Goal: Use online tool/utility: Use online tool/utility

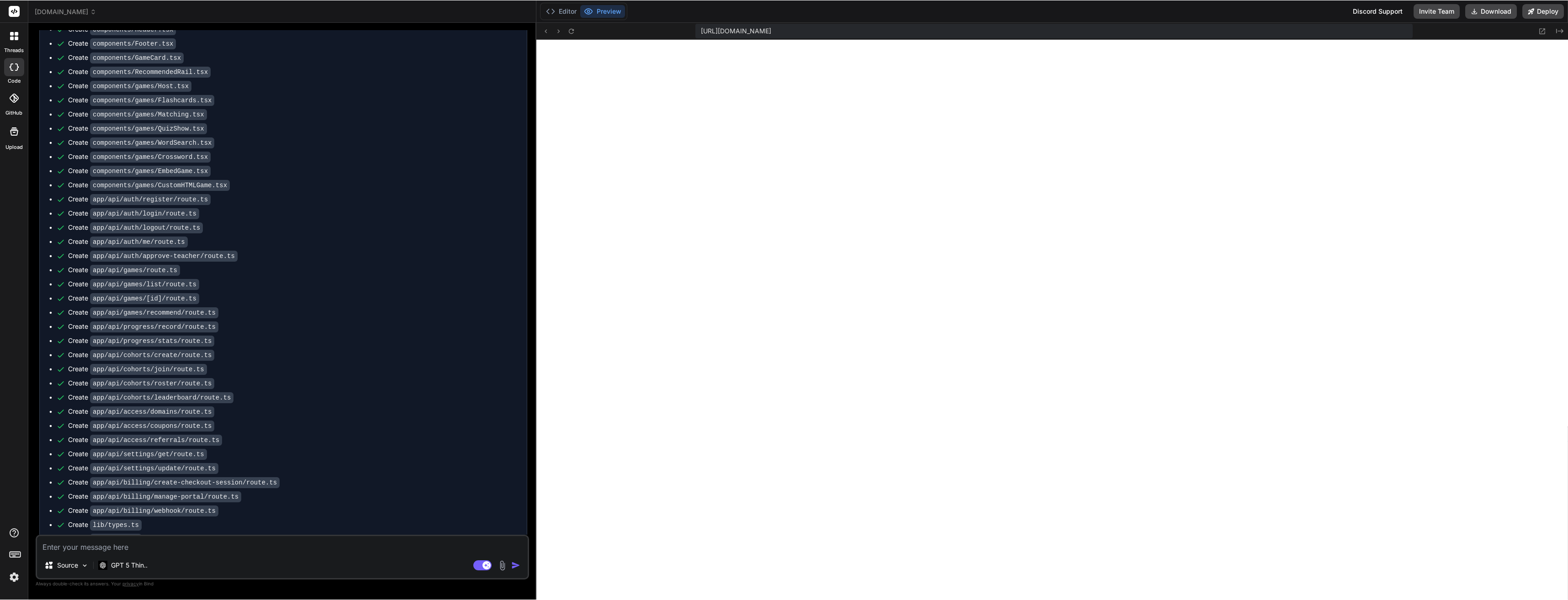
scroll to position [0, 187]
type textarea "x"
click at [242, 546] on textarea at bounding box center [282, 545] width 491 height 16
type textarea "T"
type textarea "x"
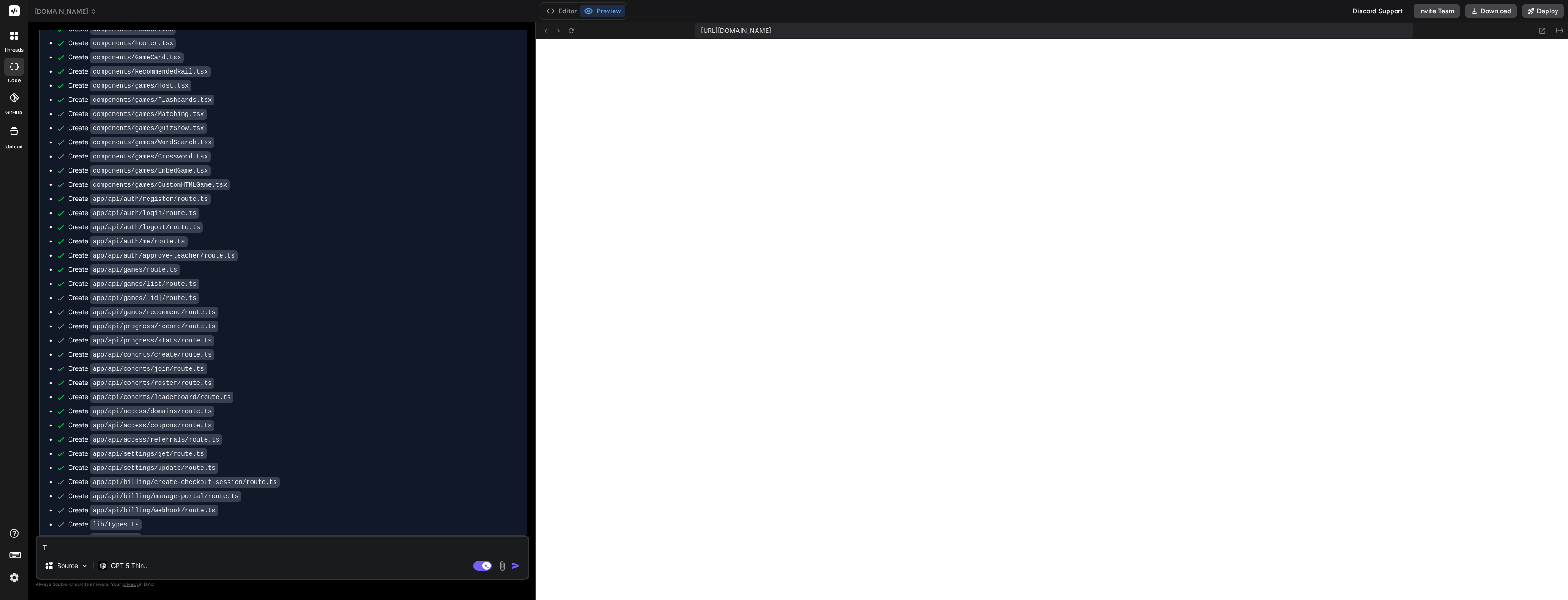
type textarea "Th"
type textarea "x"
type textarea "Thi"
type textarea "x"
type textarea "This"
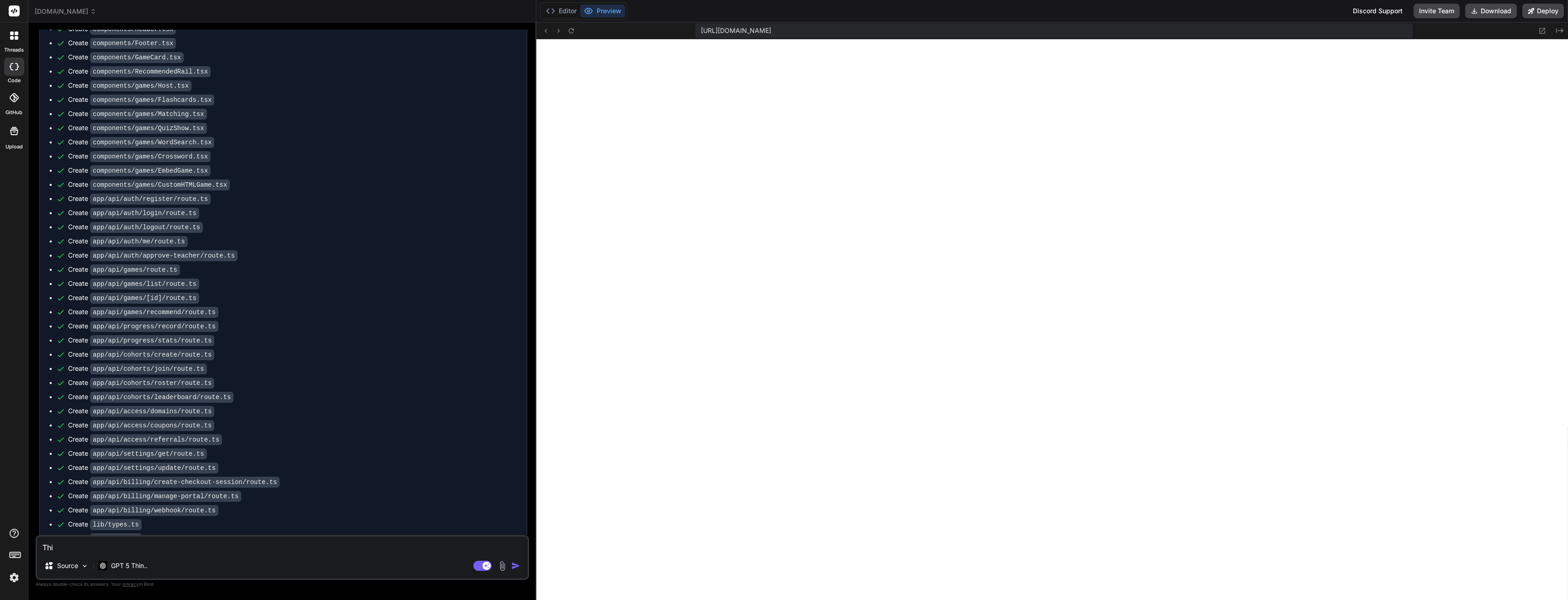
type textarea "x"
type textarea "This"
type textarea "x"
type textarea "This c"
type textarea "x"
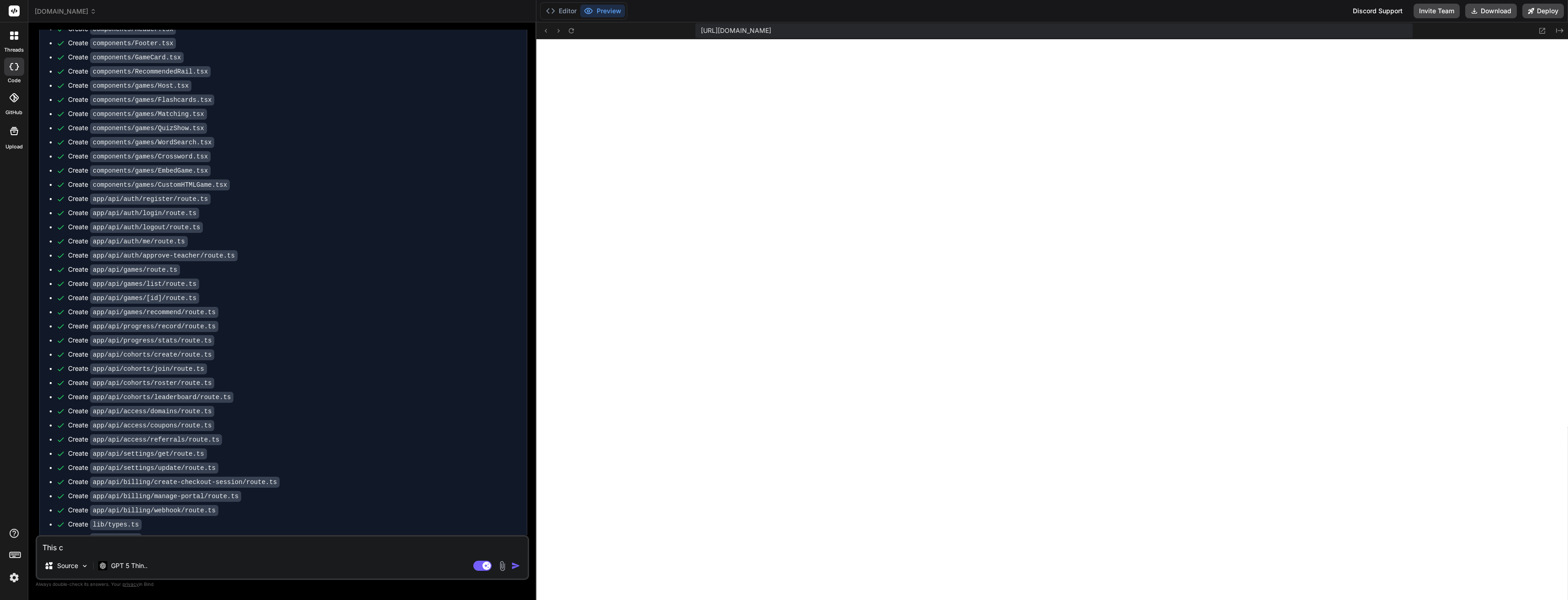
type textarea "This co"
type textarea "x"
type textarea "This cod"
type textarea "x"
type textarea "This code"
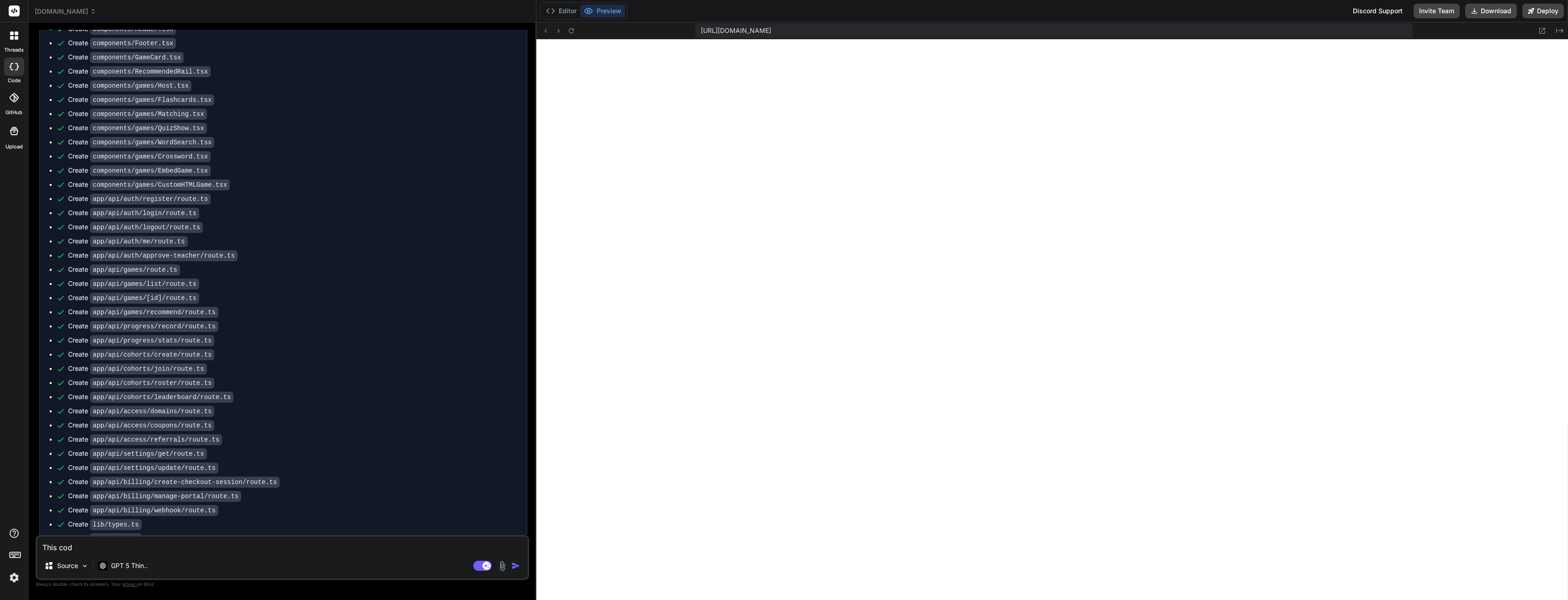
type textarea "x"
type textarea "This code"
type textarea "x"
type textarea "This code c"
type textarea "x"
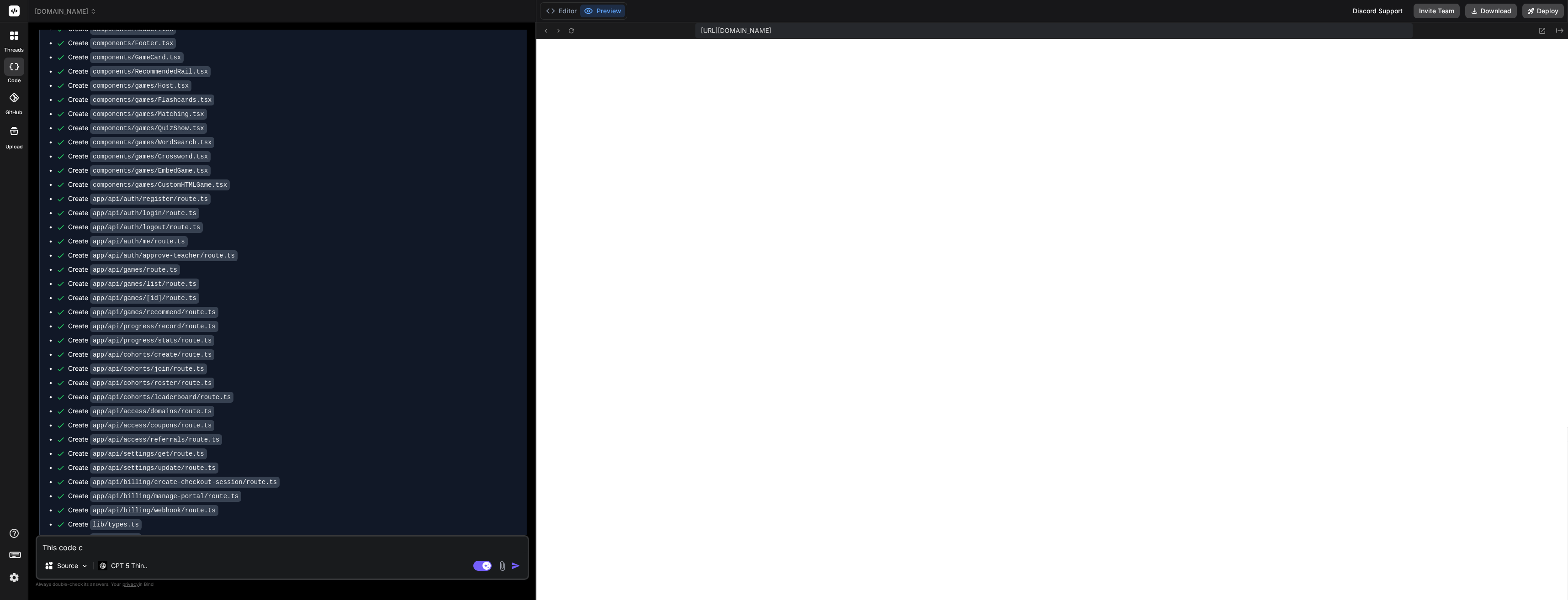
type textarea "This code ca"
type textarea "x"
type textarea "This code c"
type textarea "x"
type textarea "This code"
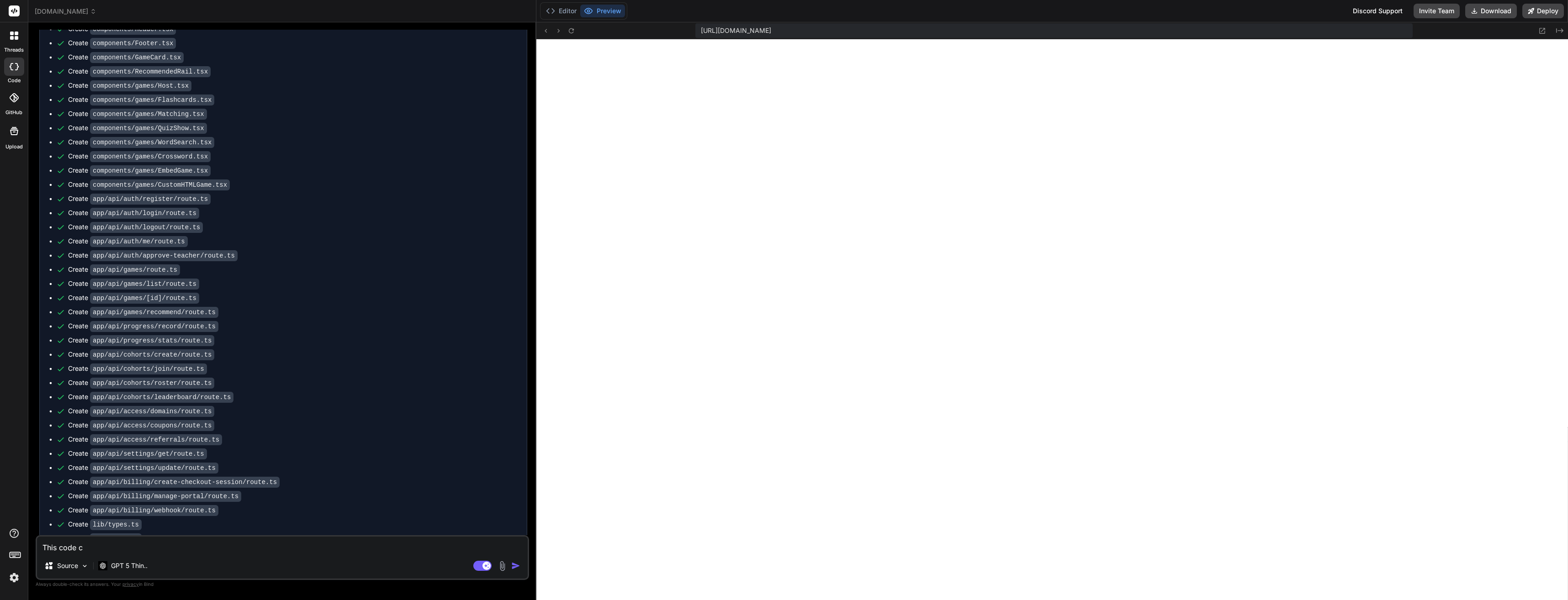
type textarea "x"
type textarea "This code d"
type textarea "x"
type textarea "This code do"
type textarea "x"
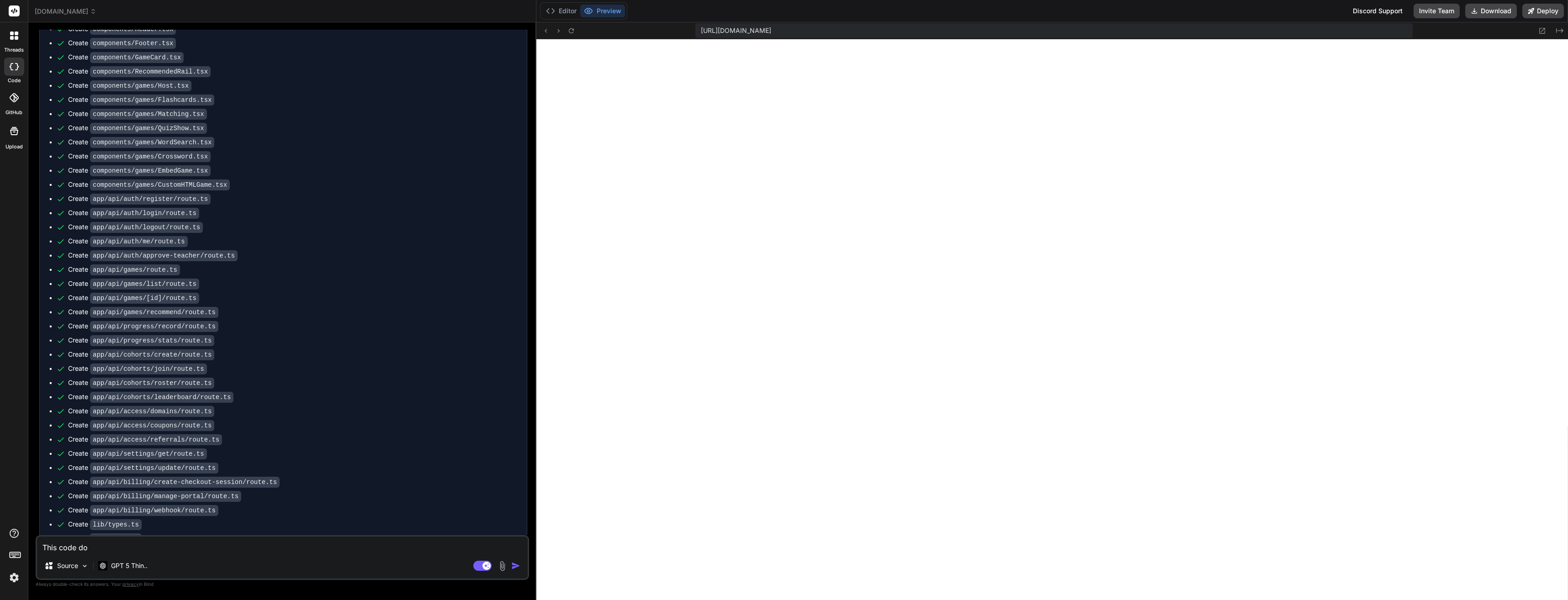
type textarea "This code doe"
type textarea "x"
type textarea "This code does"
type textarea "x"
type textarea "This code does"
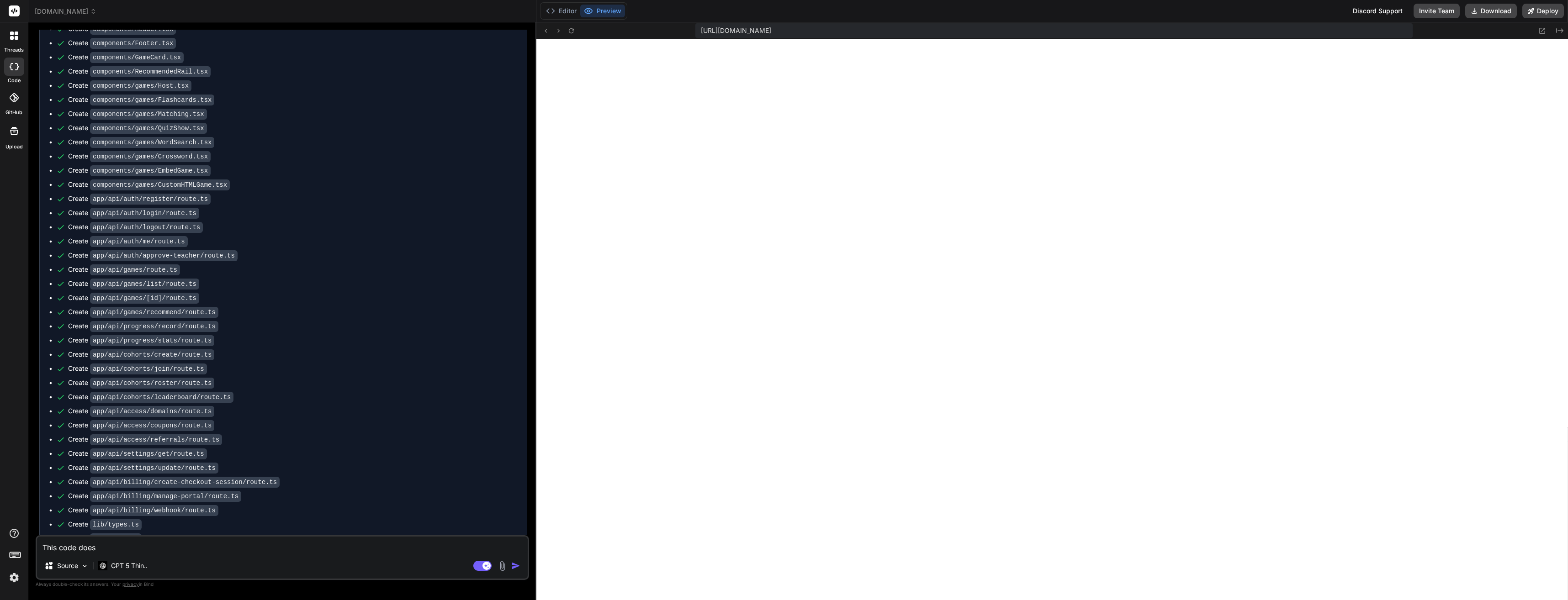
type textarea "x"
type textarea "This code does n"
type textarea "x"
type textarea "This code does no"
type textarea "x"
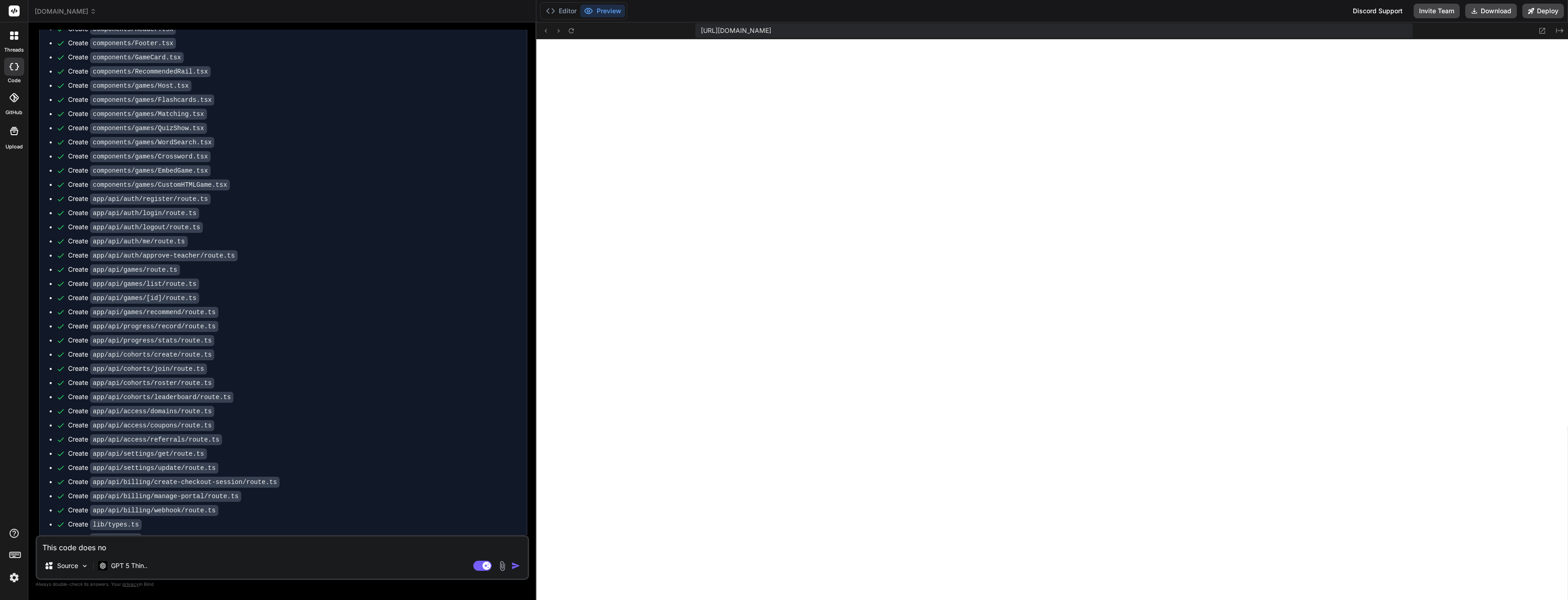
type textarea "This code does not"
type textarea "x"
type textarea "This code does not"
type textarea "x"
type textarea "This code does not c"
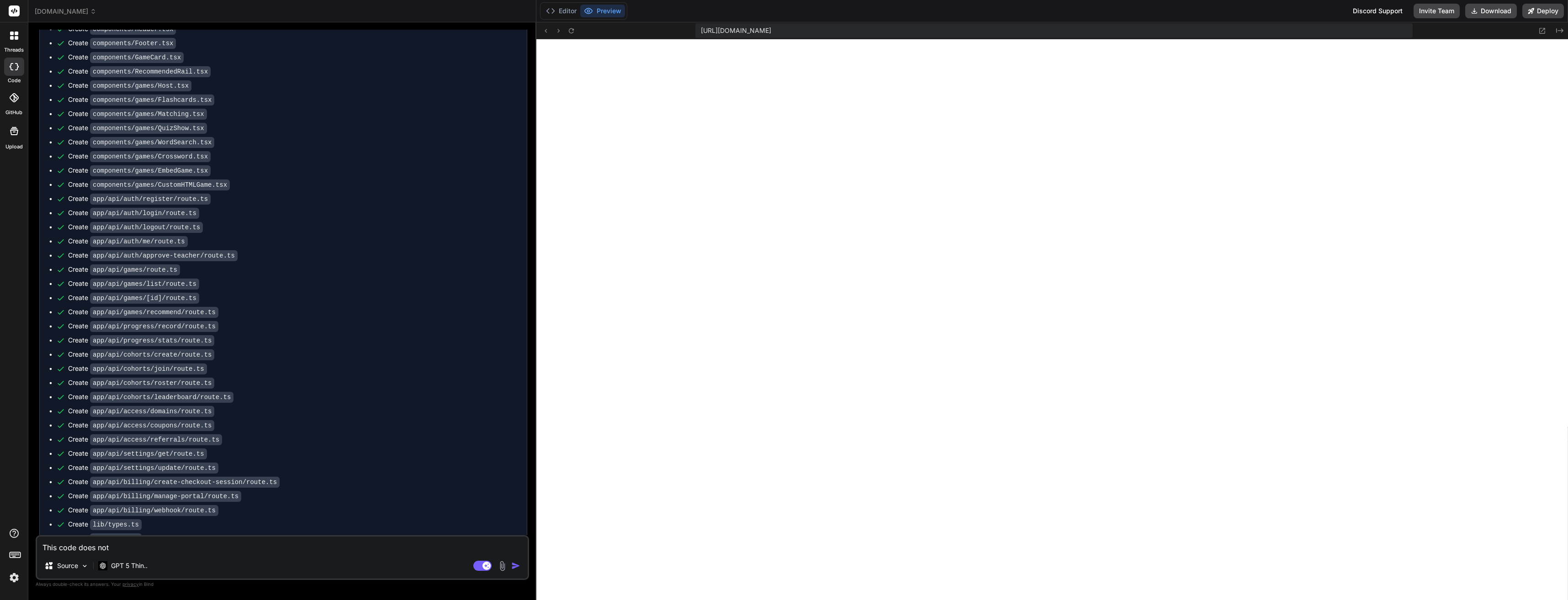
type textarea "x"
type textarea "This code does not co"
type textarea "x"
type textarea "This code does not com"
type textarea "x"
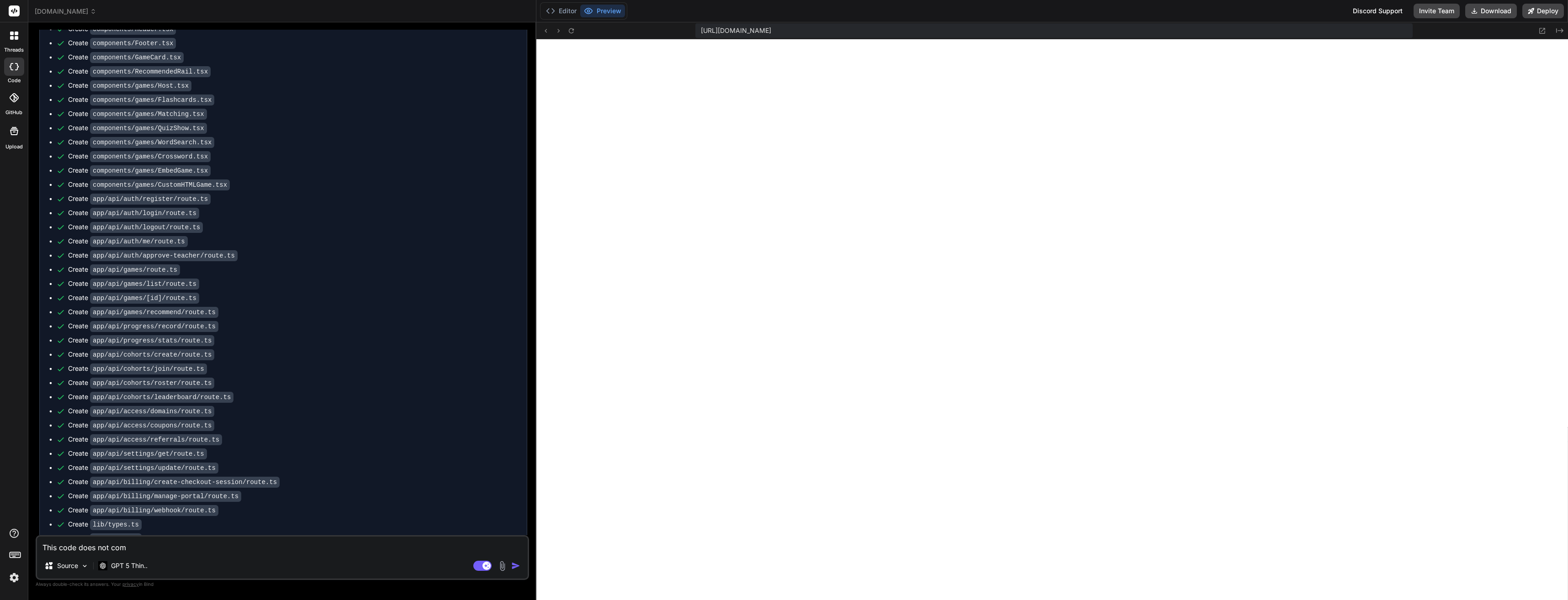
type textarea "This code does not comp"
type textarea "x"
type textarea "This code does not compi"
type textarea "x"
type textarea "This code does not compil"
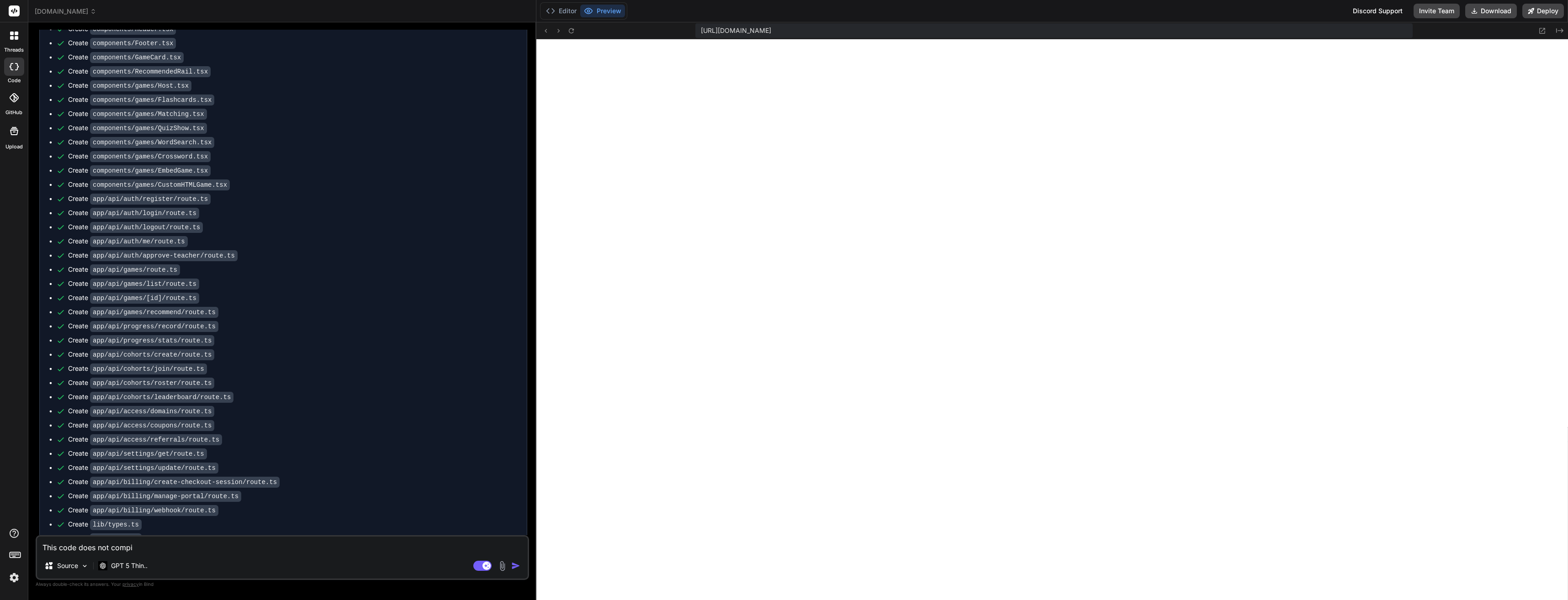
type textarea "x"
type textarea "This code does not compile"
type textarea "x"
type textarea "This code does not compil"
type textarea "x"
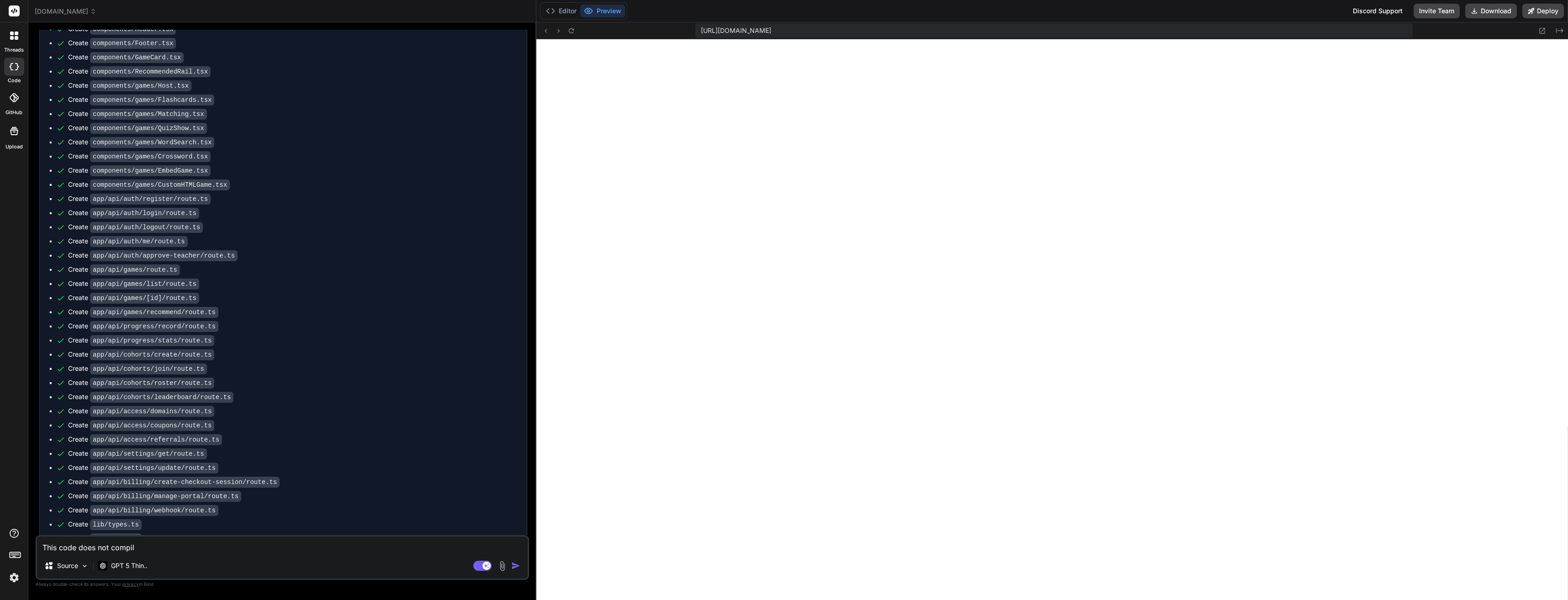
type textarea "This code does not compi"
type textarea "x"
type textarea "This code does not comp"
type textarea "x"
type textarea "This code does not com"
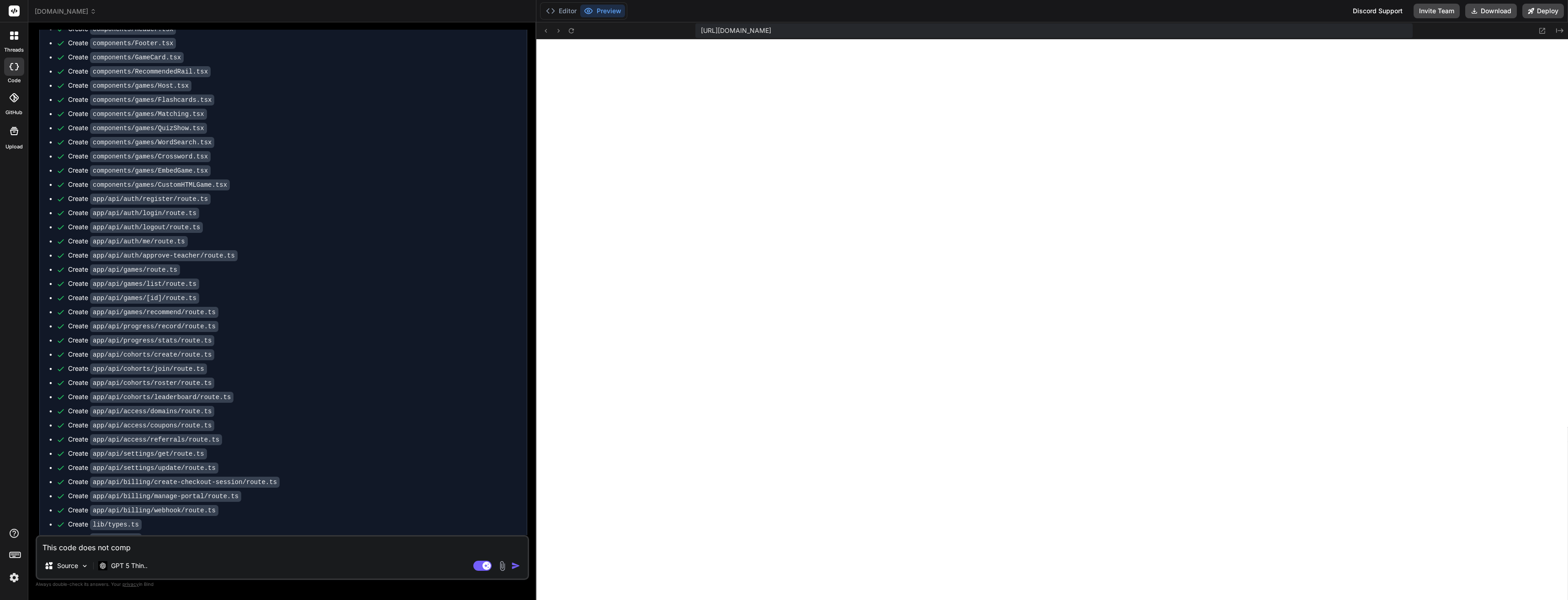
type textarea "x"
type textarea "This code does not co"
type textarea "x"
type textarea "This code does not c"
type textarea "x"
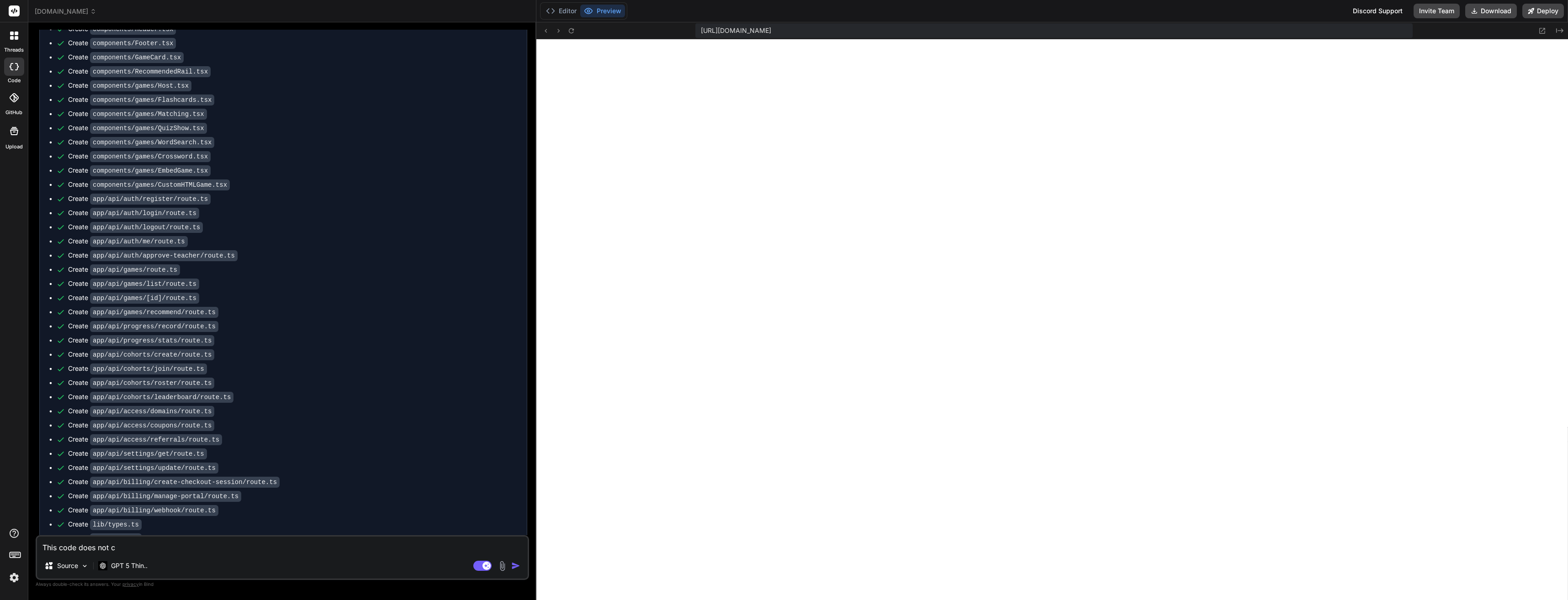
type textarea "This code does not"
type textarea "x"
type textarea "This code does not"
type textarea "x"
type textarea "This code does no"
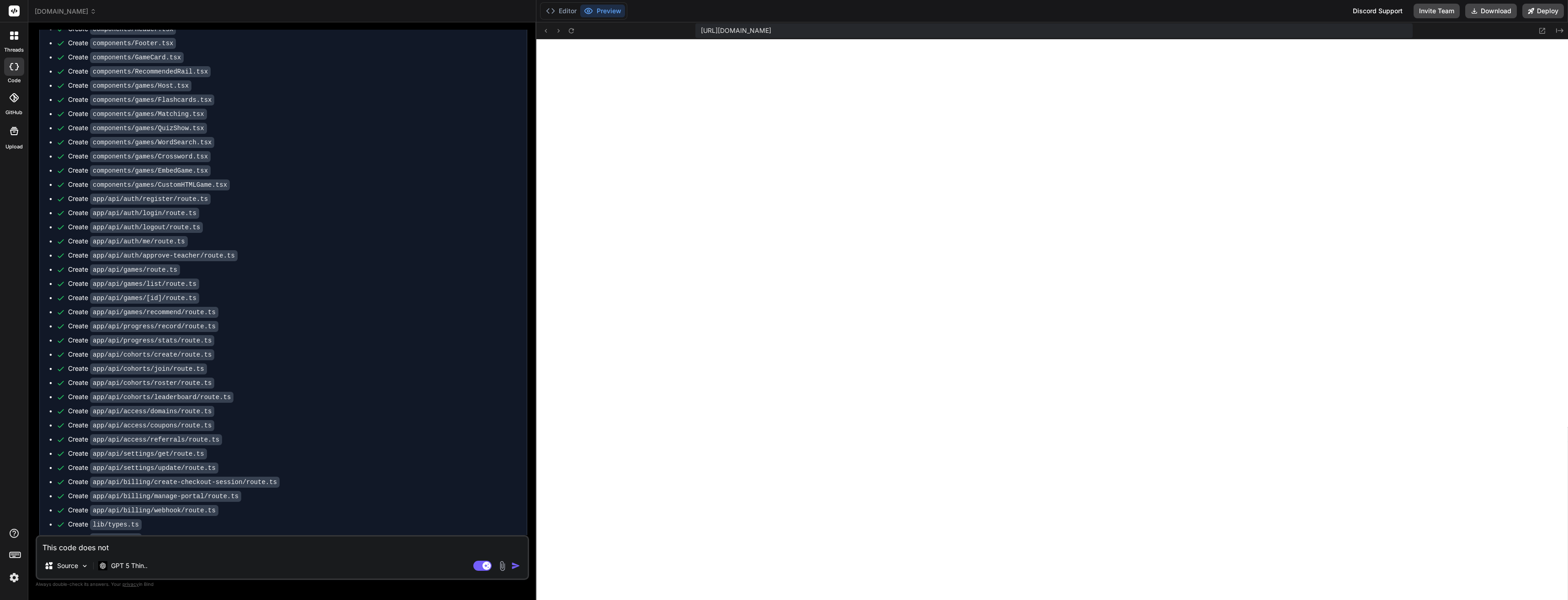
type textarea "x"
type textarea "This code does n"
type textarea "x"
type textarea "This code does"
type textarea "x"
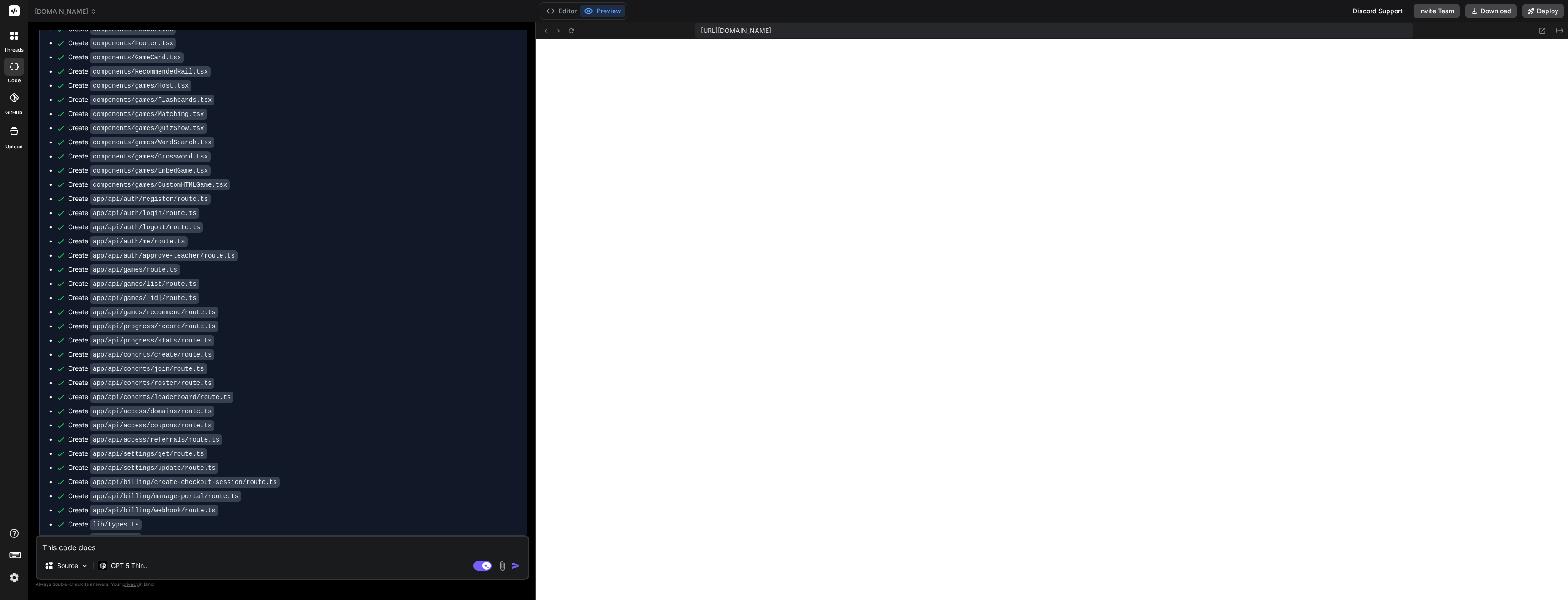
type textarea "This code does"
type textarea "x"
type textarea "This code doe"
type textarea "x"
type textarea "This code do"
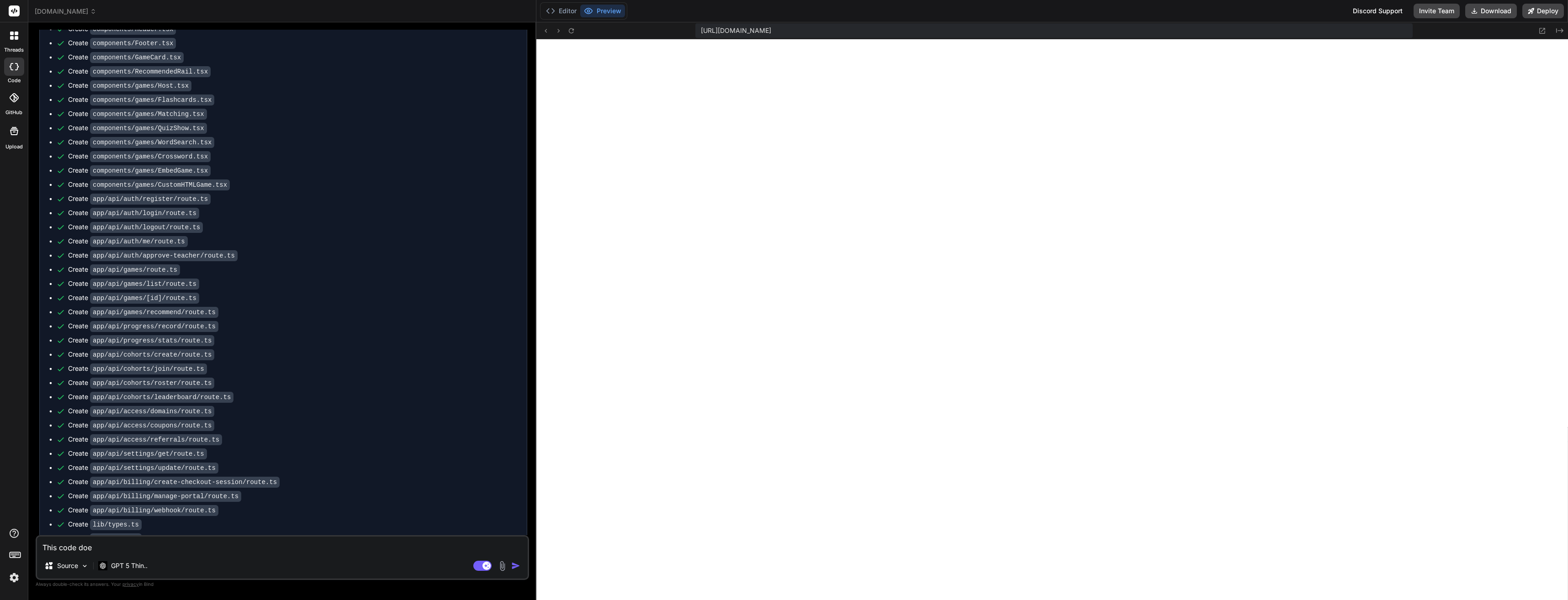
type textarea "x"
type textarea "This code d"
type textarea "x"
type textarea "This code"
type textarea "x"
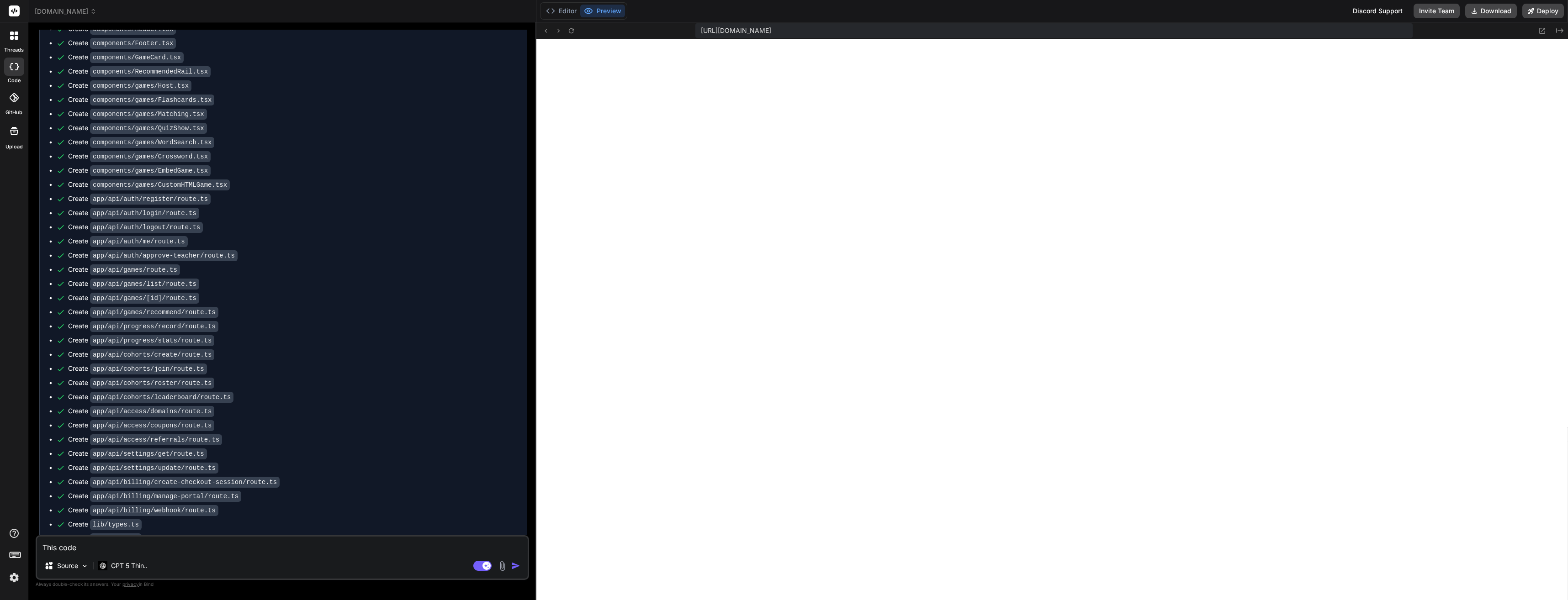
type textarea "This code f"
type textarea "x"
type textarea "This code fa"
type textarea "x"
type textarea "This code fai"
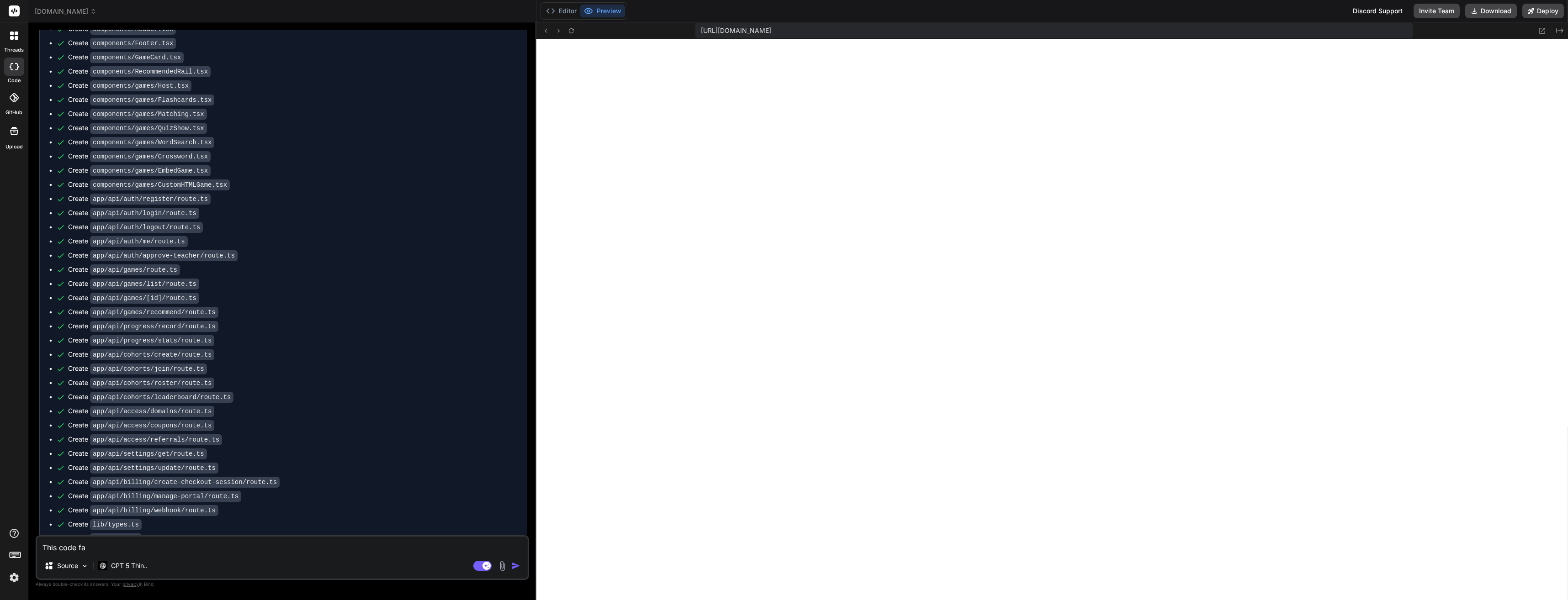
type textarea "x"
type textarea "This code fail"
type textarea "x"
type textarea "This code faile"
type textarea "x"
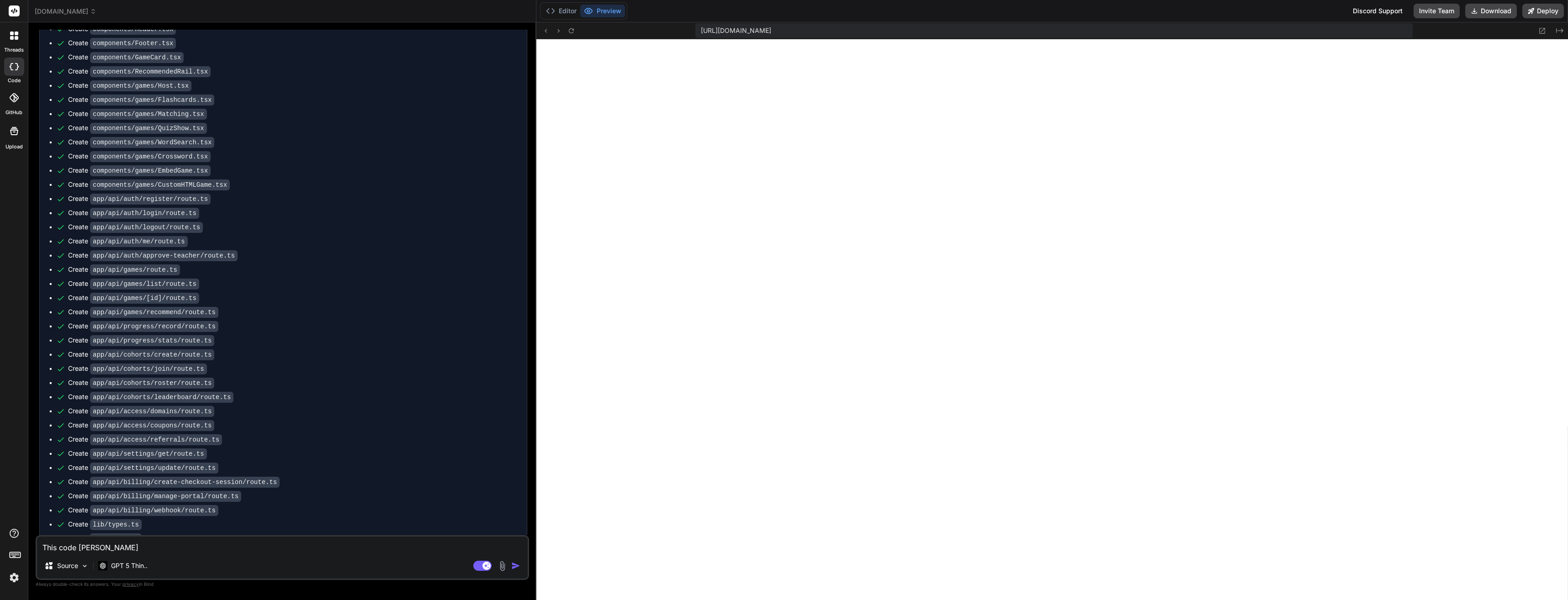
type textarea "This code failes"
type textarea "x"
type textarea "This code failes"
type textarea "x"
type textarea "This code failes t"
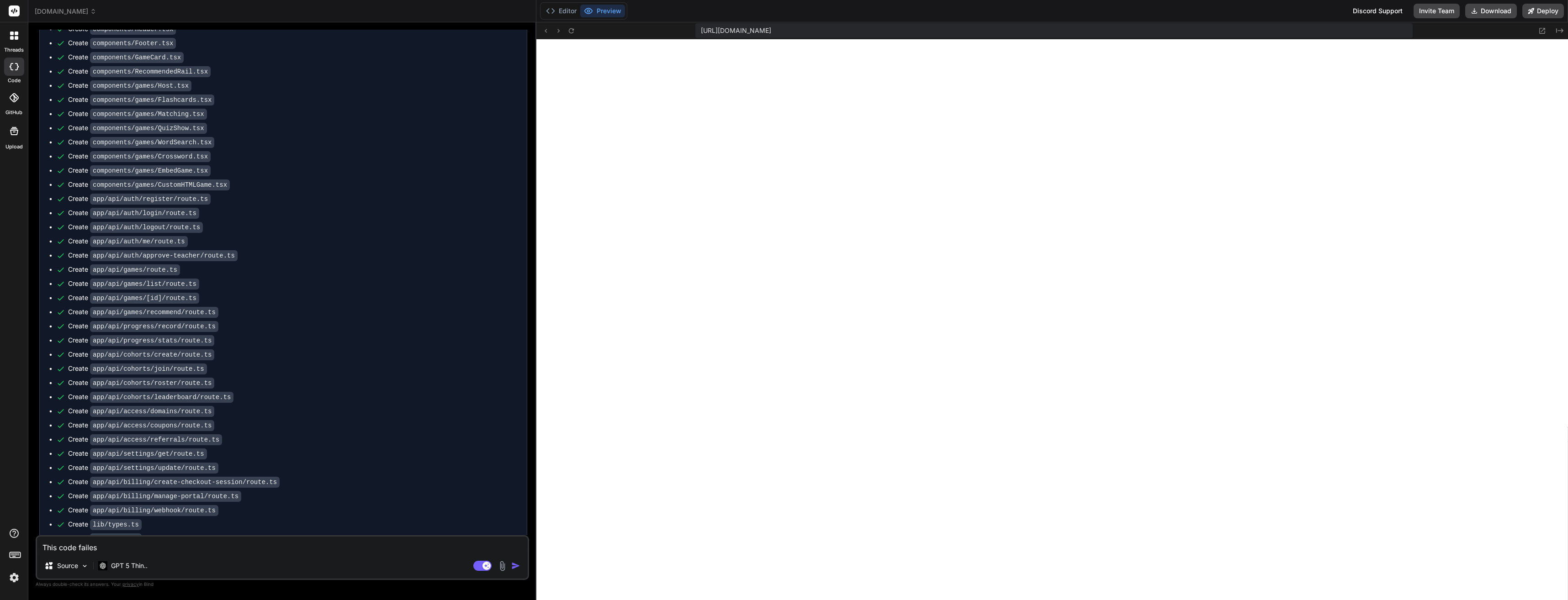
type textarea "x"
type textarea "This code failes to"
type textarea "x"
type textarea "This code failes to"
type textarea "x"
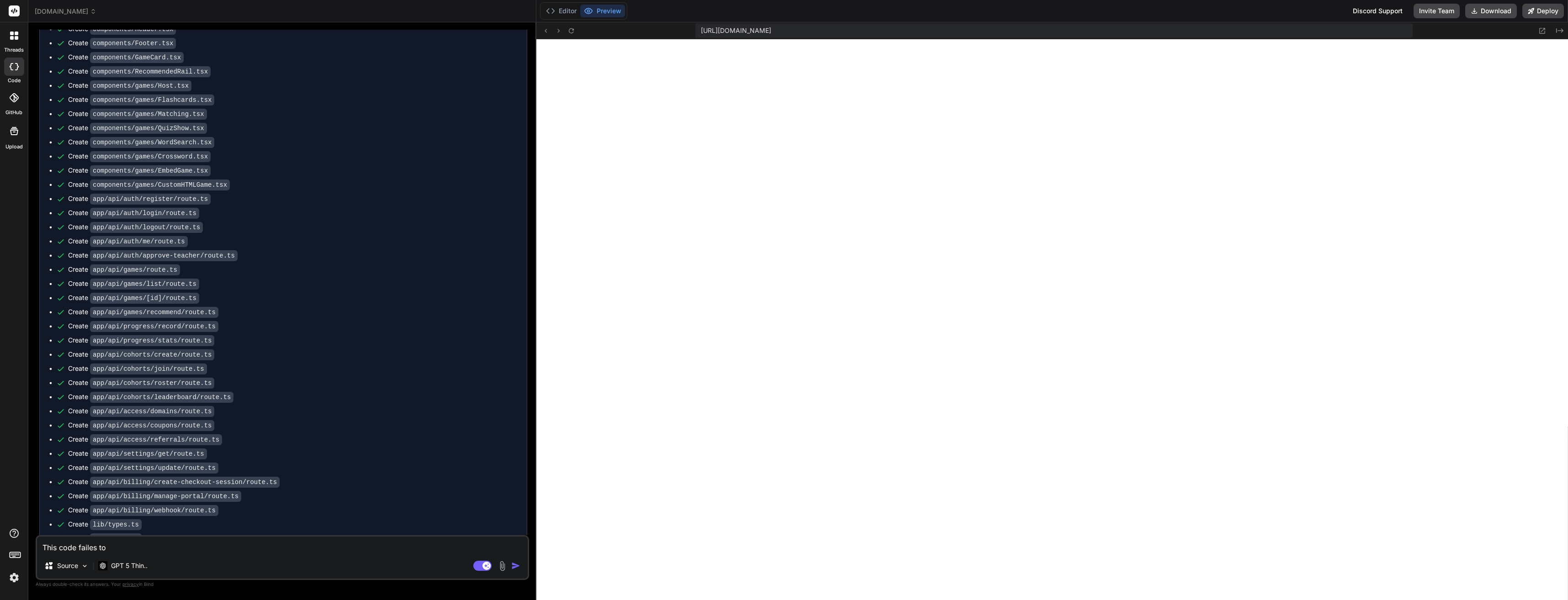
type textarea "This code failes to c"
type textarea "x"
type textarea "This code failes to co"
type textarea "x"
type textarea "This code failes to com"
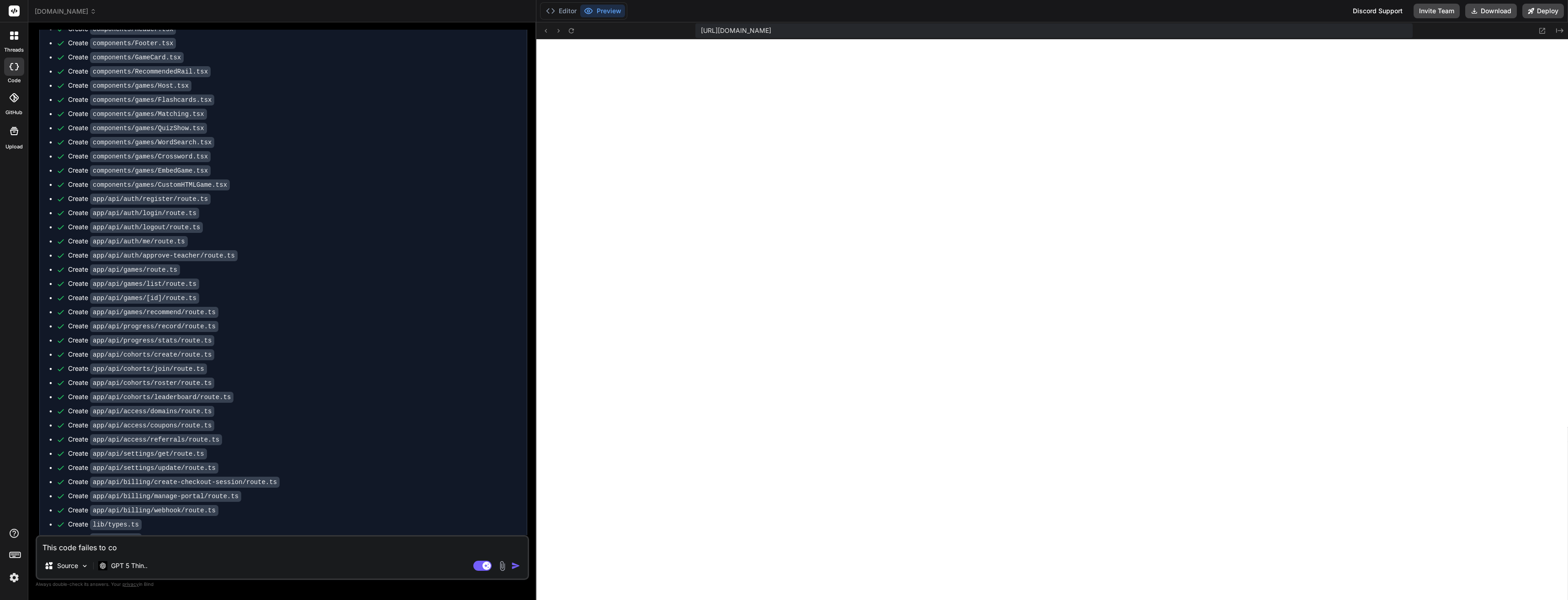
type textarea "x"
type textarea "This code failes to comp"
type textarea "x"
type textarea "This code failes to compi"
type textarea "x"
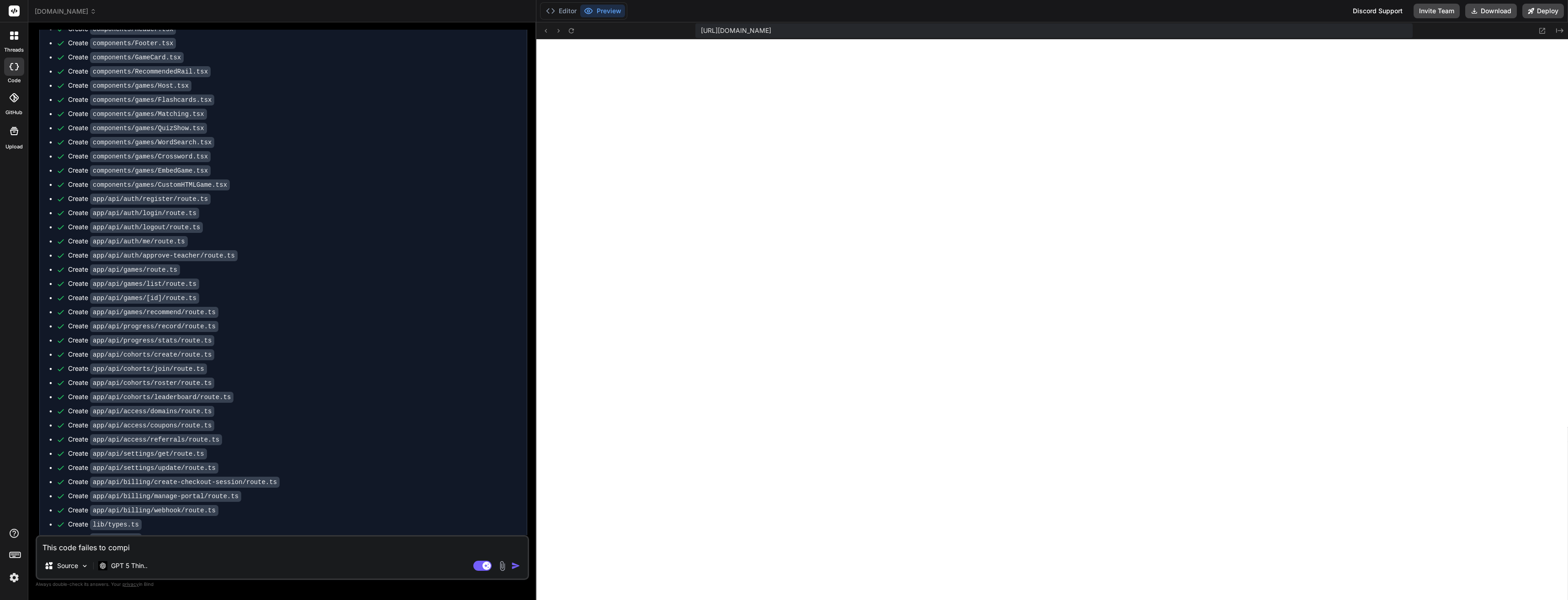
type textarea "This code failes to compil"
type textarea "x"
type textarea "This code failes to compile"
type textarea "x"
type textarea "This code failes to compile."
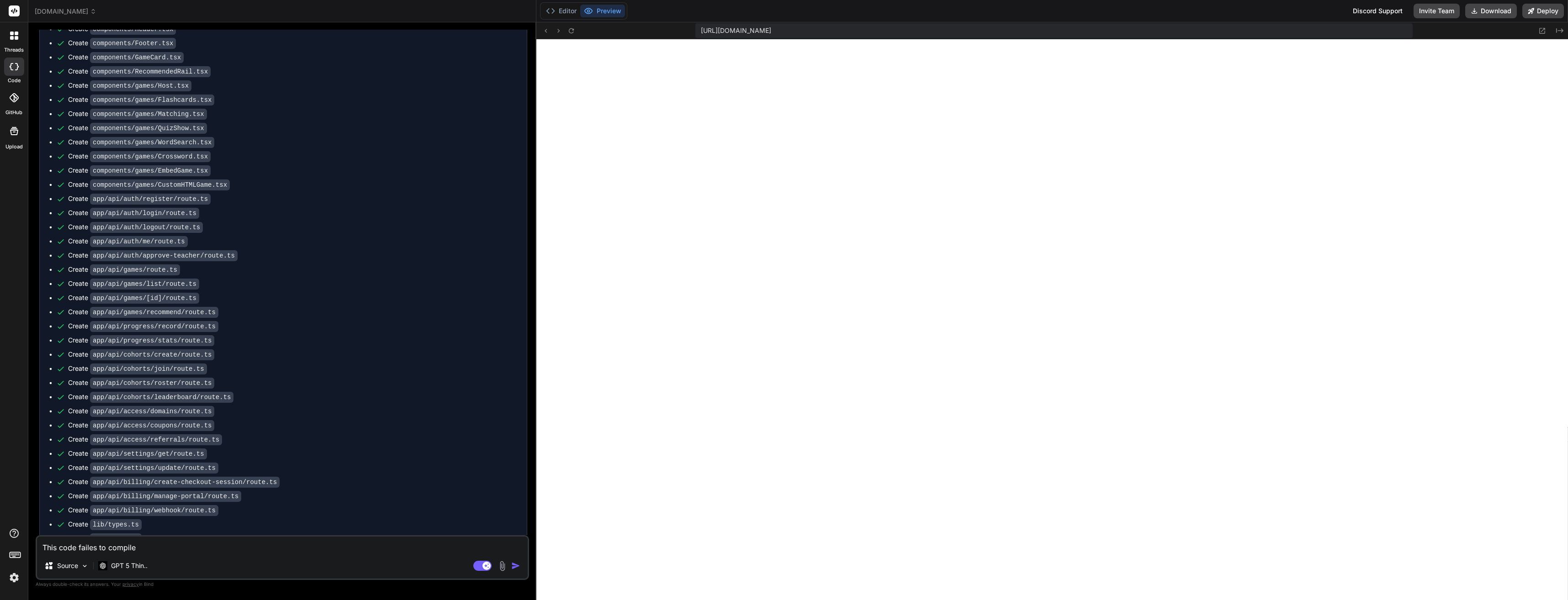
type textarea "x"
type textarea "This code failes to compile."
type textarea "x"
type textarea "This code failes to compile."
type textarea "x"
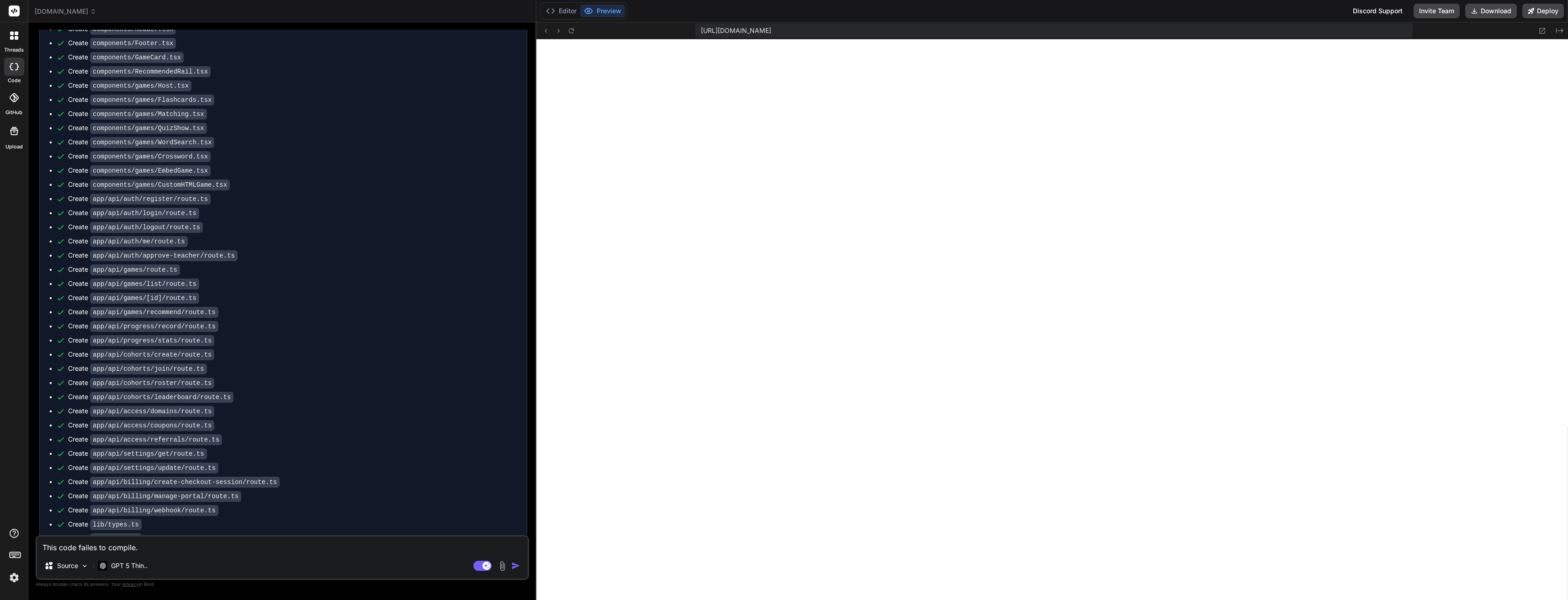
type textarea "This code failes to compile"
type textarea "x"
type textarea "This code failes to compile."
type textarea "x"
type textarea "This code failes to compile."
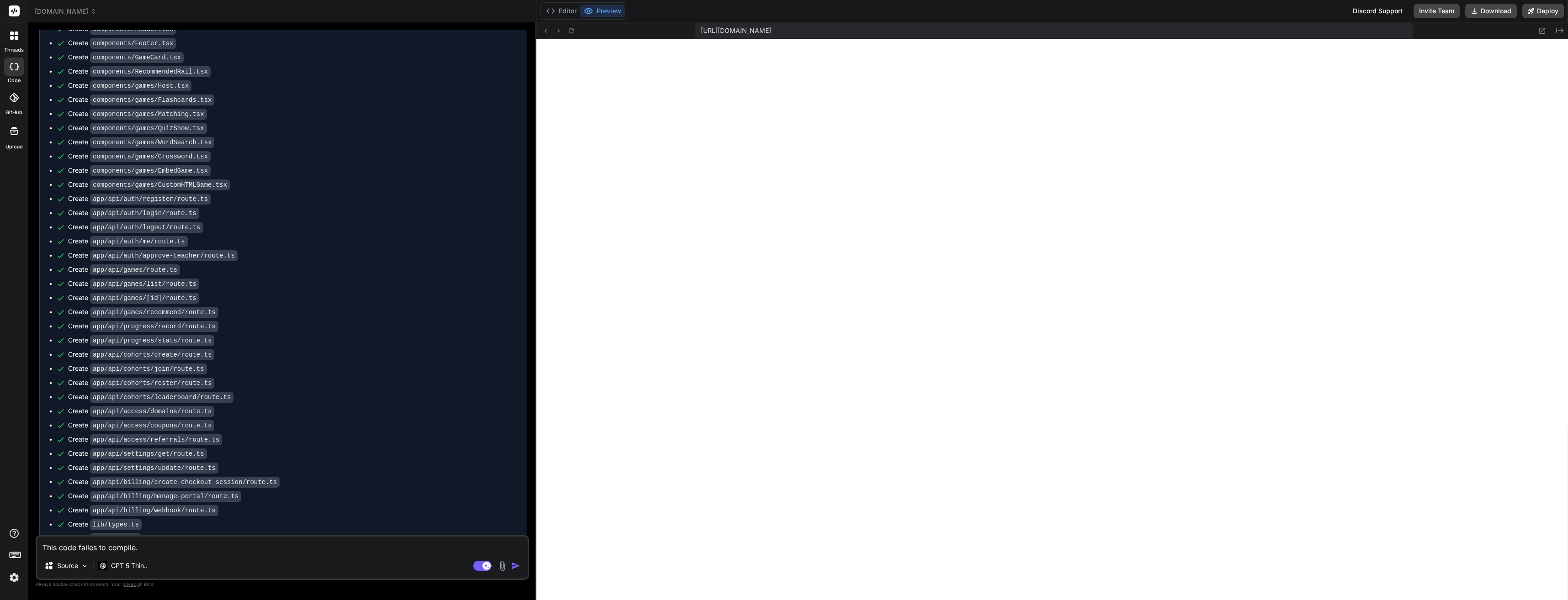
type textarea "x"
type textarea "This code failes to compile. E"
type textarea "x"
type textarea "This code failes to compile. Er"
type textarea "x"
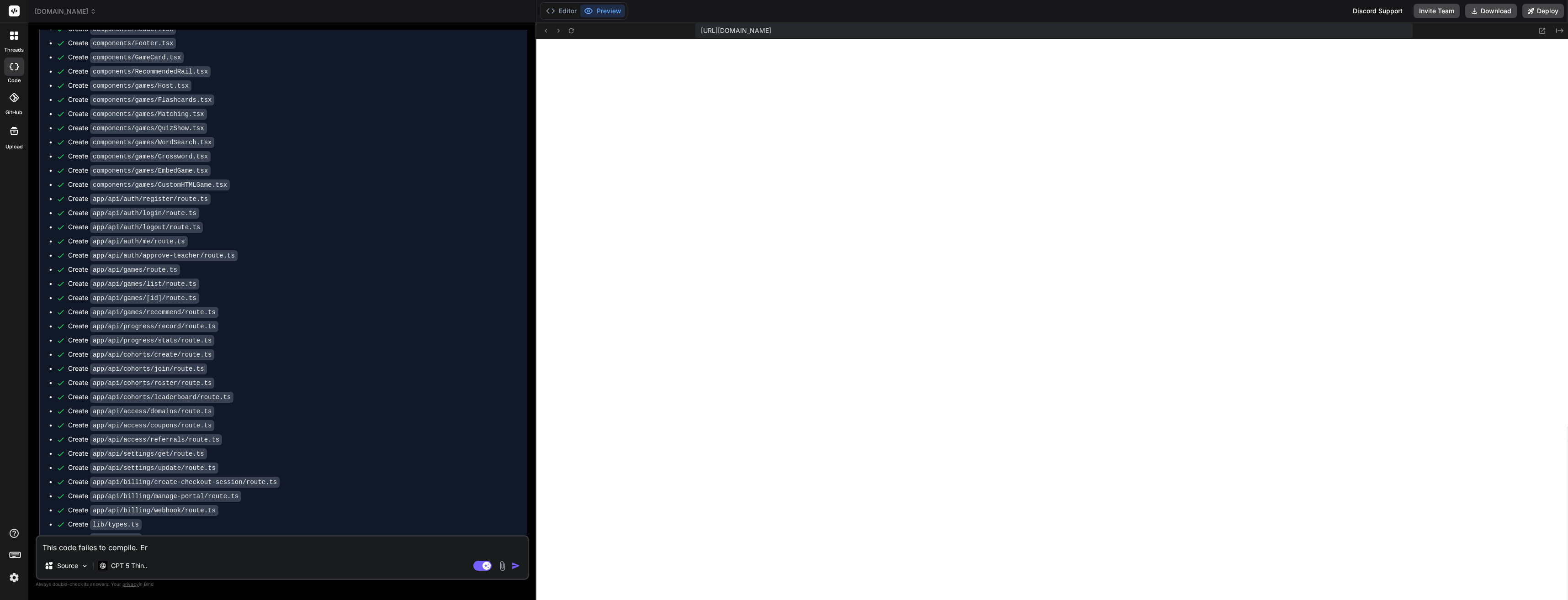
type textarea "This code failes to compile. Err"
type textarea "x"
type textarea "This code failes to compile. Erro"
type textarea "x"
type textarea "This code failes to compile. Error"
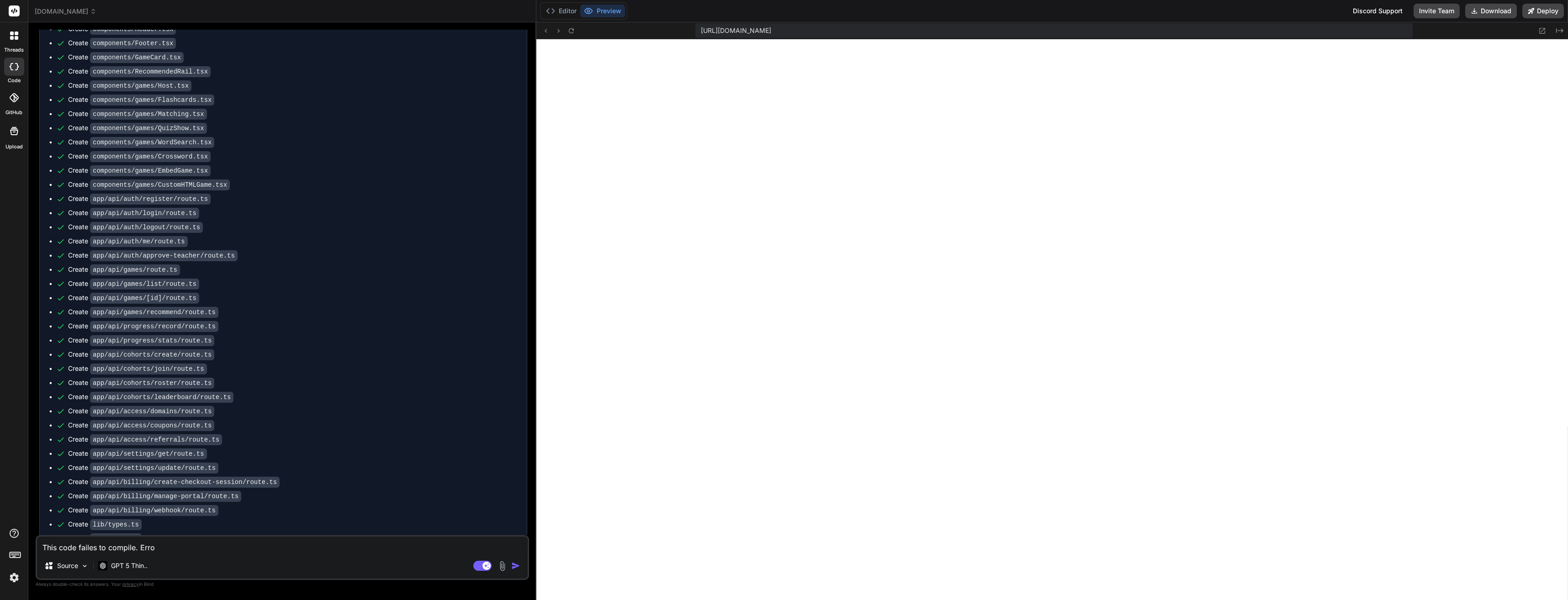
type textarea "x"
type textarea "This code failes to compile. Errors"
type textarea "x"
type textarea "This code failes to compile. Errors"
type textarea "x"
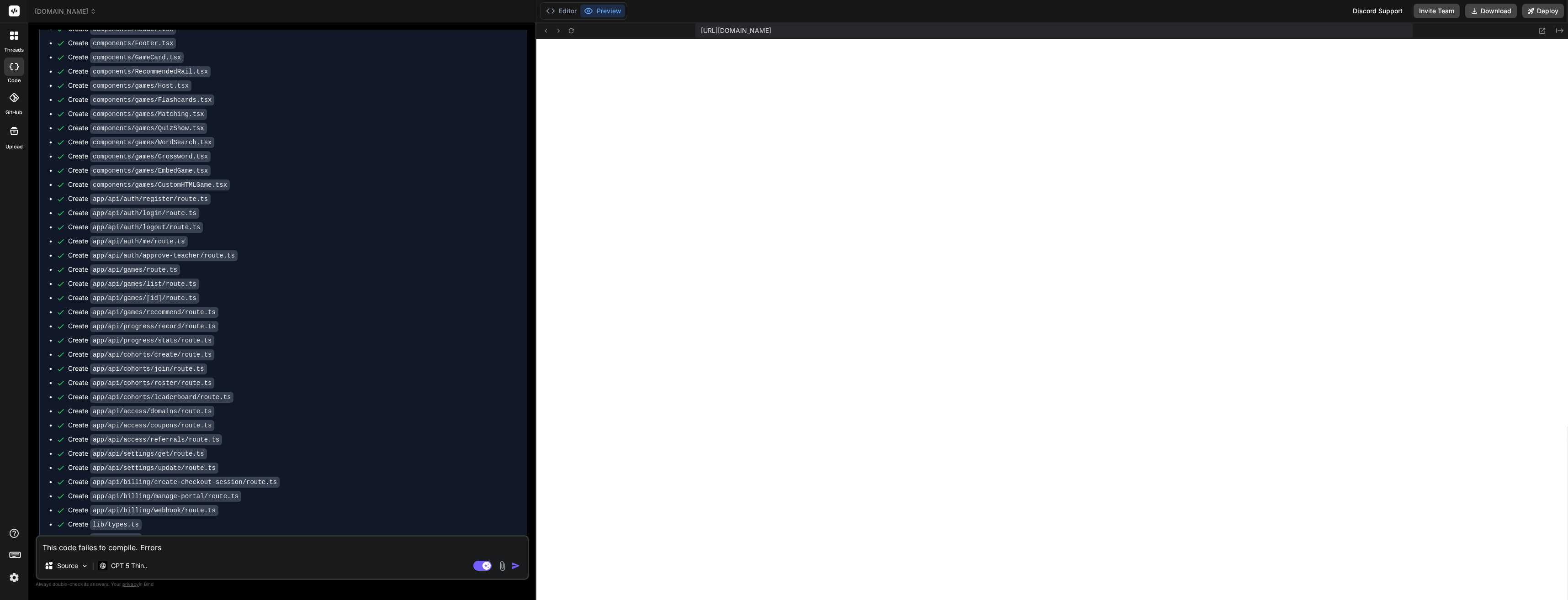
type textarea "This code failes to compile. Errors a"
type textarea "x"
type textarea "This code failes to compile. Errors ar"
type textarea "x"
type textarea "This code failes to compile. Errors are"
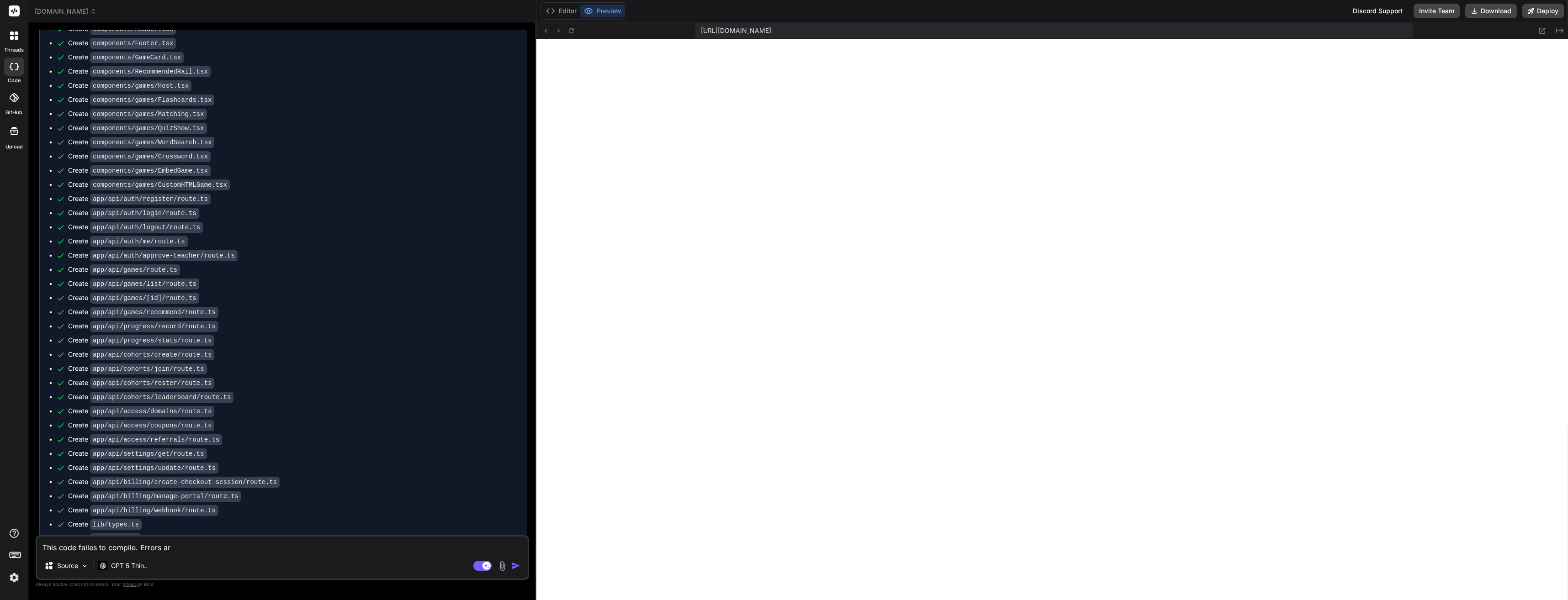
type textarea "x"
type textarea "This code failes to compile. Errors are"
type textarea "x"
type textarea "This code failes to compile. Errors are o"
type textarea "x"
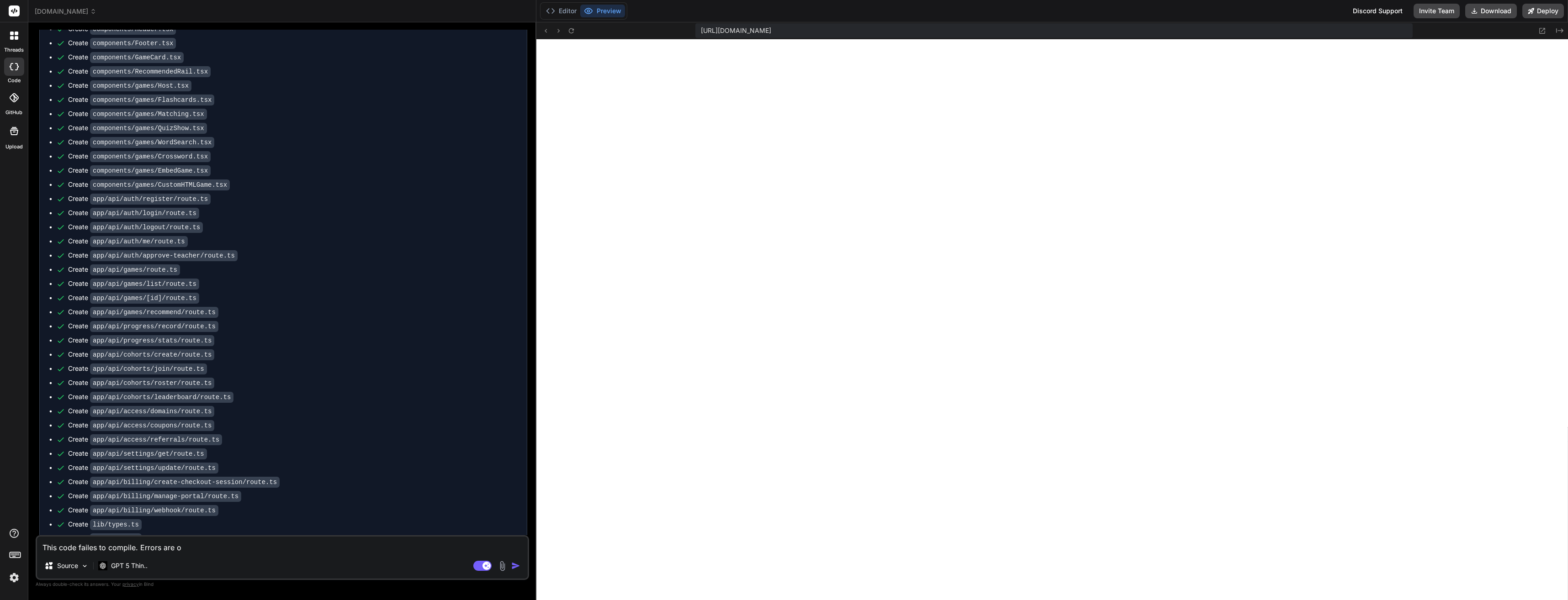
type textarea "This code failes to compile. Errors are oc"
type textarea "x"
type textarea "This code failes to compile. Errors are occ"
type textarea "x"
type textarea "This code failes to compile. Errors are occu"
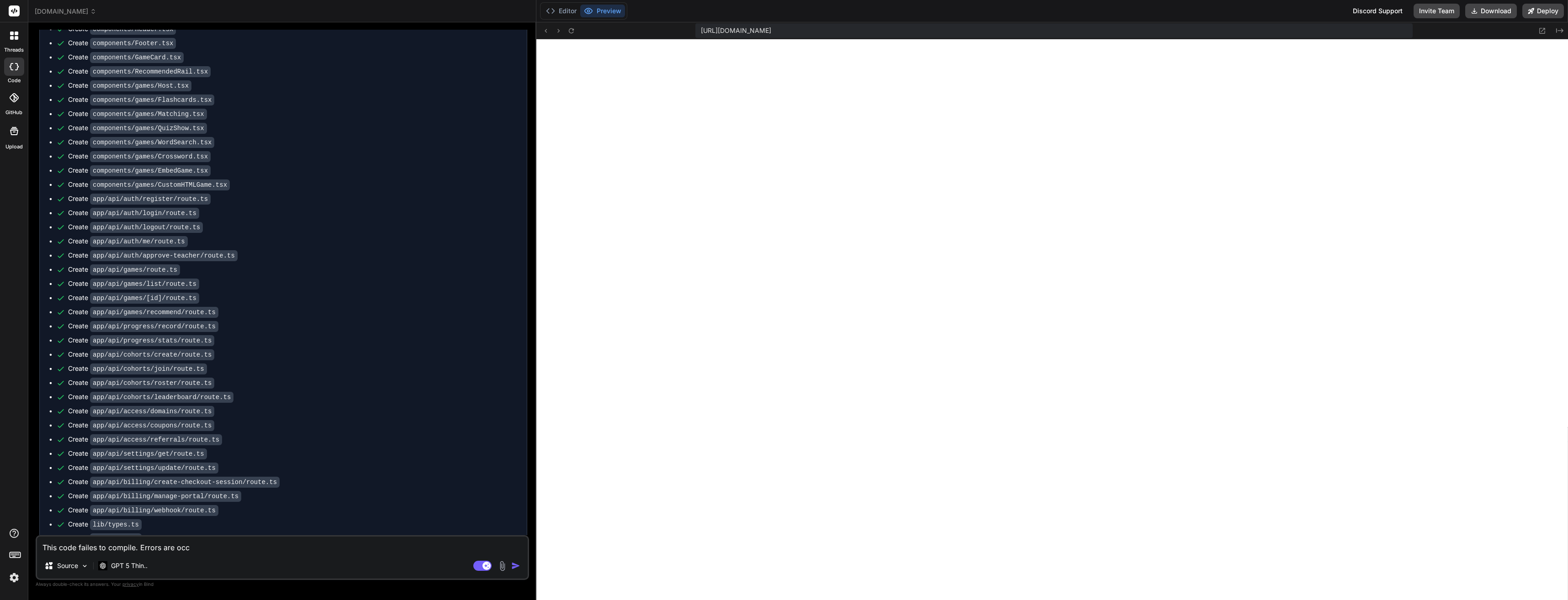
type textarea "x"
type textarea "This code failes to compile. Errors are occur"
type textarea "x"
type textarea "This code failes to compile. Errors are occurr"
type textarea "x"
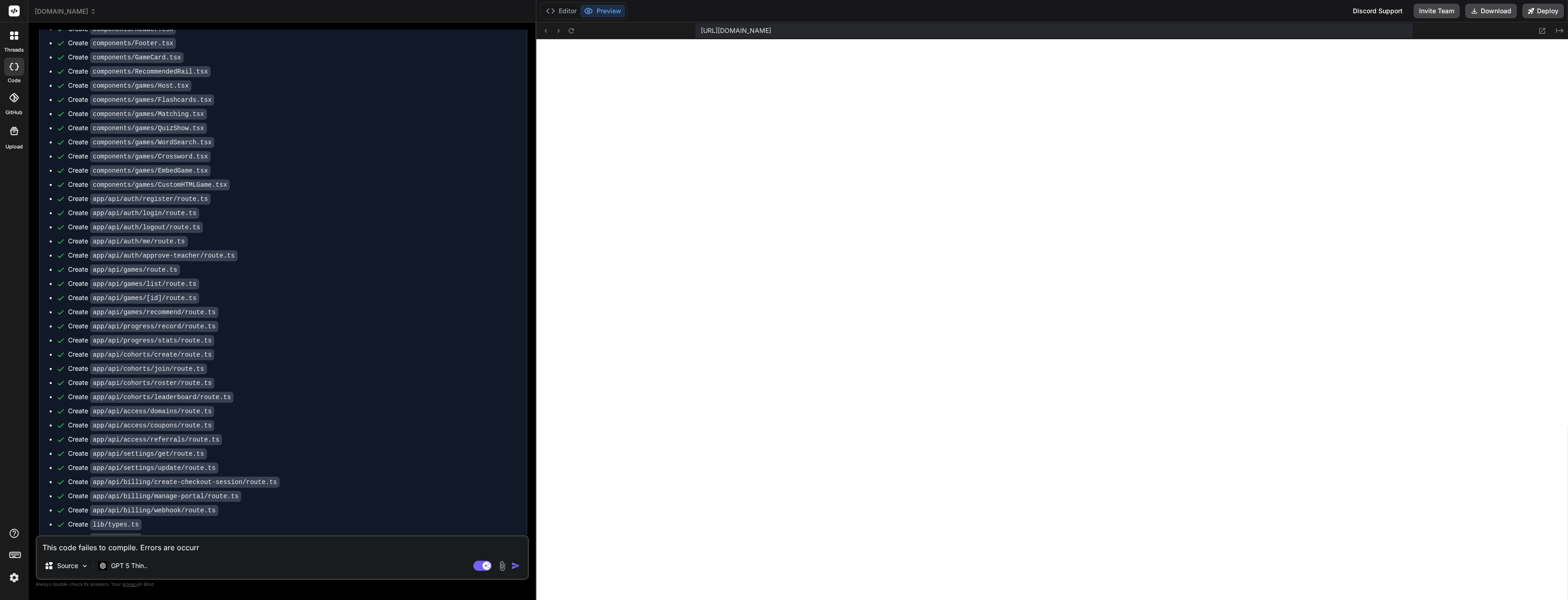
type textarea "This code failes to compile. Errors are occurri"
type textarea "x"
type textarea "This code failes to compile. Errors are occurrin"
type textarea "x"
type textarea "This code failes to compile. Errors are occurring"
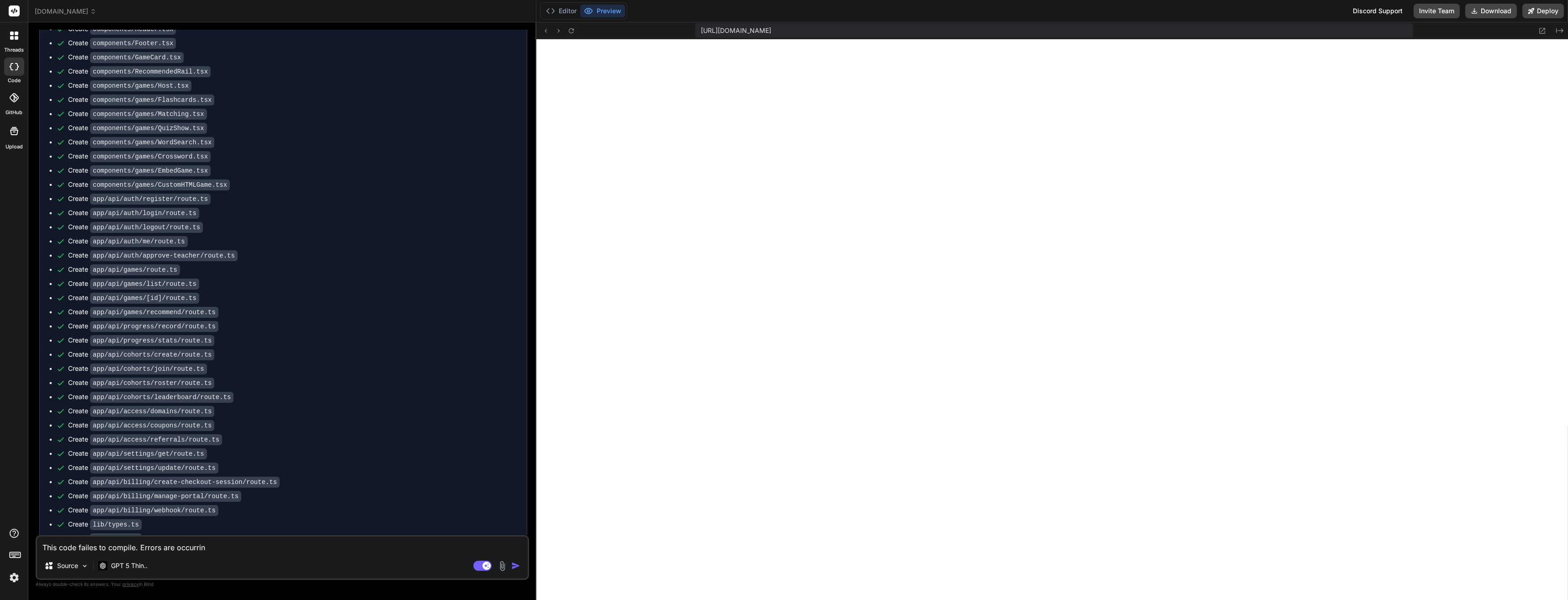
type textarea "x"
type textarea "This code failes to compile. Errors are occurring"
type textarea "x"
type textarea "This code failes to compile. Errors are occurring d"
type textarea "x"
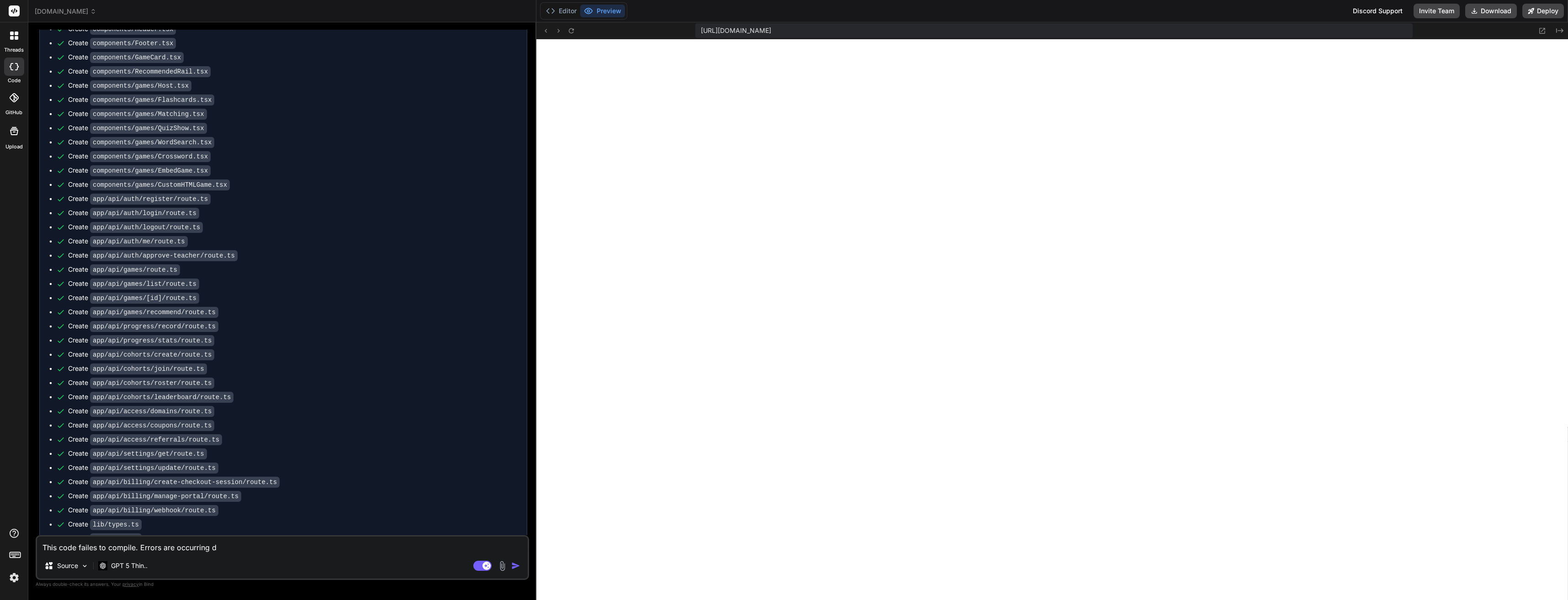
type textarea "This code failes to compile. Errors are occurring du"
type textarea "x"
type textarea "This code failes to compile. Errors are occurring dur"
type textarea "x"
type textarea "This code failes to compile. Errors are occurring duri"
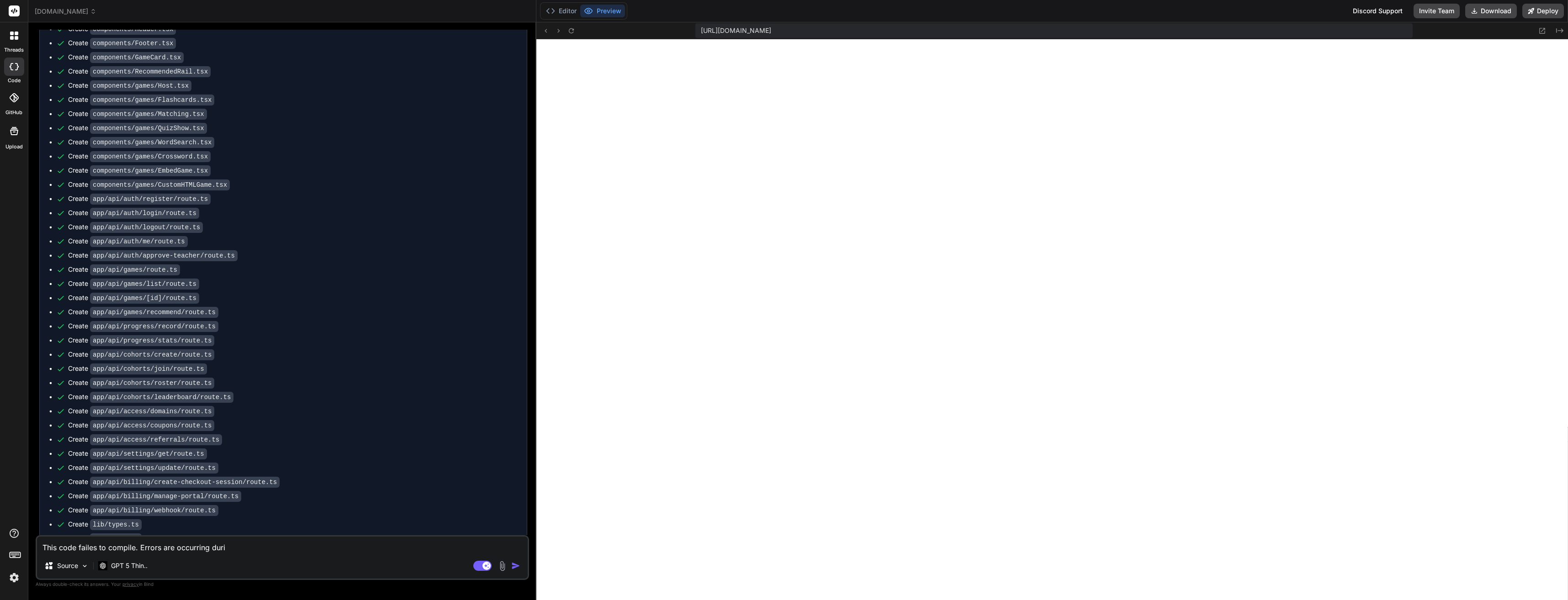
type textarea "x"
type textarea "This code failes to compile. Errors are occurring durin"
type textarea "x"
type textarea "This code failes to compile. Errors are occurring during"
type textarea "x"
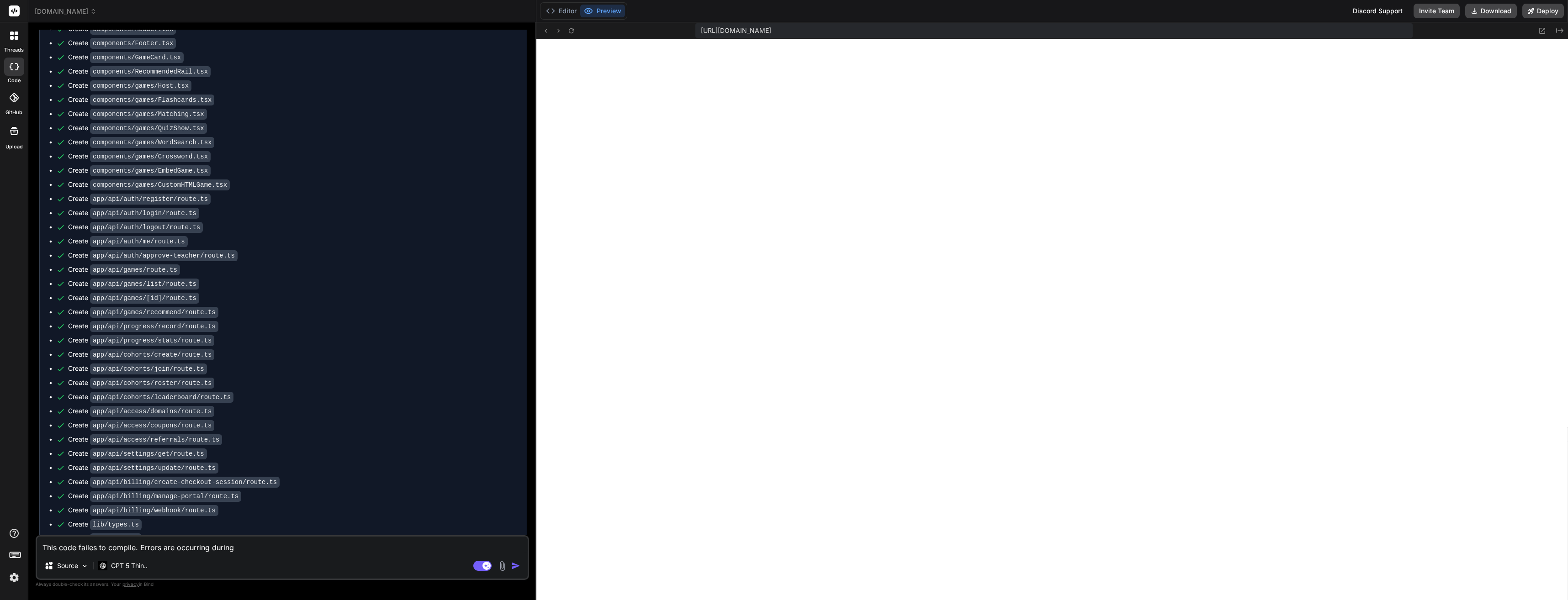
type textarea "This code failes to compile. Errors are occurring during"
type textarea "x"
type textarea "This code failes to compile. Errors are occurring during t"
type textarea "x"
type textarea "This code failes to compile. Errors are occurring during th"
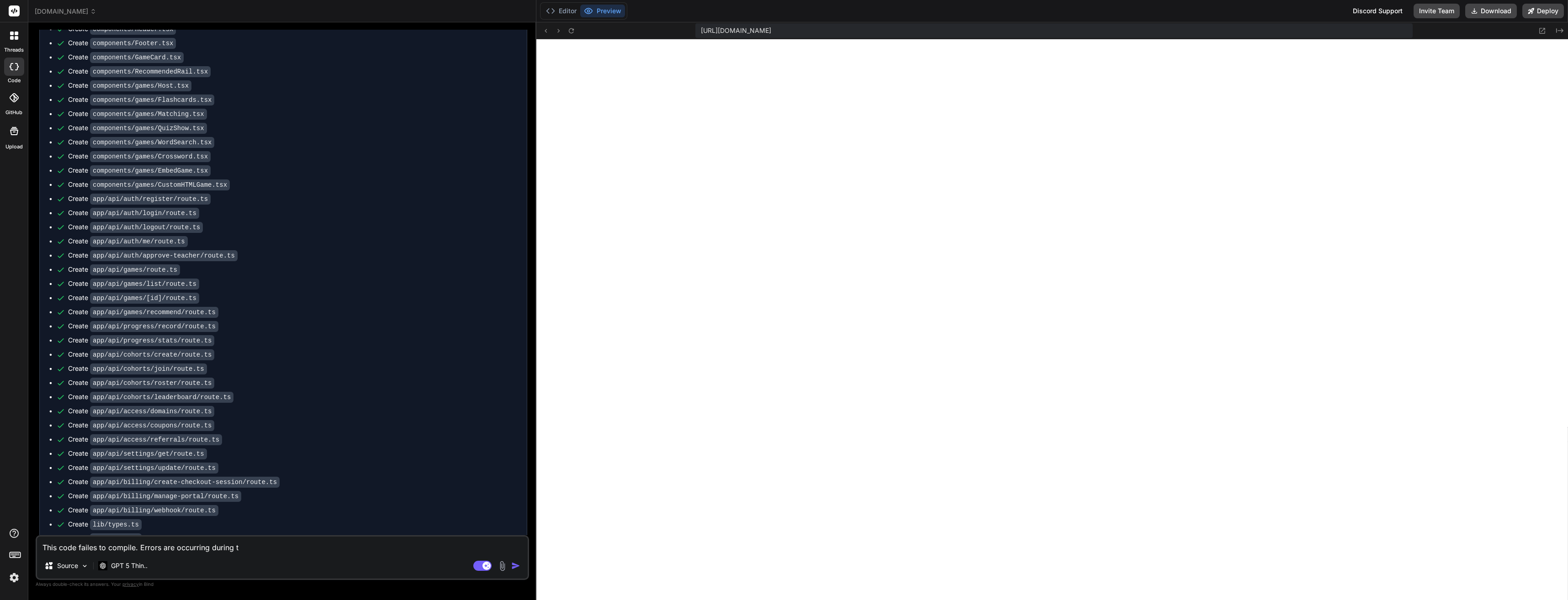
type textarea "x"
type textarea "This code failes to compile. Errors are occurring during the"
click at [325, 552] on textarea "This code failes to compile. Errors are occurring during the build process" at bounding box center [282, 545] width 491 height 16
click at [517, 565] on img "button" at bounding box center [516, 565] width 9 height 9
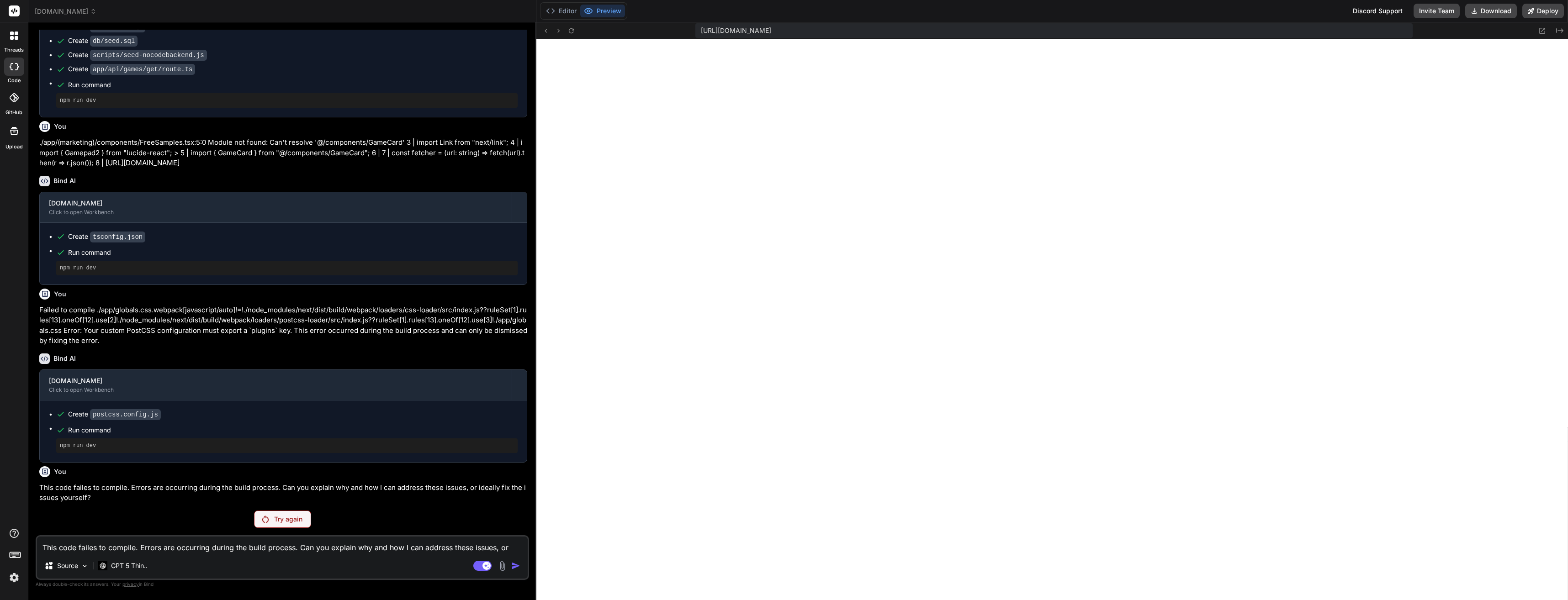
scroll to position [3588, 0]
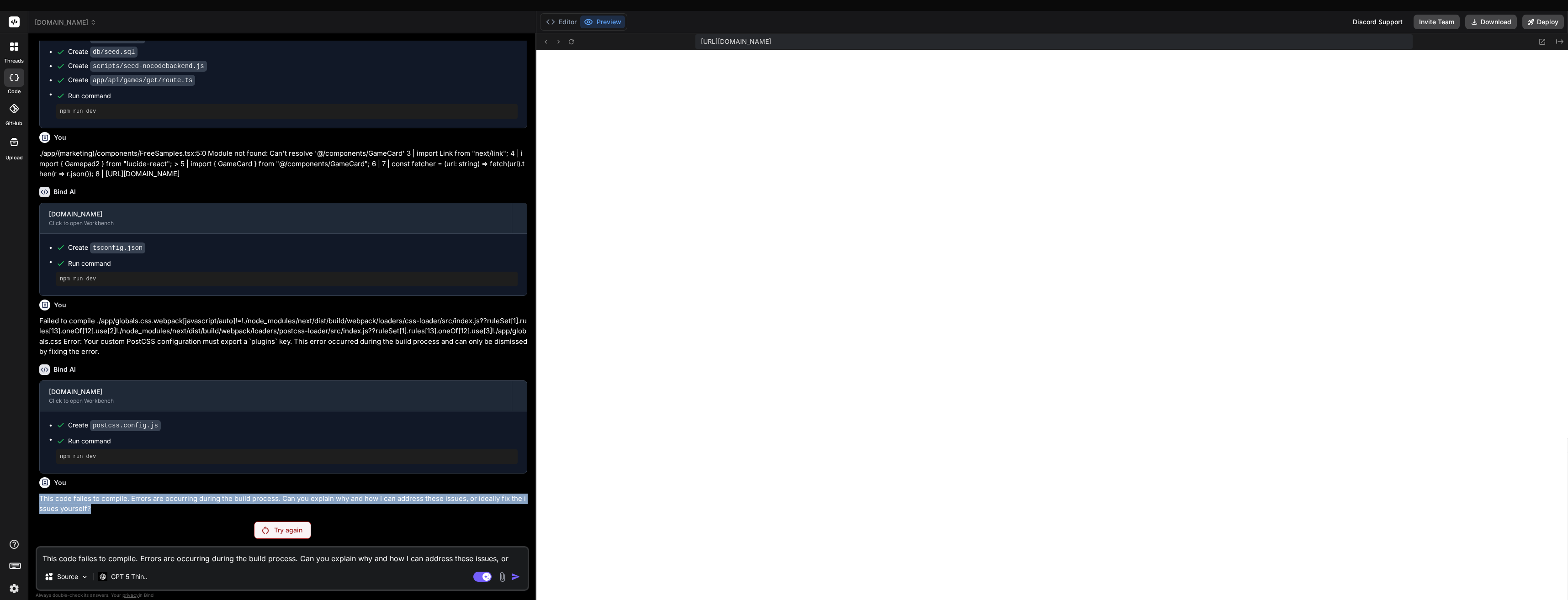
drag, startPoint x: 89, startPoint y: 497, endPoint x: 38, endPoint y: 489, distance: 51.6
click at [38, 489] on div "You Bind AI Sure—before coding, here’s a concise plan and key decisions to conf…" at bounding box center [284, 277] width 492 height 473
copy p "This code failes to compile. Errors are occurring during the build process. Can…"
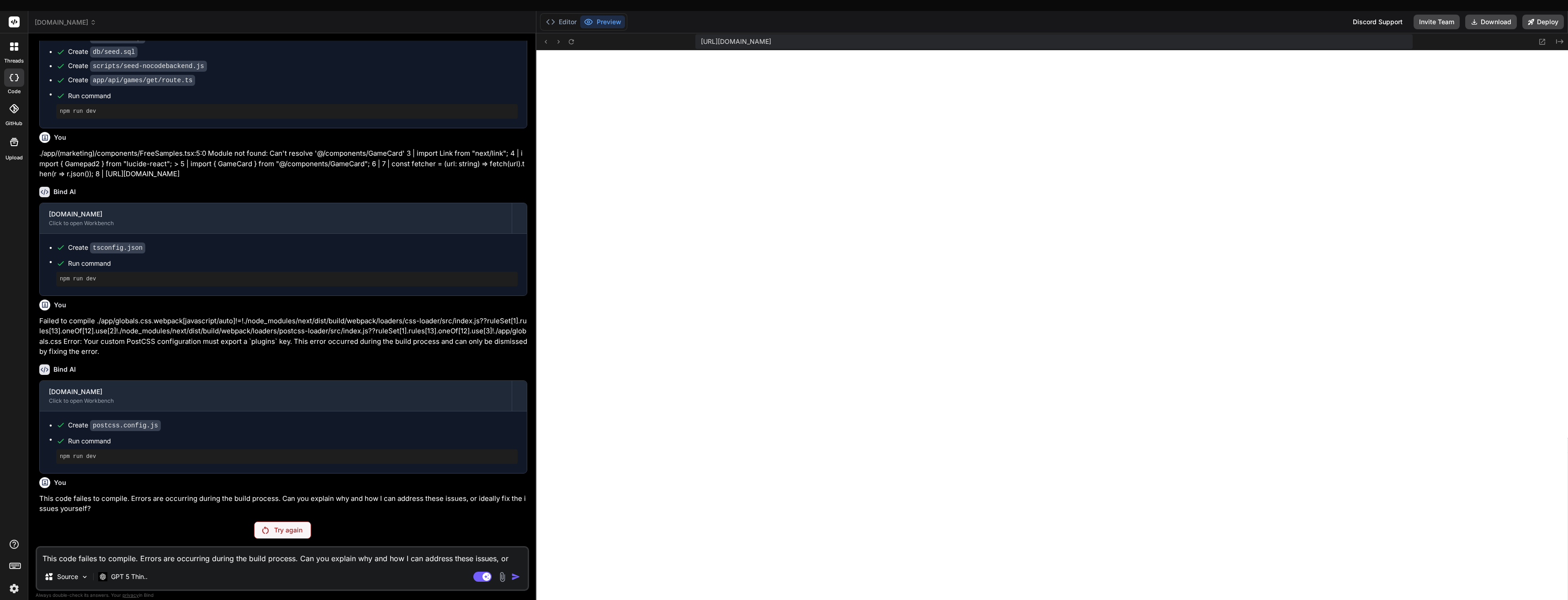
click at [279, 526] on p "Try again" at bounding box center [288, 530] width 29 height 9
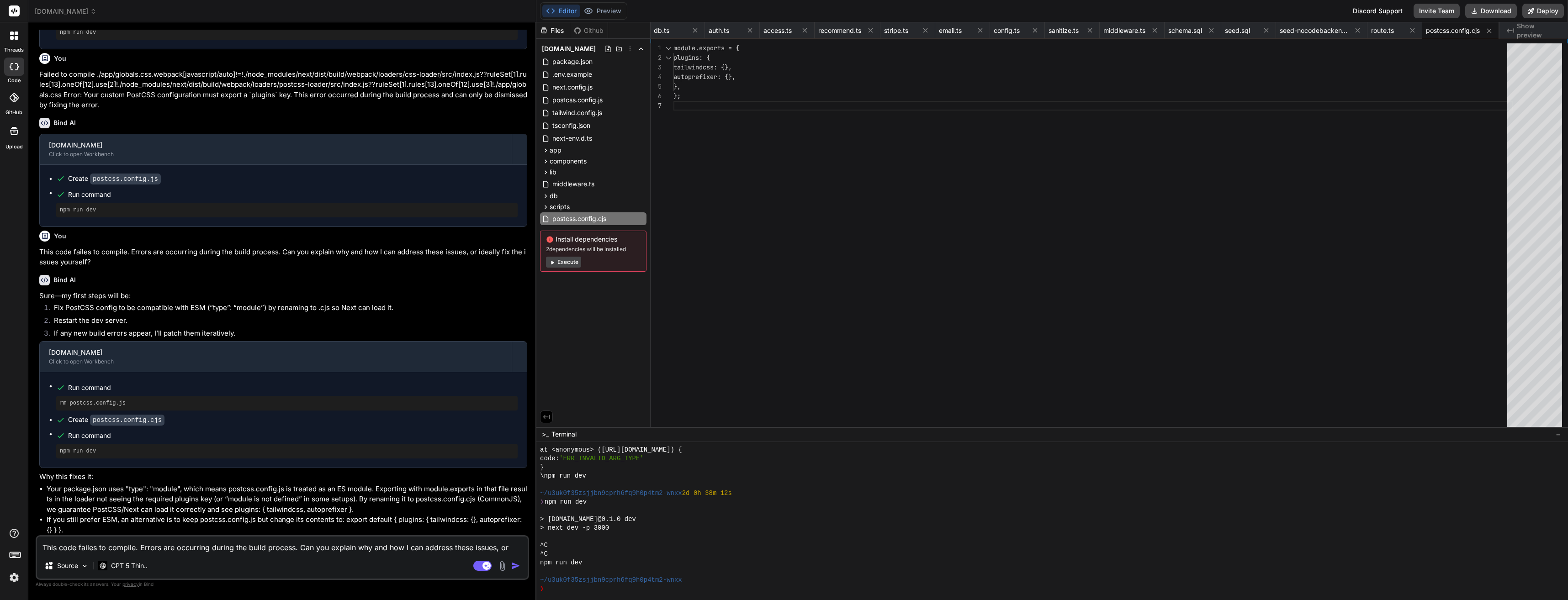
scroll to position [3825, 0]
click at [575, 262] on button "Execute" at bounding box center [564, 262] width 35 height 11
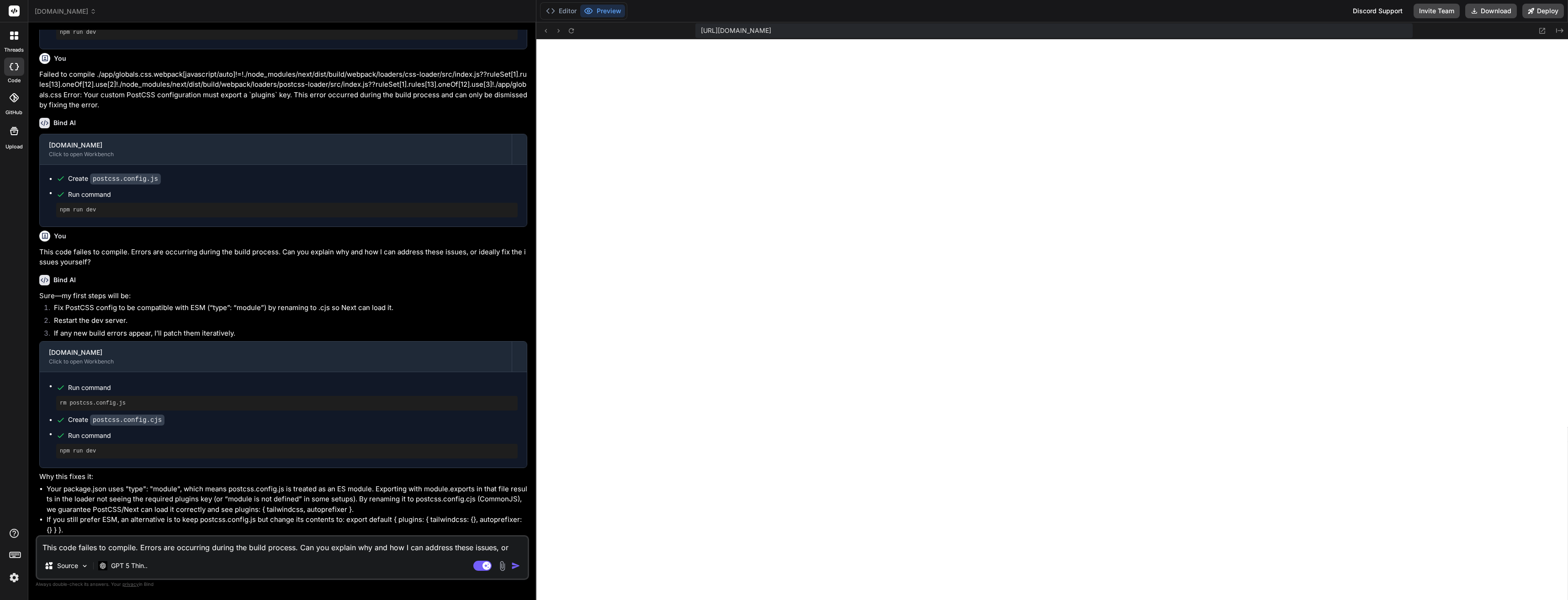
scroll to position [5485, 0]
click at [556, 10] on button "Editor" at bounding box center [561, 11] width 38 height 13
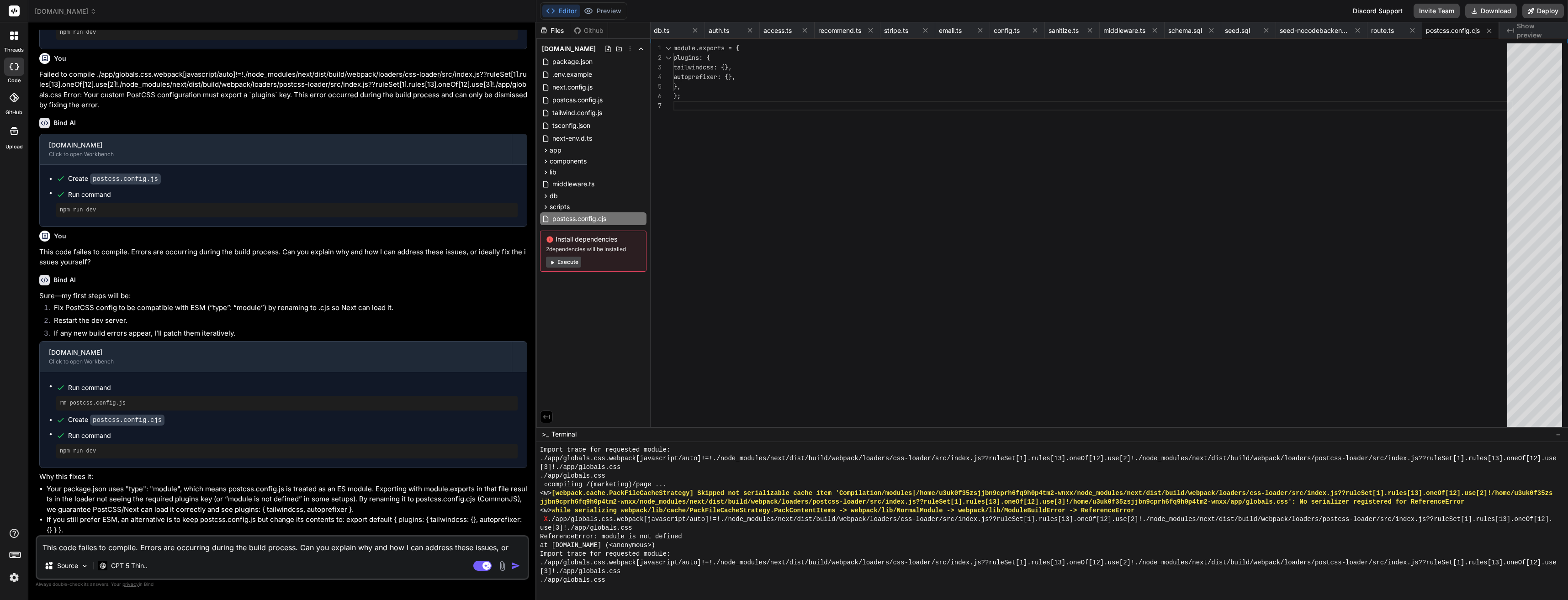
click at [92, 11] on span "accounting.games" at bounding box center [65, 11] width 61 height 9
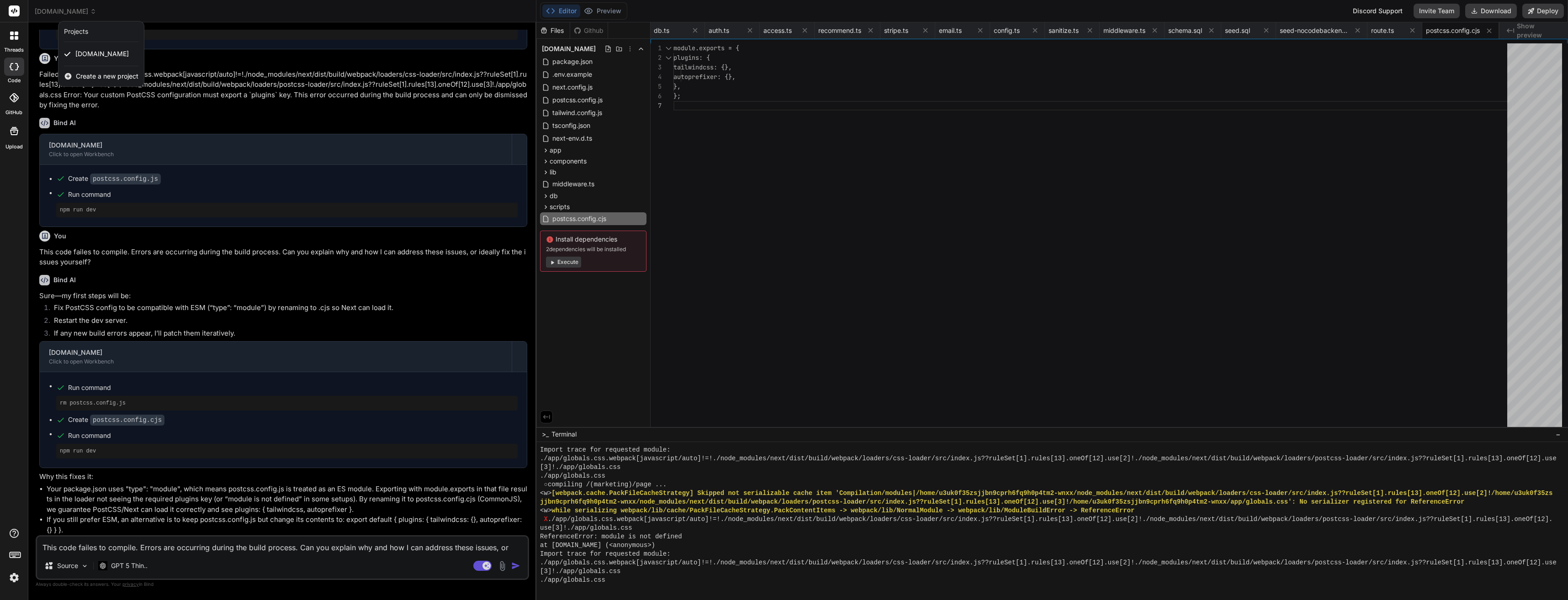
click at [86, 74] on span "Create a new project" at bounding box center [107, 76] width 63 height 9
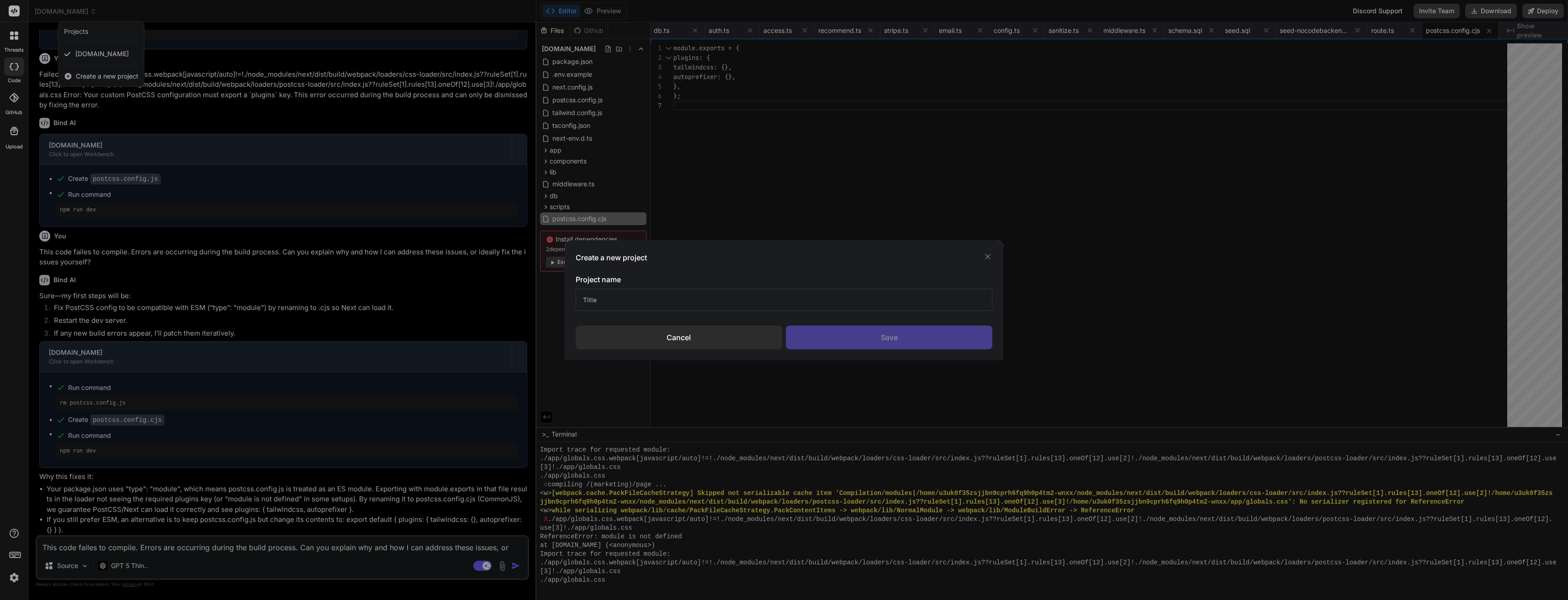
click at [613, 299] on input "text" at bounding box center [784, 299] width 417 height 23
click at [914, 343] on div "Save" at bounding box center [889, 337] width 206 height 24
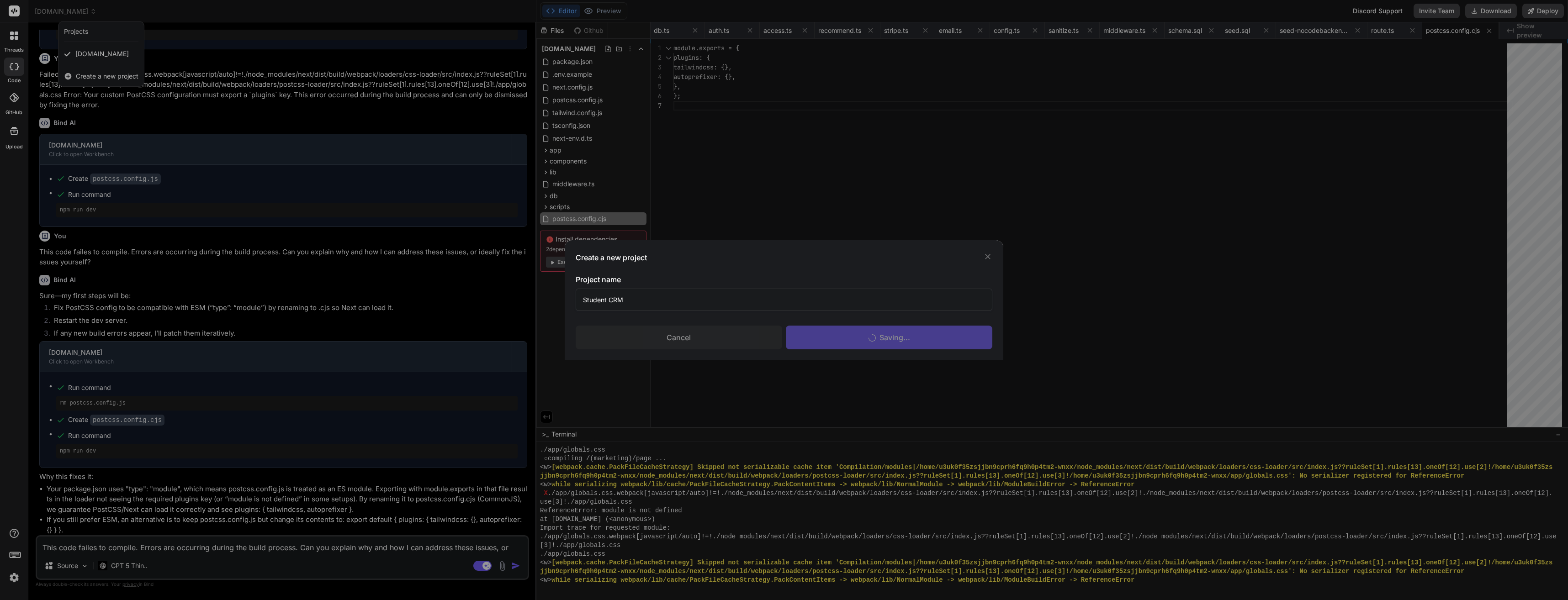
scroll to position [6318, 0]
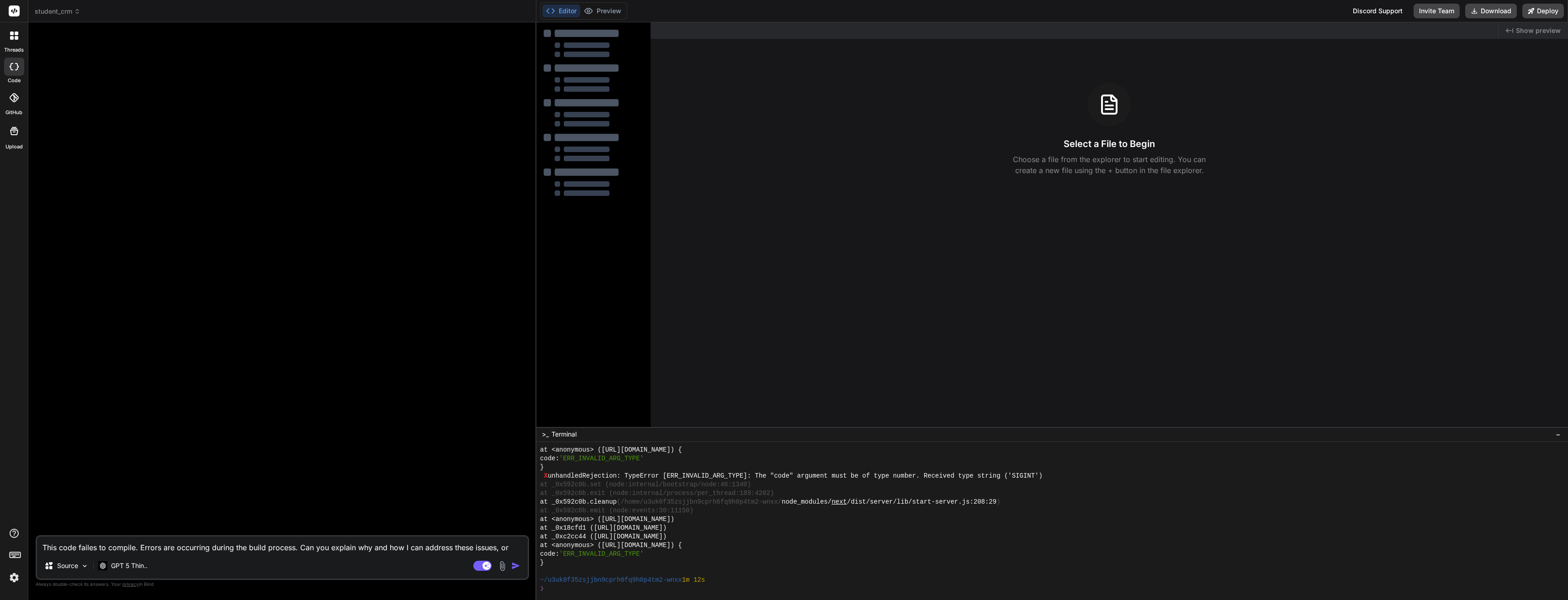
click at [269, 545] on textarea "This code failes to compile. Errors are occurring during the build process. Can…" at bounding box center [282, 545] width 491 height 16
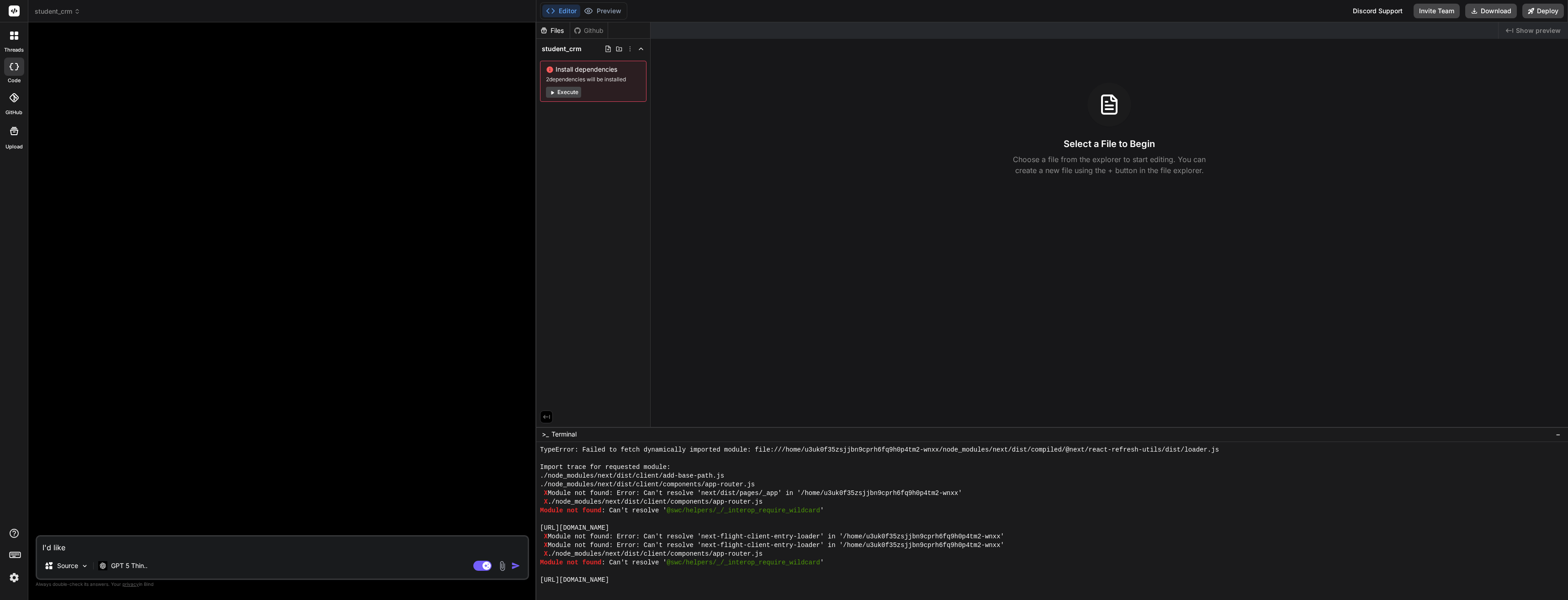
scroll to position [8678, 0]
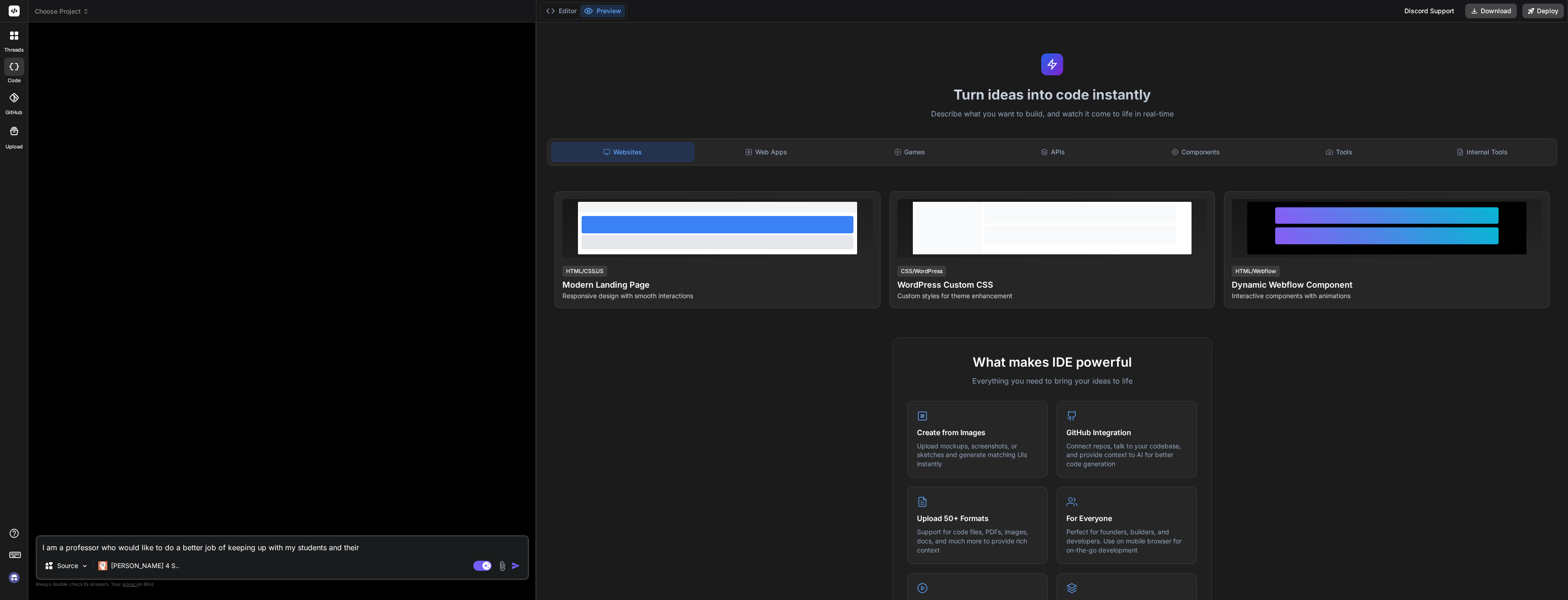
click at [369, 549] on textarea "I am a professor who would like to do a better job of keeping up with my studen…" at bounding box center [282, 545] width 491 height 16
type textarea "x"
type textarea "I am a professor who would like to do a better job of keeping up with my studen…"
type textarea "x"
type textarea "I am a professor who would like to do a better job of keeping up with my studen…"
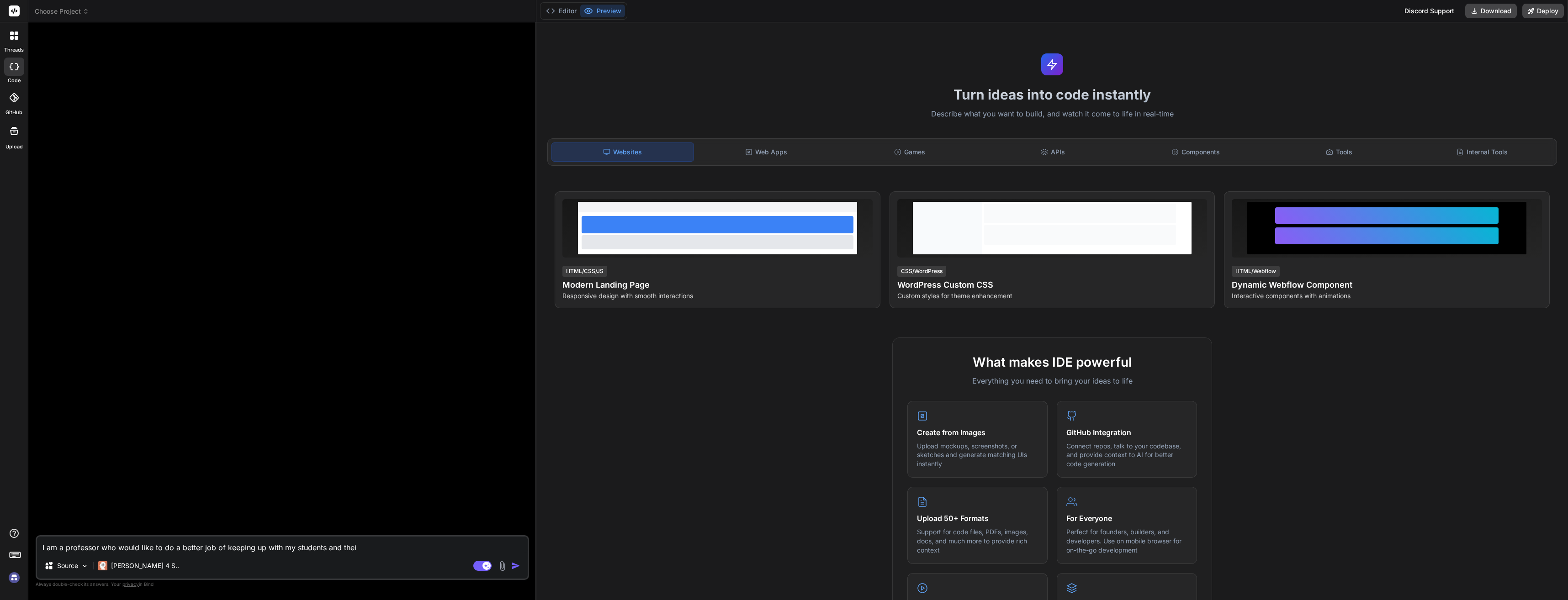
type textarea "x"
type textarea "I am a professor who would like to do a better job of keeping up with my studen…"
type textarea "x"
type textarea "I am a professor who would like to do a better job of keeping up with my studen…"
type textarea "x"
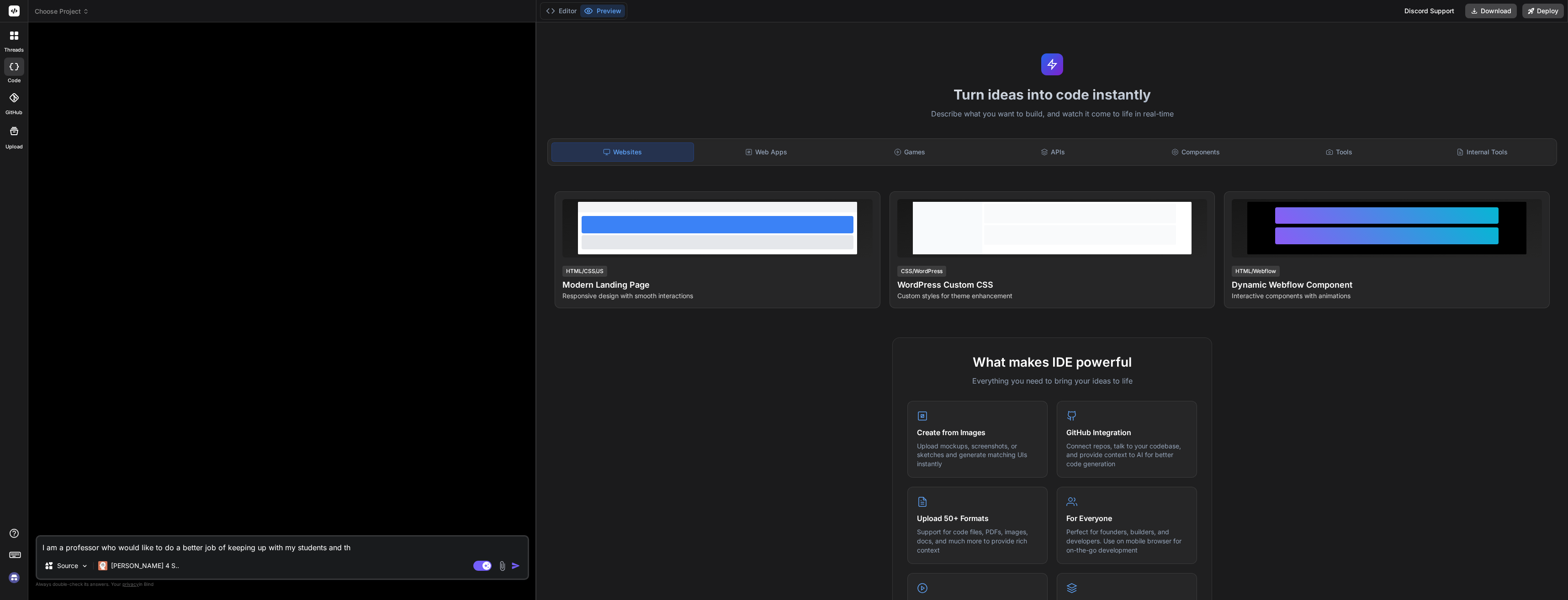
type textarea "I am a professor who would like to do a better job of keeping up with my studen…"
type textarea "x"
type textarea "I am a professor who would like to do a better job of keeping up with my studen…"
type textarea "x"
type textarea "I am a professor who would like to do a better job of keeping up with my studen…"
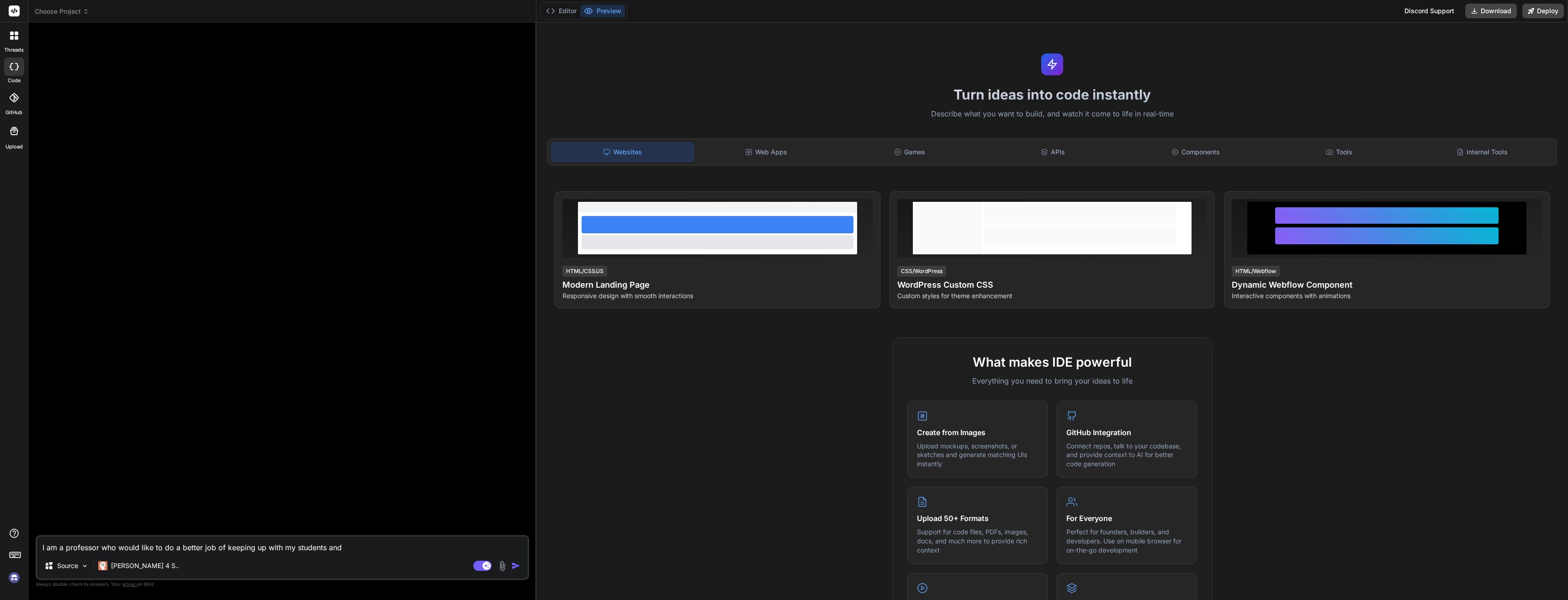
type textarea "x"
type textarea "I am a professor who would like to do a better job of keeping up with my studen…"
type textarea "x"
type textarea "I am a professor who would like to do a better job of keeping up with my studen…"
type textarea "x"
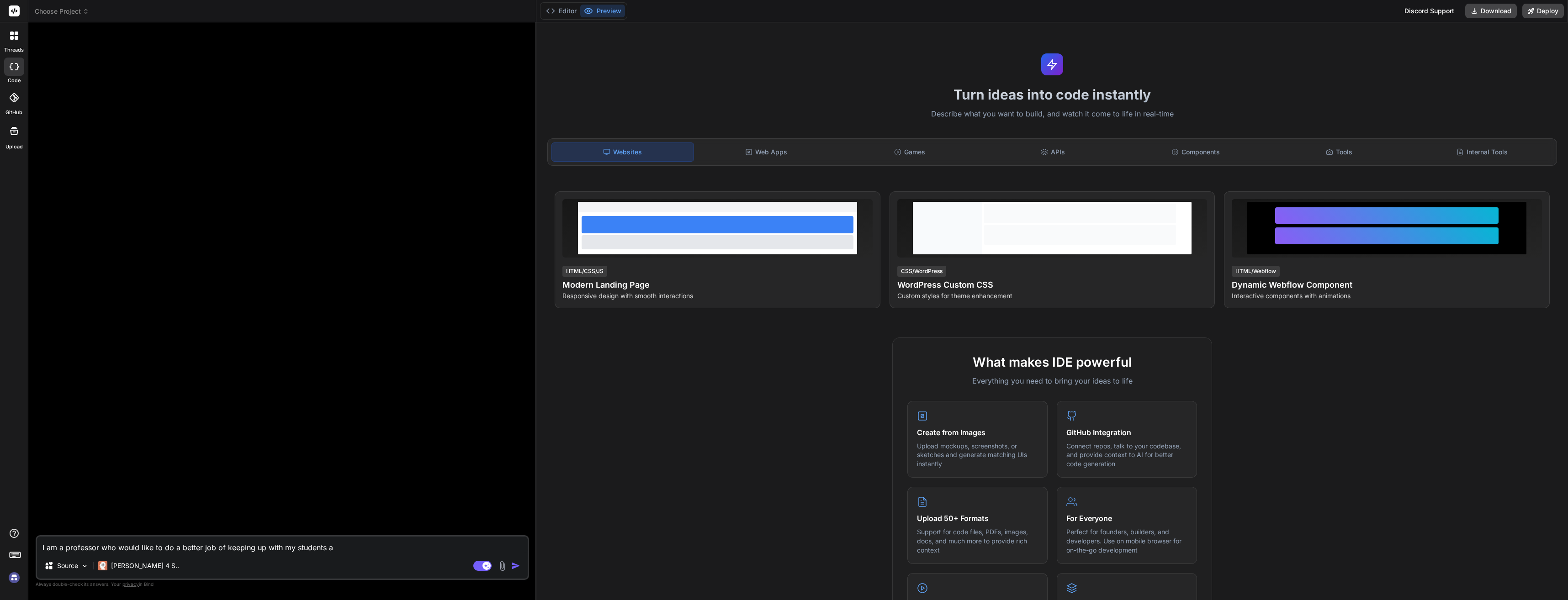
type textarea "I am a professor who would like to do a better job of keeping up with my studen…"
type textarea "x"
type textarea "I am a professor who would like to do a better job of keeping up with my studen…"
type textarea "x"
type textarea "I am a professor who would like to do a better job of keeping up with my studen…"
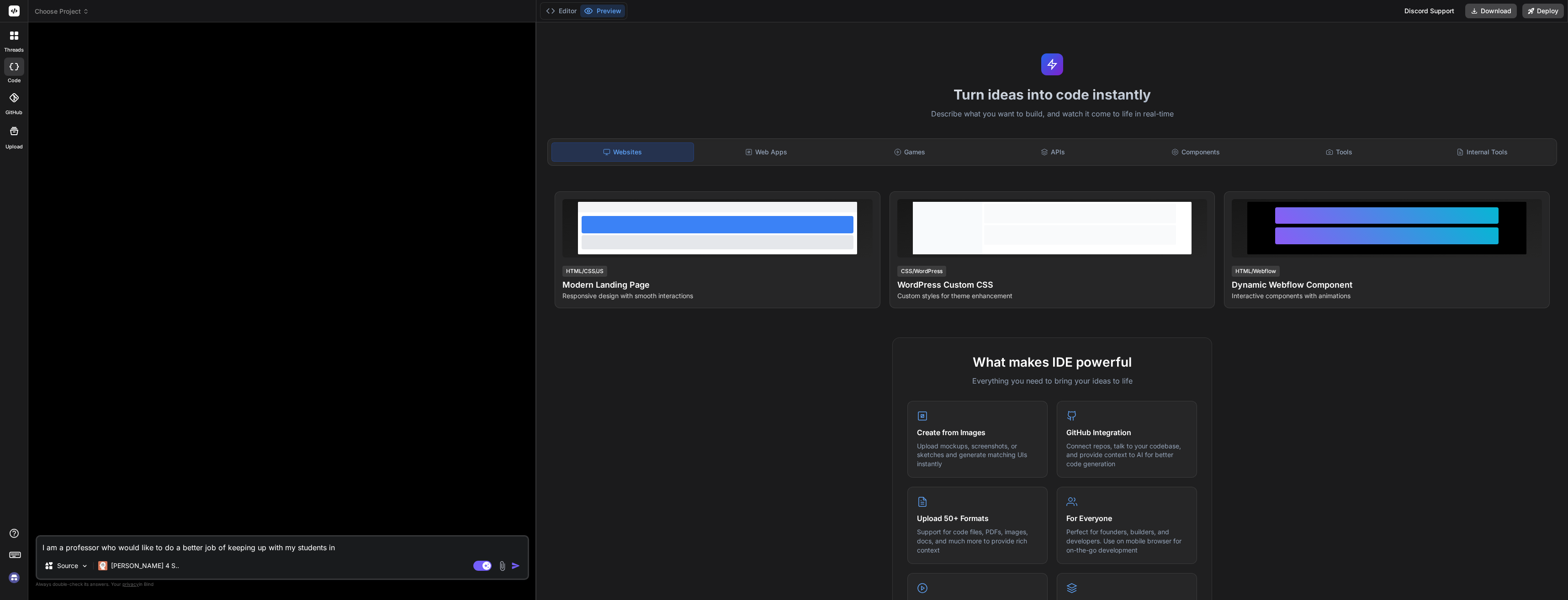
type textarea "x"
type textarea "I am a professor who would like to do a better job of keeping up with my studen…"
type textarea "x"
type textarea "I am a professor who would like to do a better job of keeping up with my studen…"
type textarea "x"
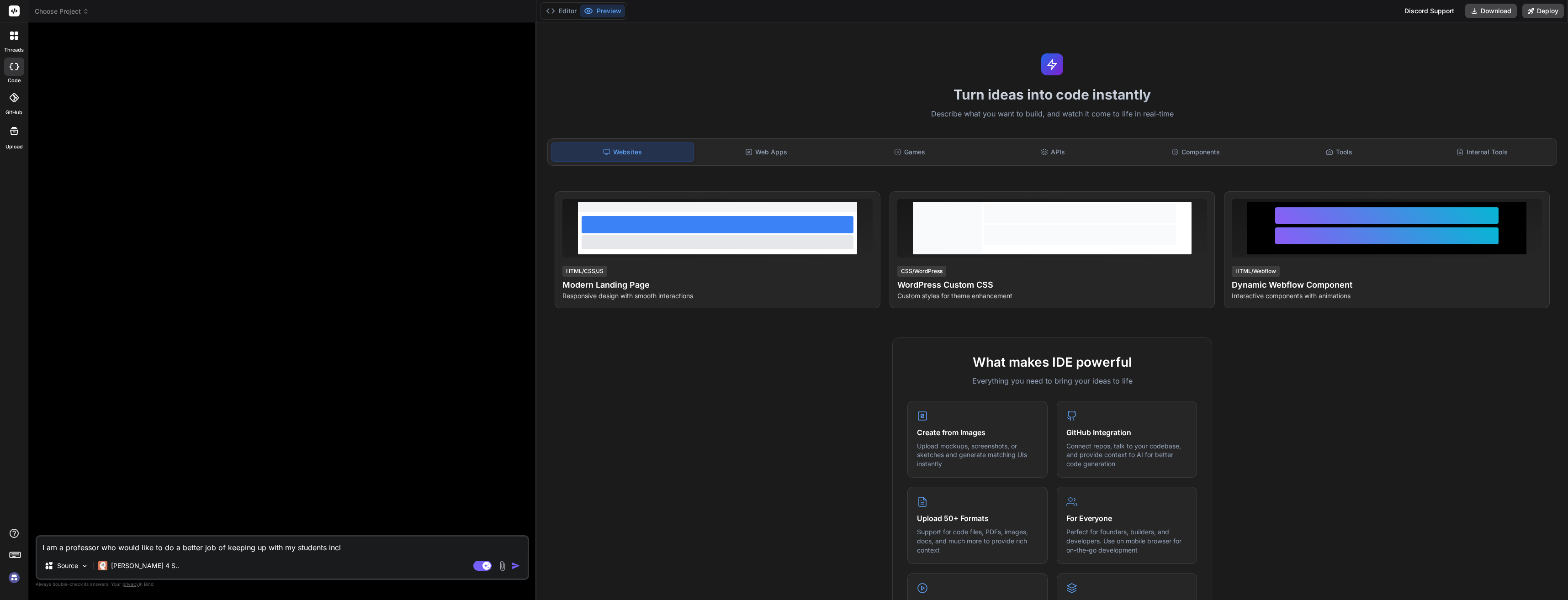
type textarea "I am a professor who would like to do a better job of keeping up with my studen…"
type textarea "x"
type textarea "I am a professor who would like to do a better job of keeping up with my studen…"
type textarea "x"
type textarea "I am a professor who would like to do a better job of keeping up with my studen…"
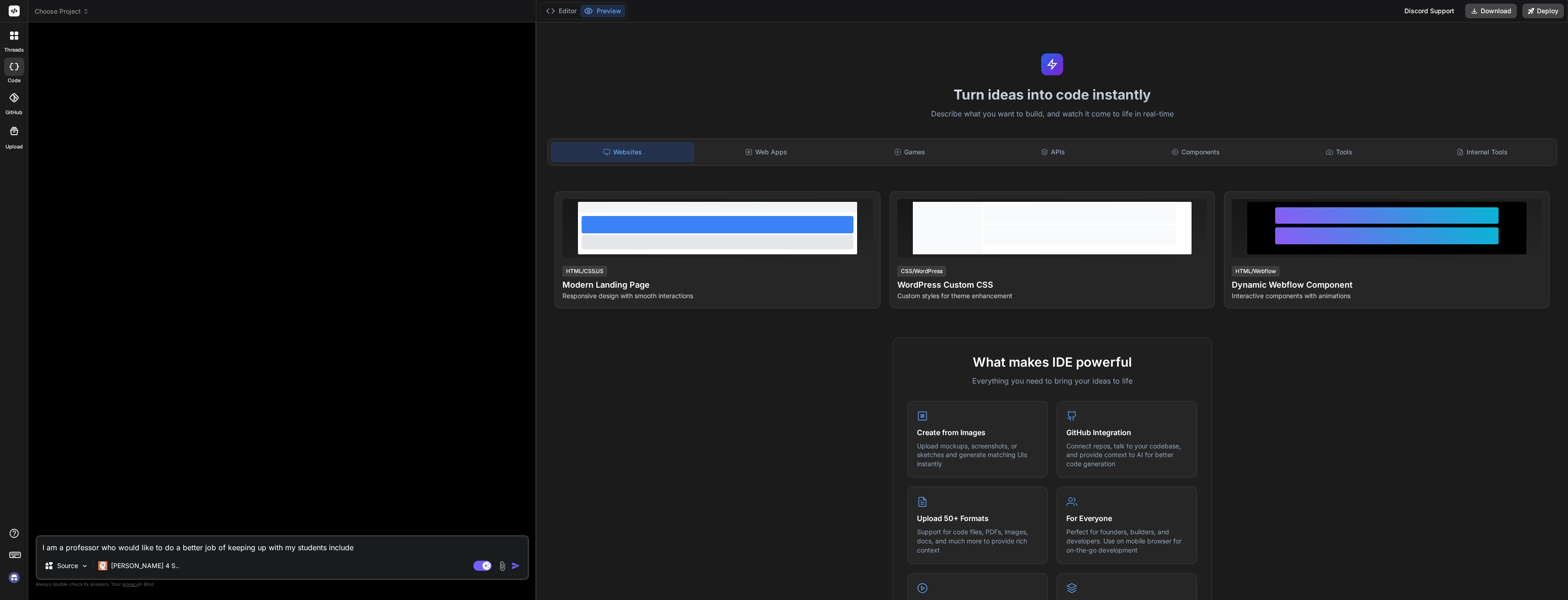
type textarea "x"
type textarea "I am a professor who would like to do a better job of keeping up with my studen…"
type textarea "x"
type textarea "I am a professor who would like to do a better job of keeping up with my studen…"
type textarea "x"
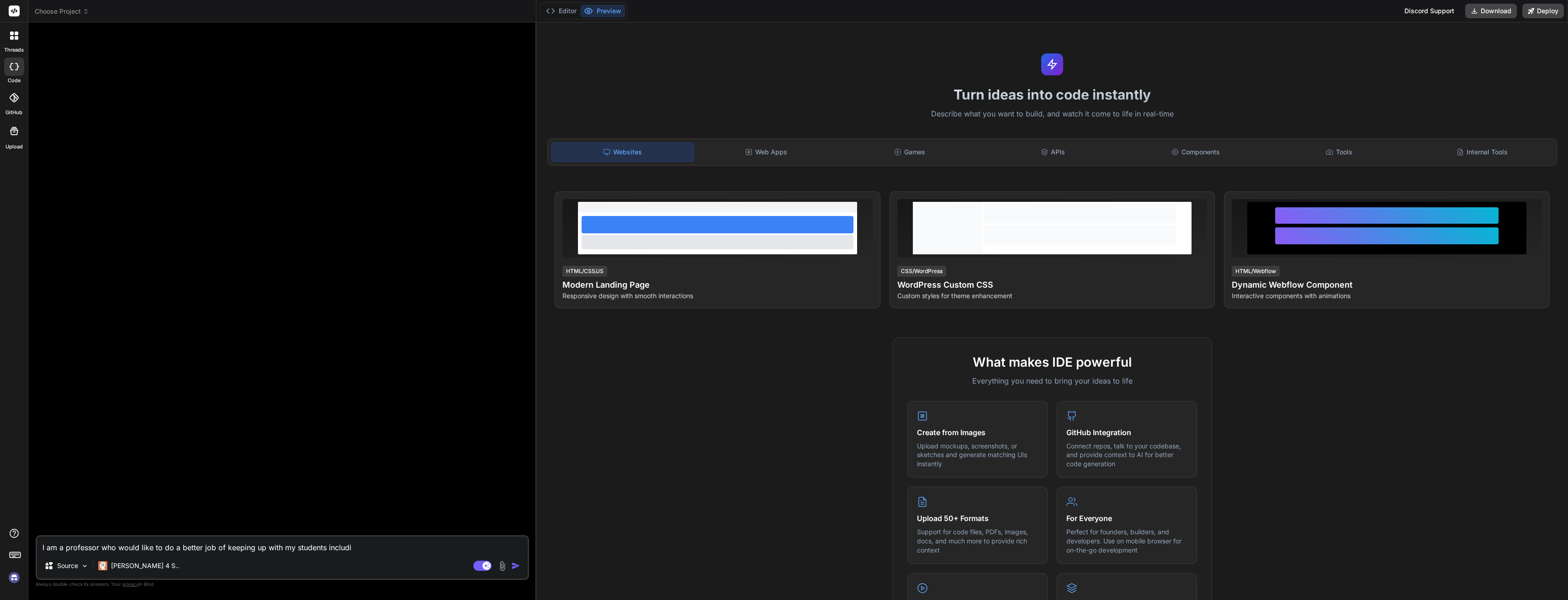
type textarea "I am a professor who would like to do a better job of keeping up with my studen…"
type textarea "x"
type textarea "I am a professor who would like to do a better job of keeping up with my studen…"
type textarea "x"
type textarea "I am a professor who would like to do a better job of keeping up with my studen…"
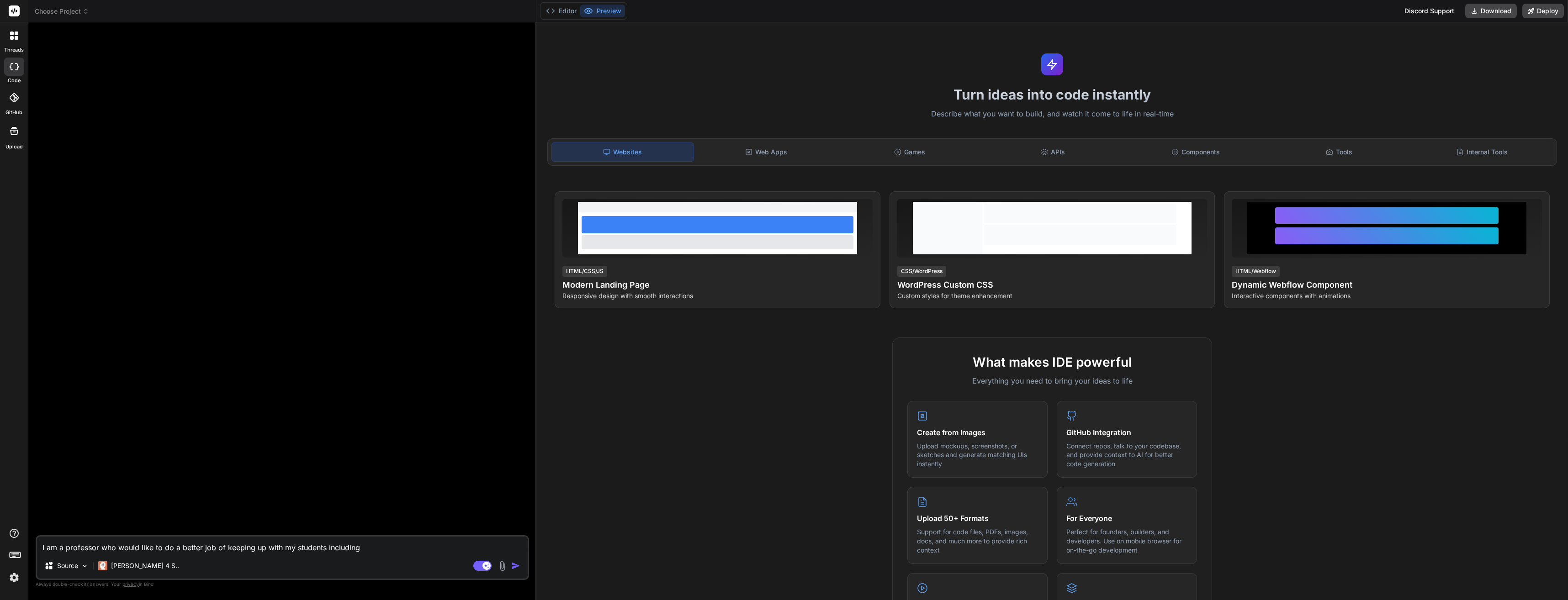
type textarea "x"
type textarea "I am a professor who would like to do a better job of keeping up with my studen…"
type textarea "x"
type textarea "I am a professor who would like to do a better job of keeping up with my studen…"
type textarea "x"
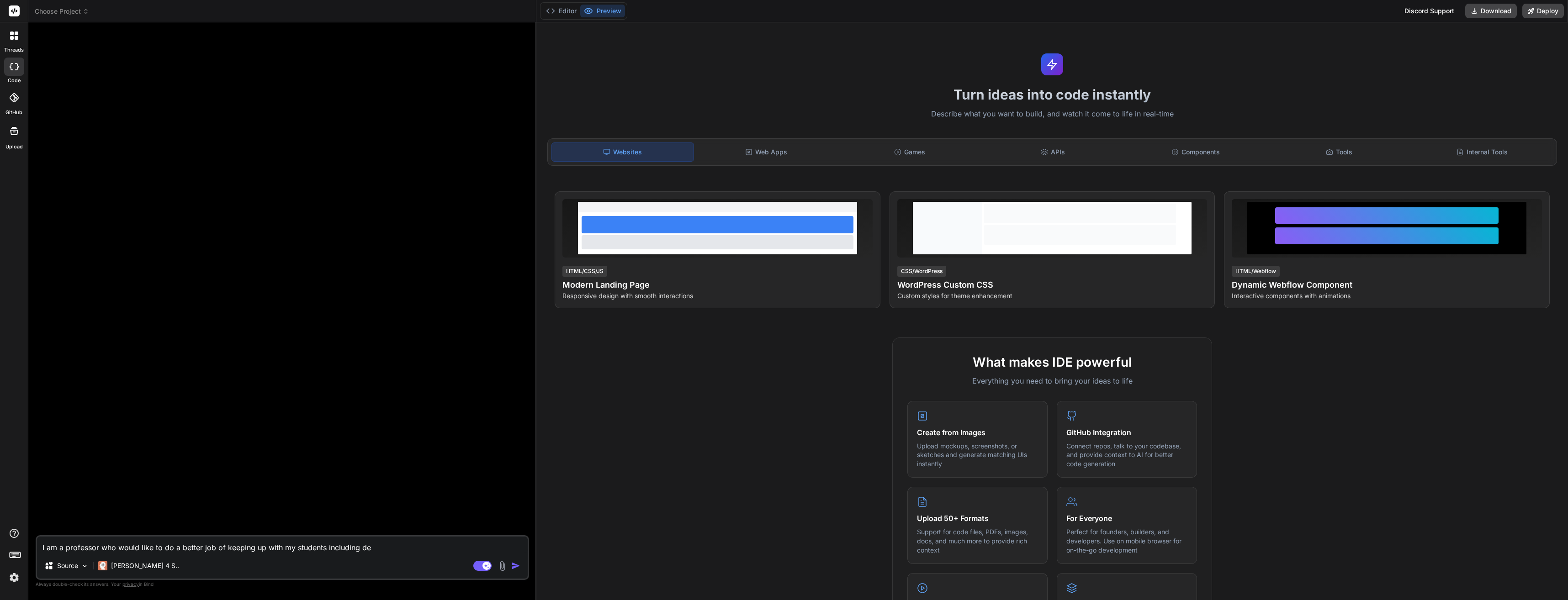
type textarea "I am a professor who would like to do a better job of keeping up with my studen…"
type textarea "x"
type textarea "I am a professor who would like to do a better job of keeping up with my studen…"
type textarea "x"
type textarea "I am a professor who would like to do a better job of keeping up with my studen…"
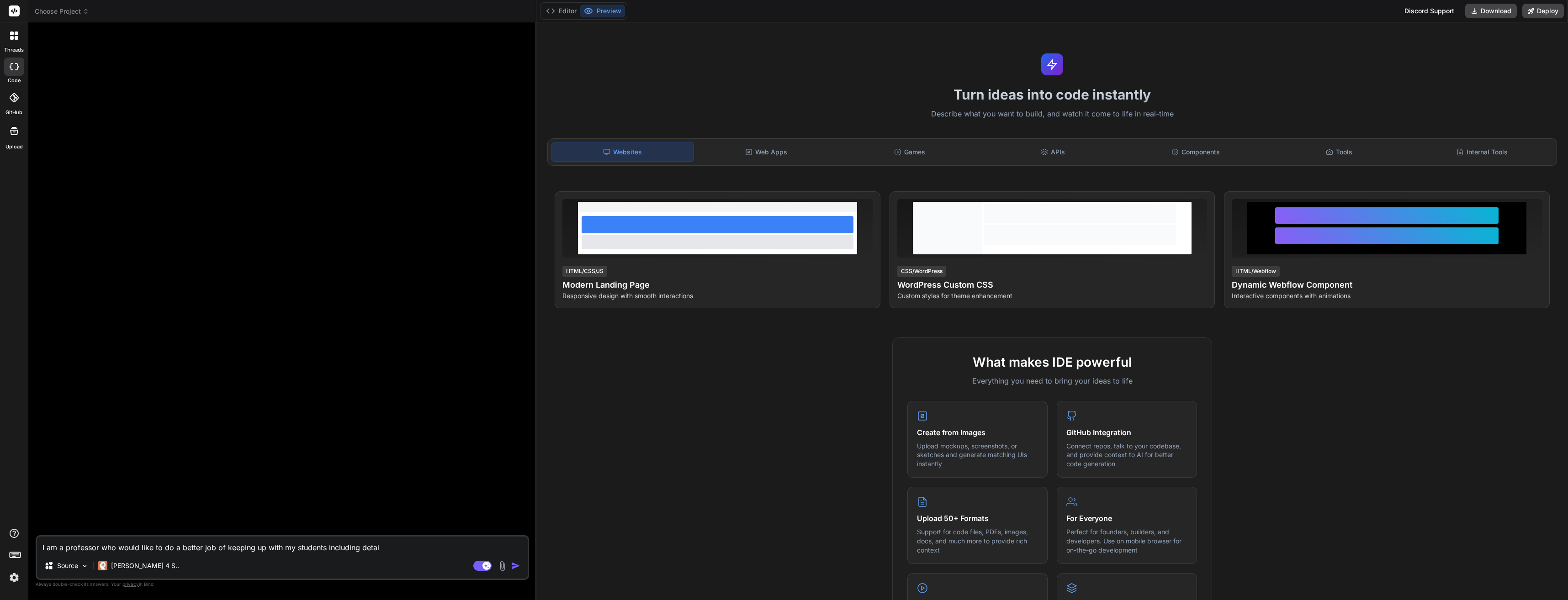
type textarea "x"
type textarea "I am a professor who would like to do a better job of keeping up with my studen…"
type textarea "x"
type textarea "I am a professor who would like to do a better job of keeping up with my studen…"
type textarea "x"
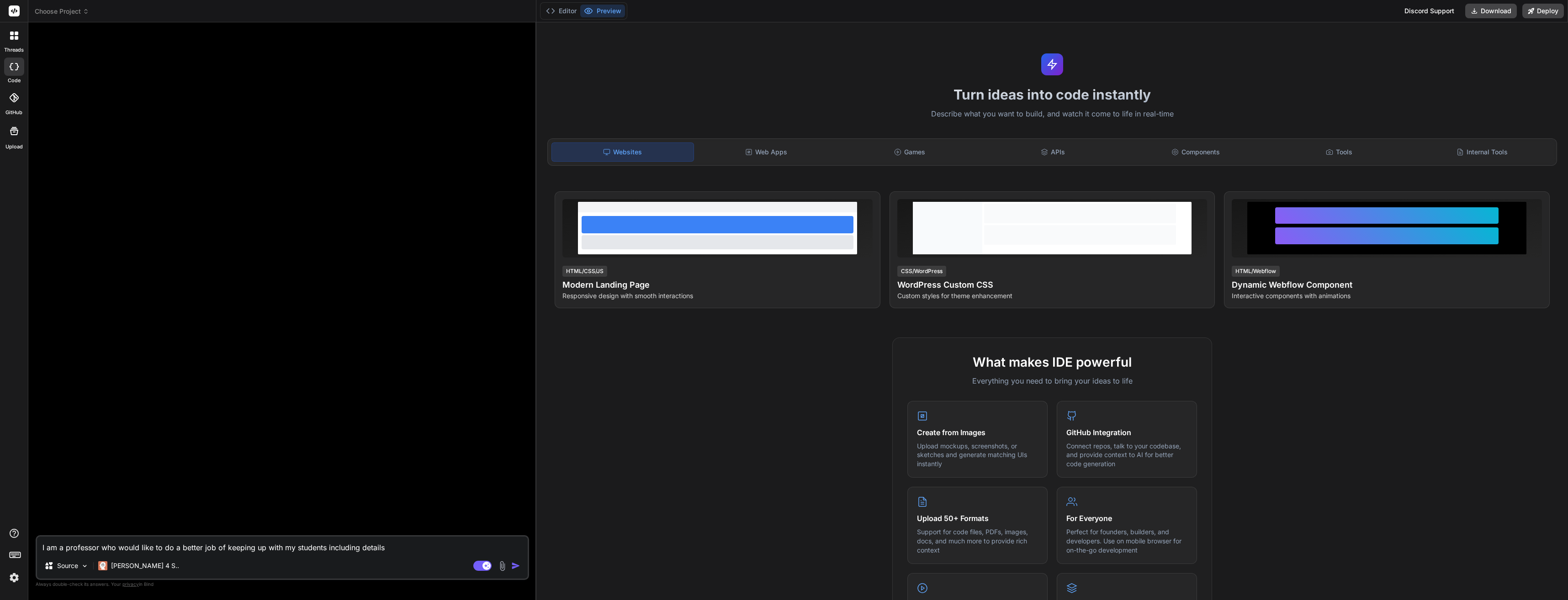
type textarea "I am a professor who would like to do a better job of keeping up with my studen…"
type textarea "x"
type textarea "I am a professor who would like to do a better job of keeping up with my studen…"
type textarea "x"
type textarea "I am a professor who would like to do a better job of keeping up with my studen…"
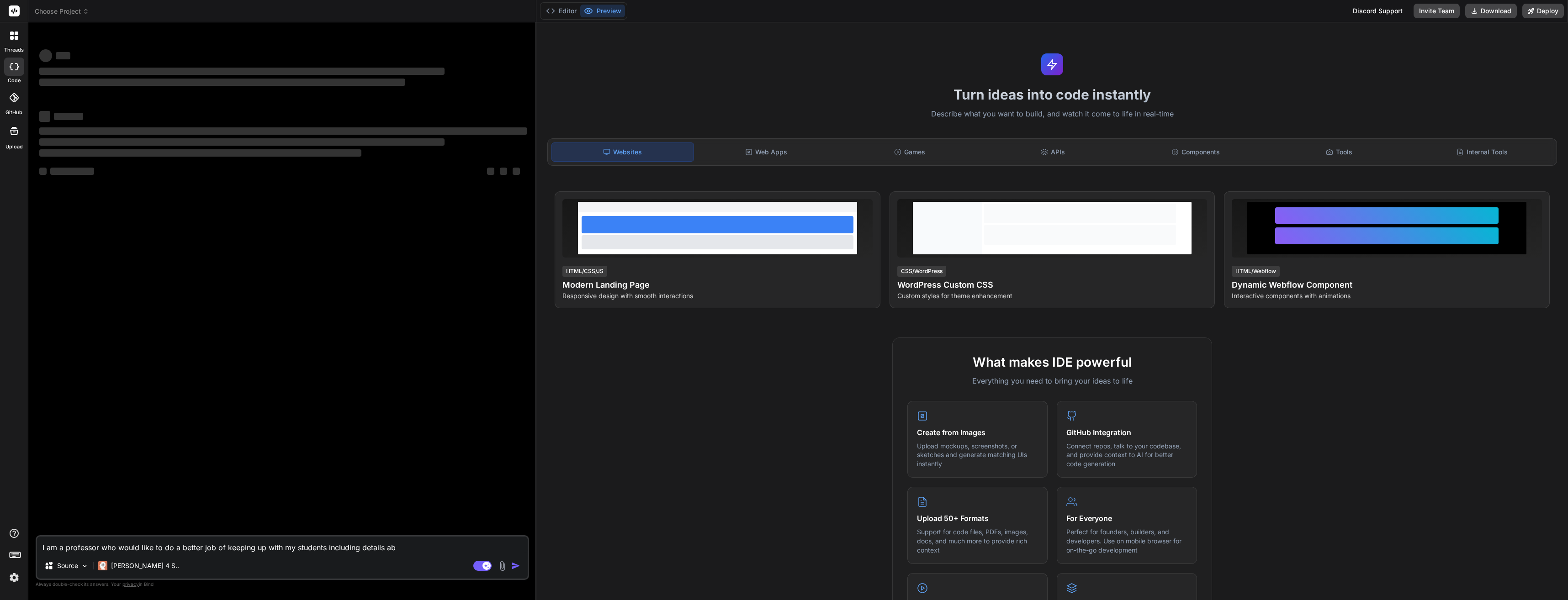
type textarea "x"
type textarea "I am a professor who would like to do a better job of keeping up with my studen…"
type textarea "x"
type textarea "I am a professor who would like to do a better job of keeping up with my studen…"
type textarea "x"
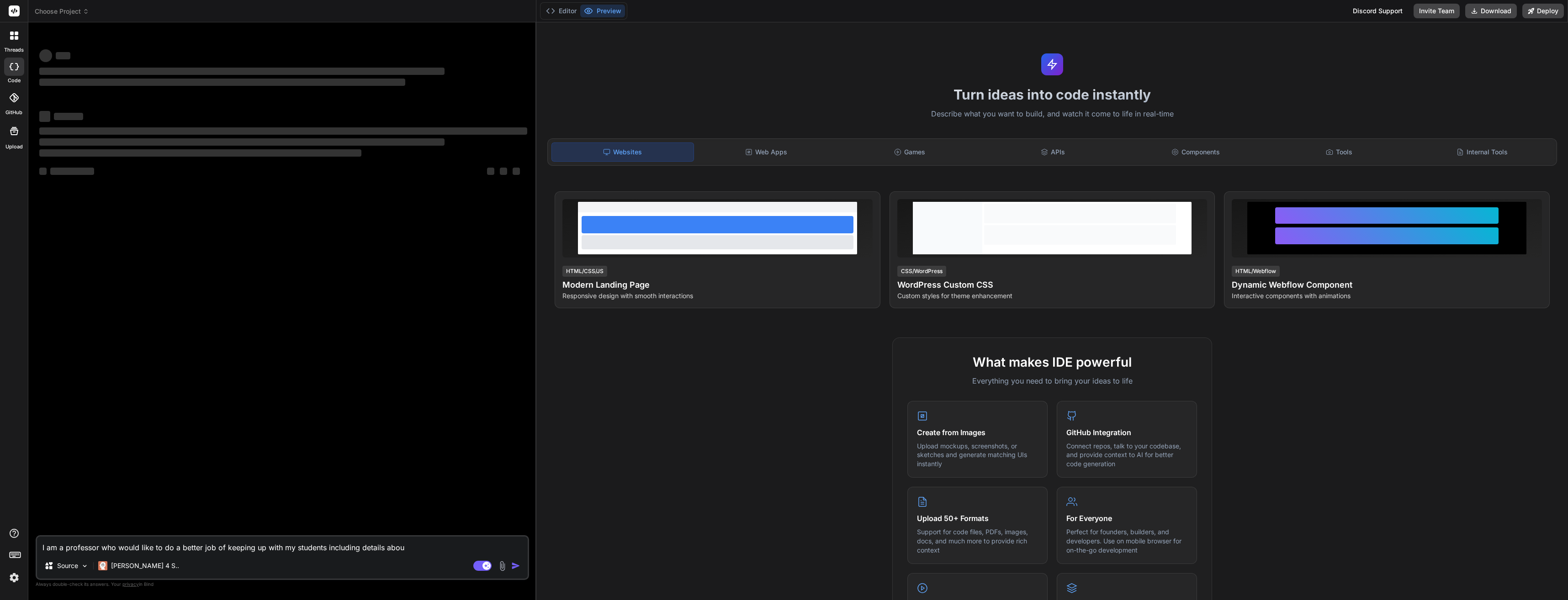
type textarea "I am a professor who would like to do a better job of keeping up with my studen…"
type textarea "x"
type textarea "I am a professor who would like to do a better job of keeping up with my studen…"
type textarea "x"
type textarea "I am a professor who would like to do a better job of keeping up with my studen…"
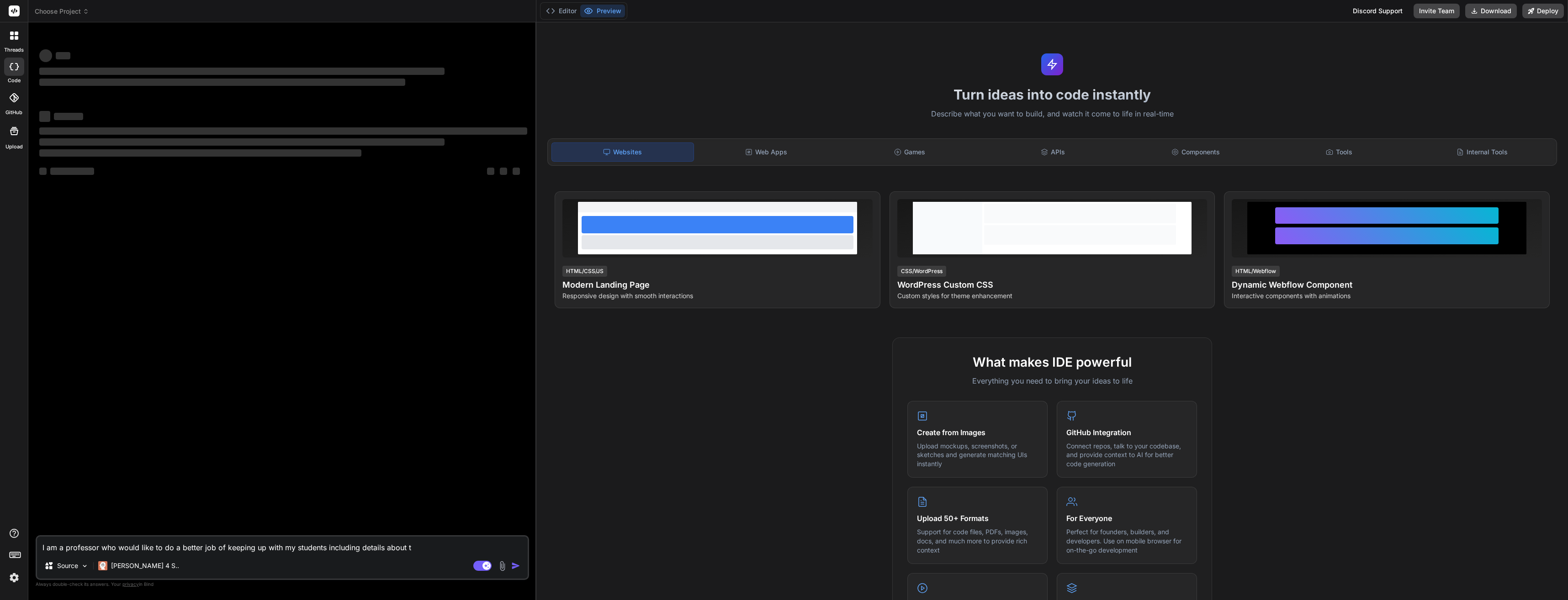
type textarea "x"
type textarea "I am a professor who would like to do a better job of keeping up with my studen…"
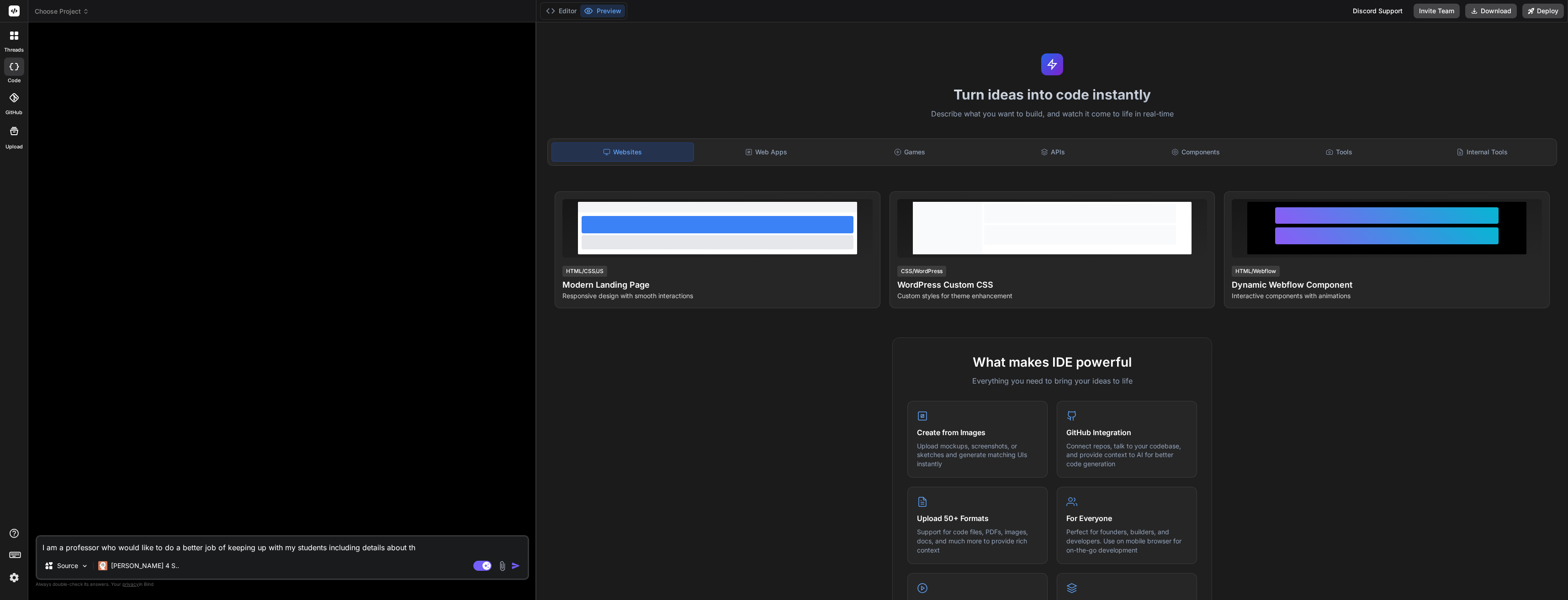
type textarea "x"
type textarea "I am a professor who would like to do a better job of keeping up with my studen…"
type textarea "x"
type textarea "I am a professor who would like to do a better job of keeping up with my studen…"
type textarea "x"
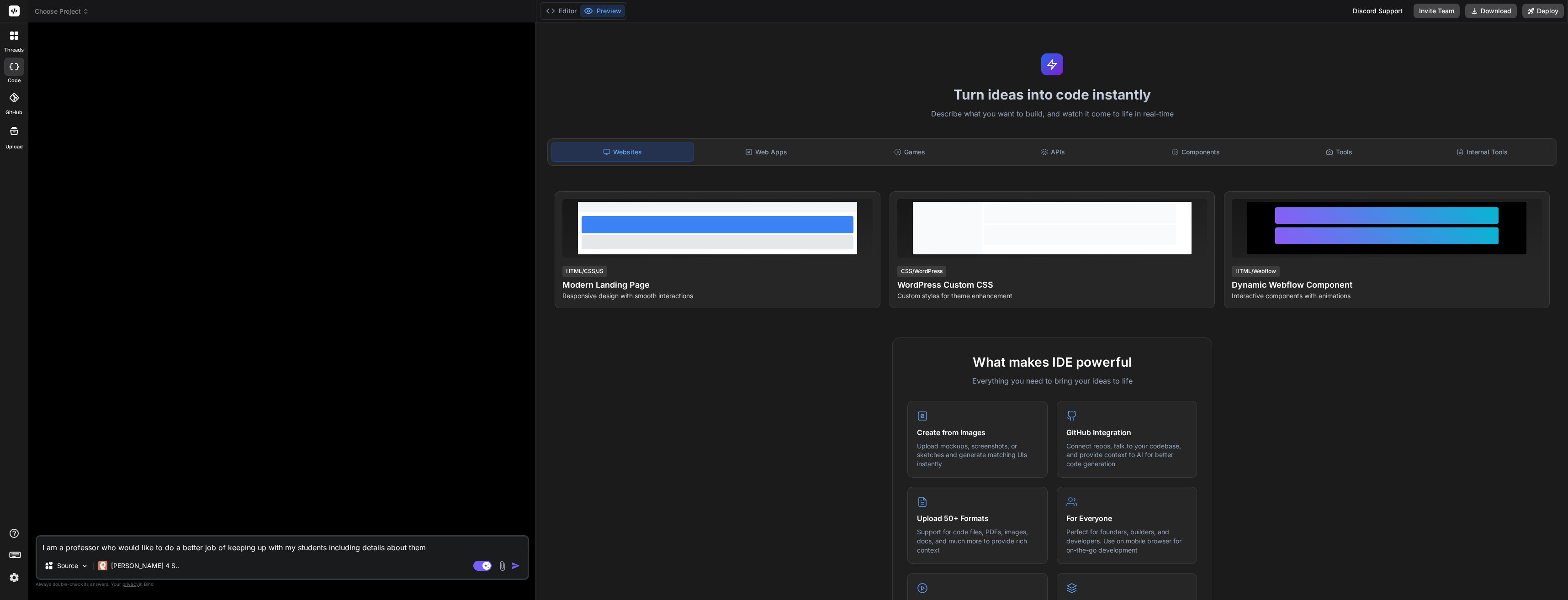
type textarea "I am a professor who would like to do a better job of keeping up with my studen…"
type textarea "x"
type textarea "I am a professor who would like to do a better job of keeping up with my studen…"
type textarea "x"
type textarea "I am a professor who would like to do a better job of keeping up with my studen…"
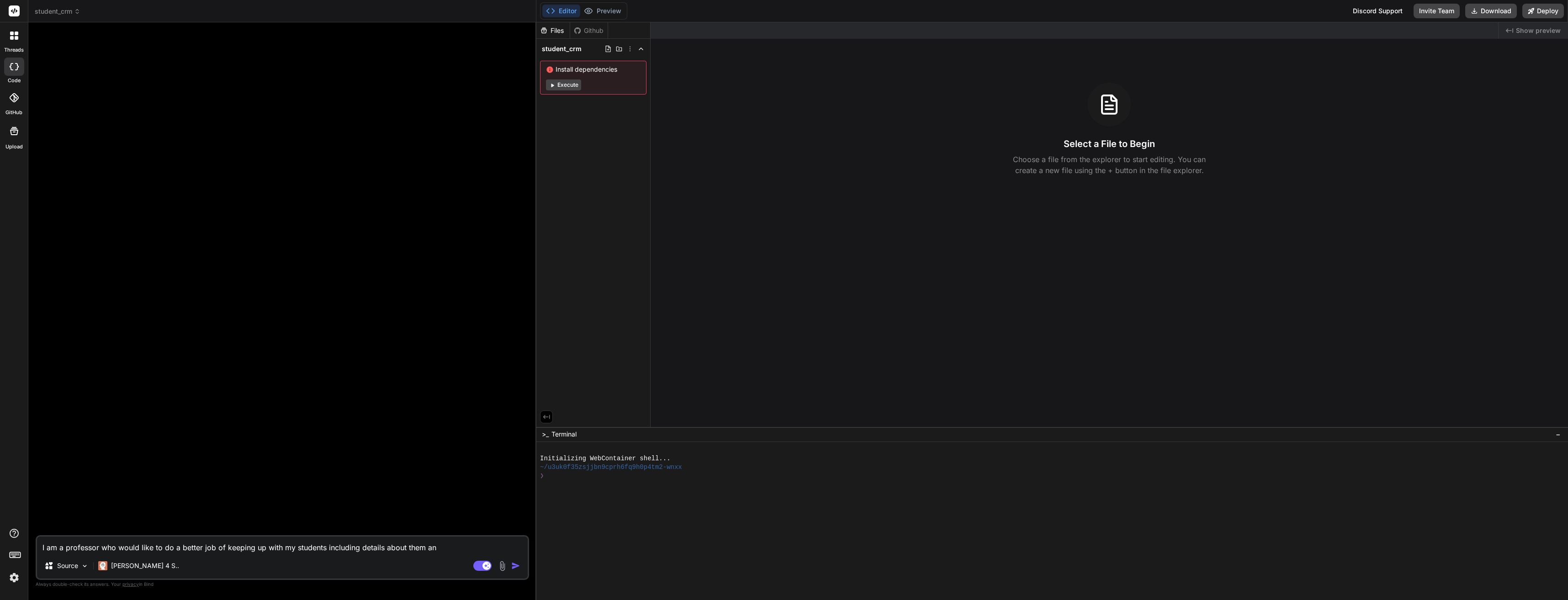
type textarea "x"
type textarea "I am a professor who would like to do a better job of keeping up with my studen…"
type textarea "x"
type textarea "I am a professor who would like to do a better job of keeping up with my studen…"
type textarea "x"
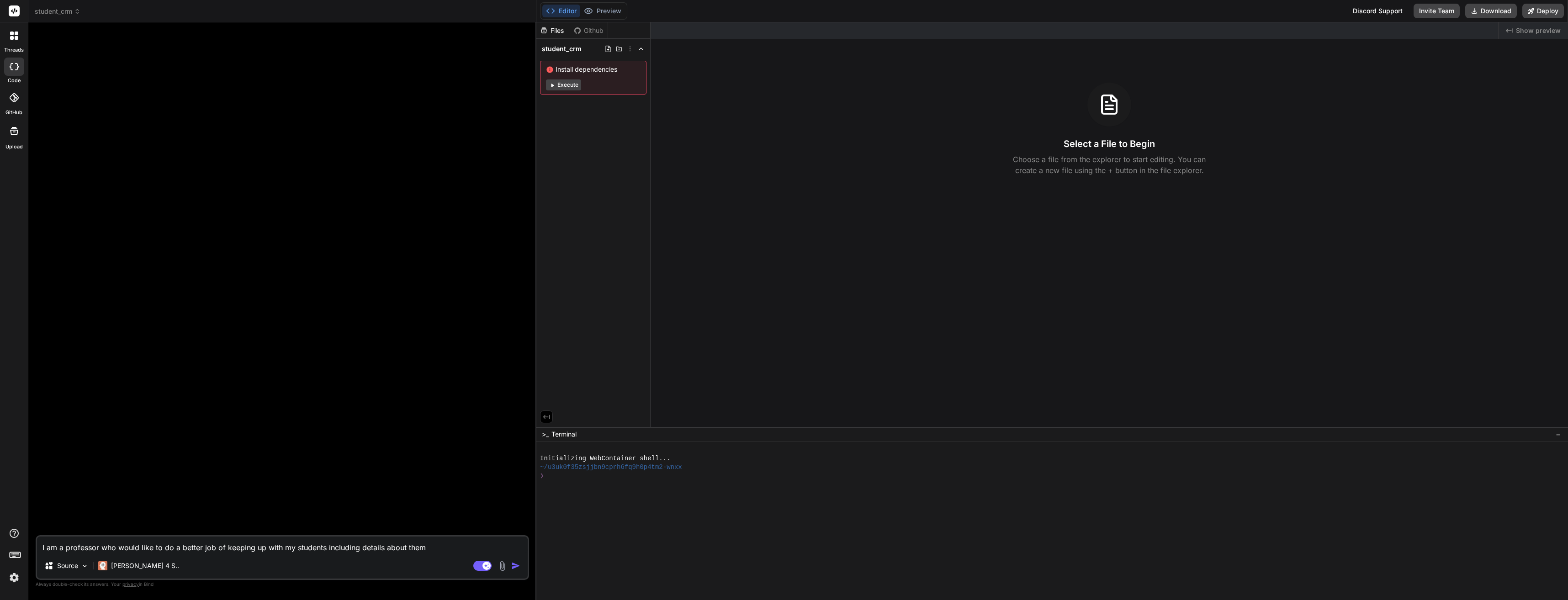
type textarea "I am a professor who would like to do a better job of keeping up with my studen…"
type textarea "x"
type textarea "I am a professor who would like to do a better job of keeping up with my studen…"
type textarea "x"
type textarea "I am a professor who would like to do a better job of keeping up with my studen…"
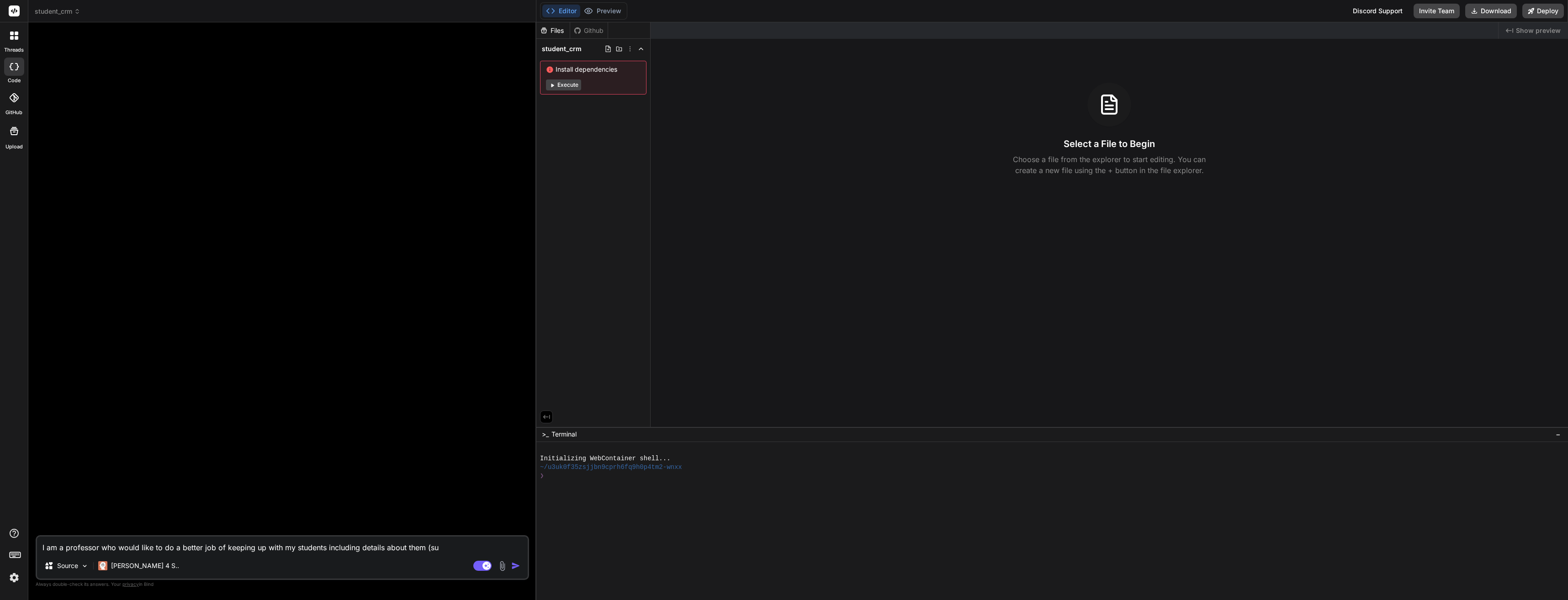
type textarea "x"
type textarea "I am a professor who would like to do a better job of keeping up with my studen…"
type textarea "x"
type textarea "I am a professor who would like to do a better job of keeping up with my studen…"
type textarea "x"
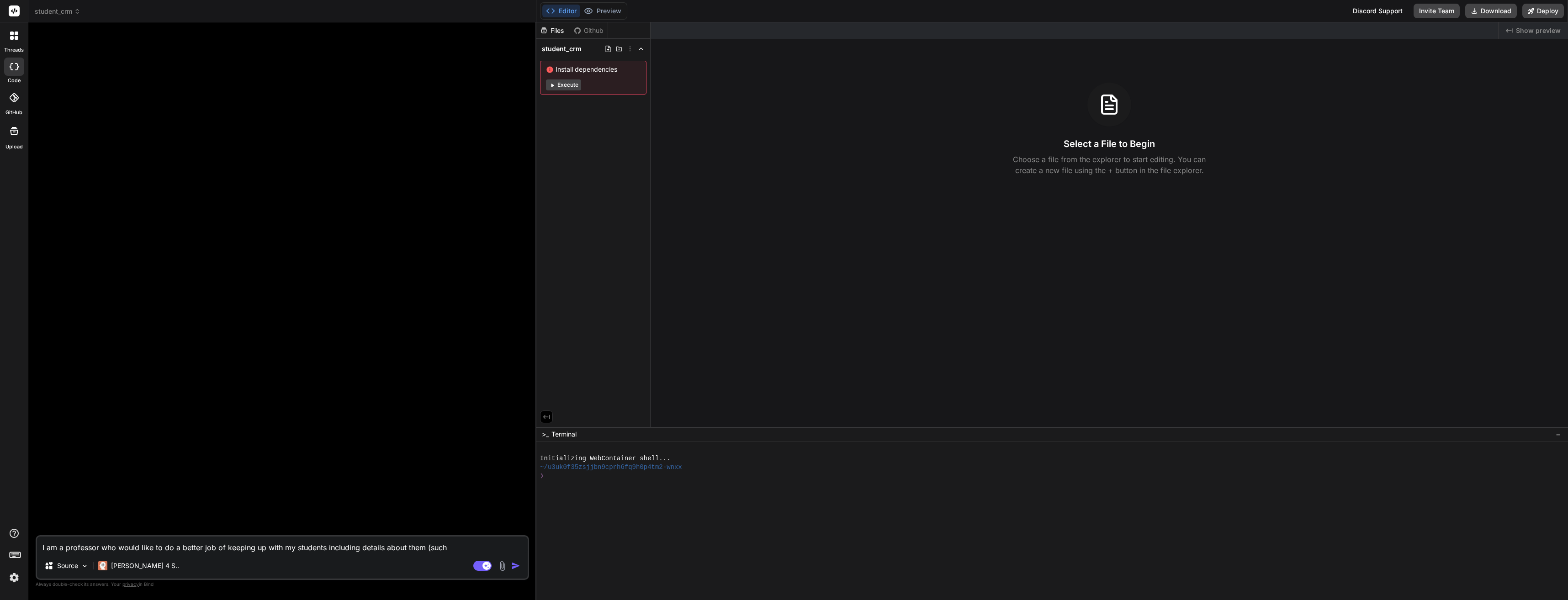
type textarea "I am a professor who would like to do a better job of keeping up with my studen…"
type textarea "x"
type textarea "I am a professor who would like to do a better job of keeping up with my studen…"
type textarea "x"
type textarea "I am a professor who would like to do a better job of keeping up with my studen…"
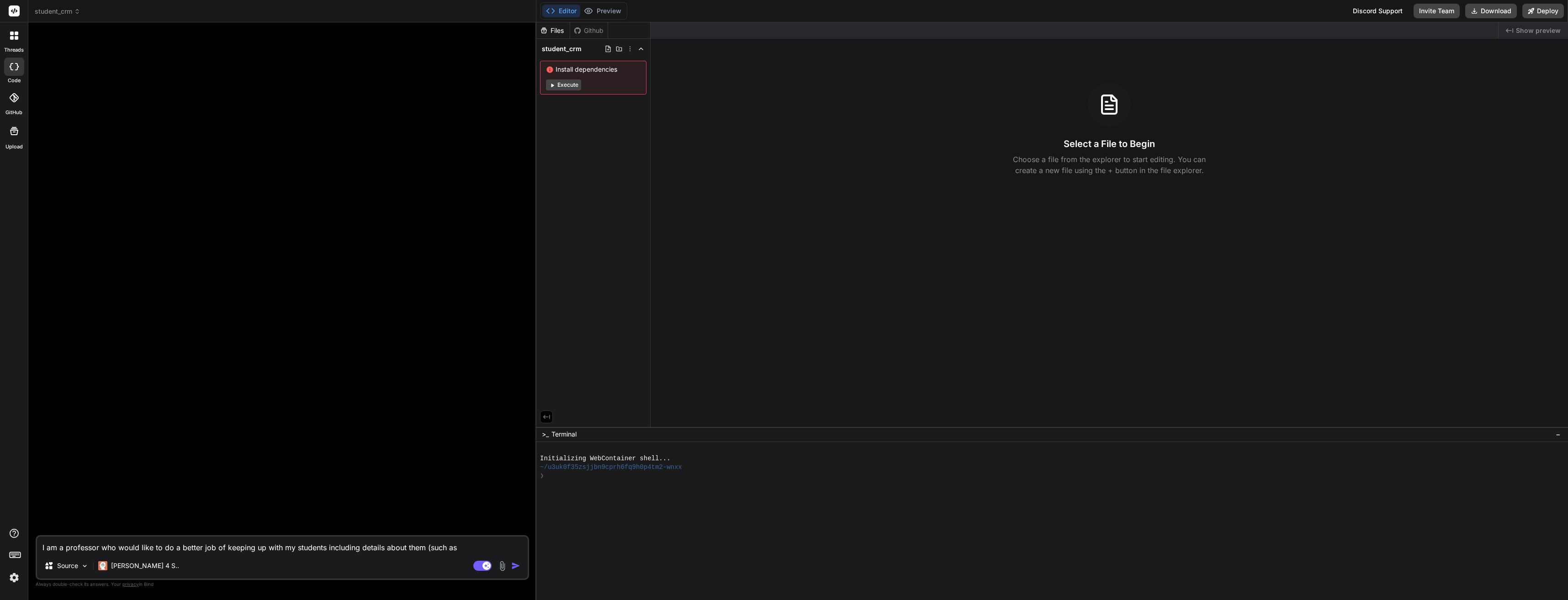
type textarea "x"
type textarea "I am a professor who would like to do a better job of keeping up with my studen…"
type textarea "x"
type textarea "I am a professor who would like to do a better job of keeping up with my studen…"
type textarea "x"
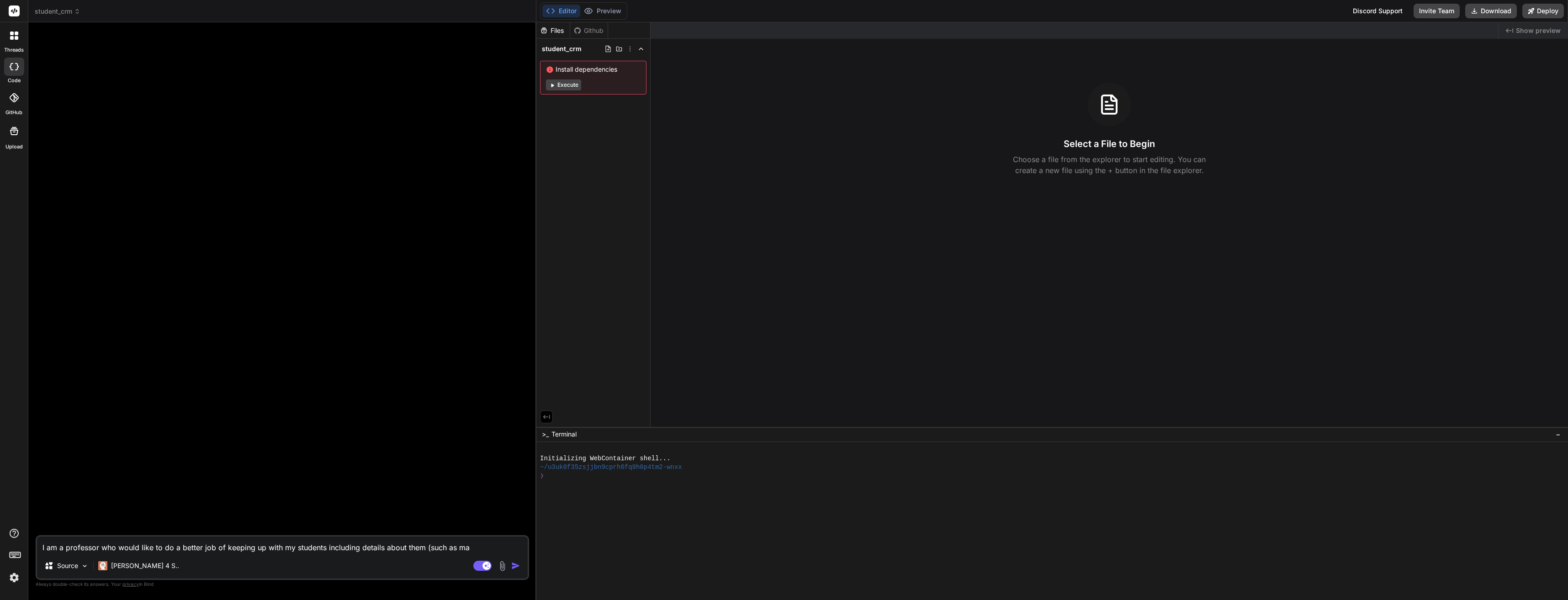
type textarea "I am a professor who would like to do a better job of keeping up with my studen…"
type textarea "x"
type textarea "I am a professor who would like to do a better job of keeping up with my studen…"
type textarea "x"
type textarea "I am a professor who would like to do a better job of keeping up with my studen…"
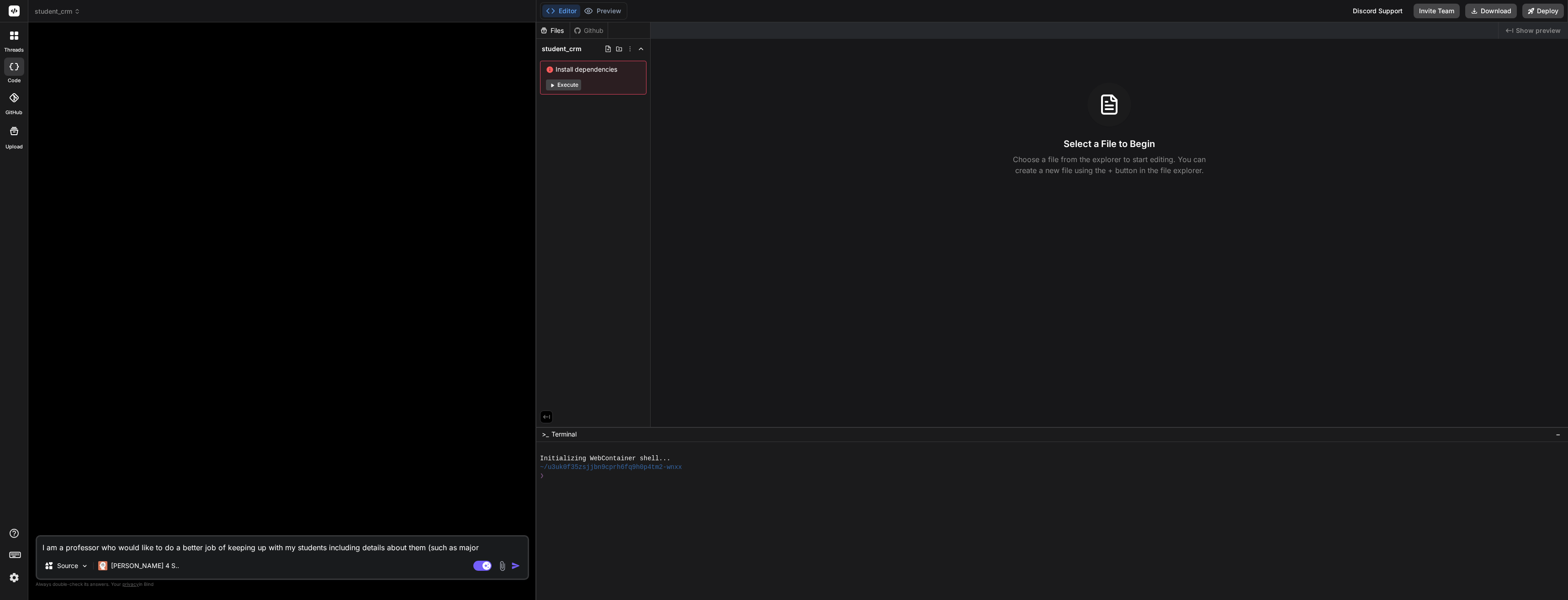
type textarea "x"
type textarea "I am a professor who would like to do a better job of keeping up with my studen…"
type textarea "x"
type textarea "I am a professor who would like to do a better job of keeping up with my studen…"
type textarea "x"
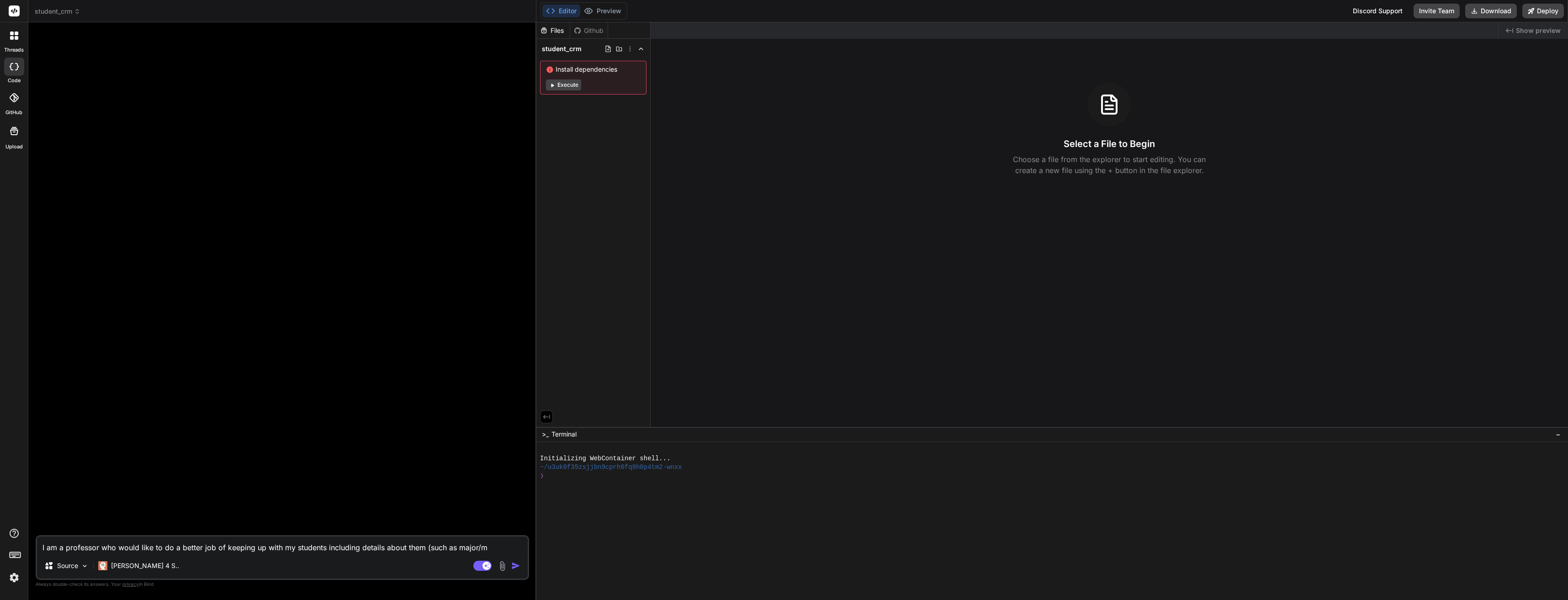
type textarea "I am a professor who would like to do a better job of keeping up with my studen…"
type textarea "x"
type textarea "I am a professor who would like to do a better job of keeping up with my studen…"
type textarea "x"
type textarea "I am a professor who would like to do a better job of keeping up with my studen…"
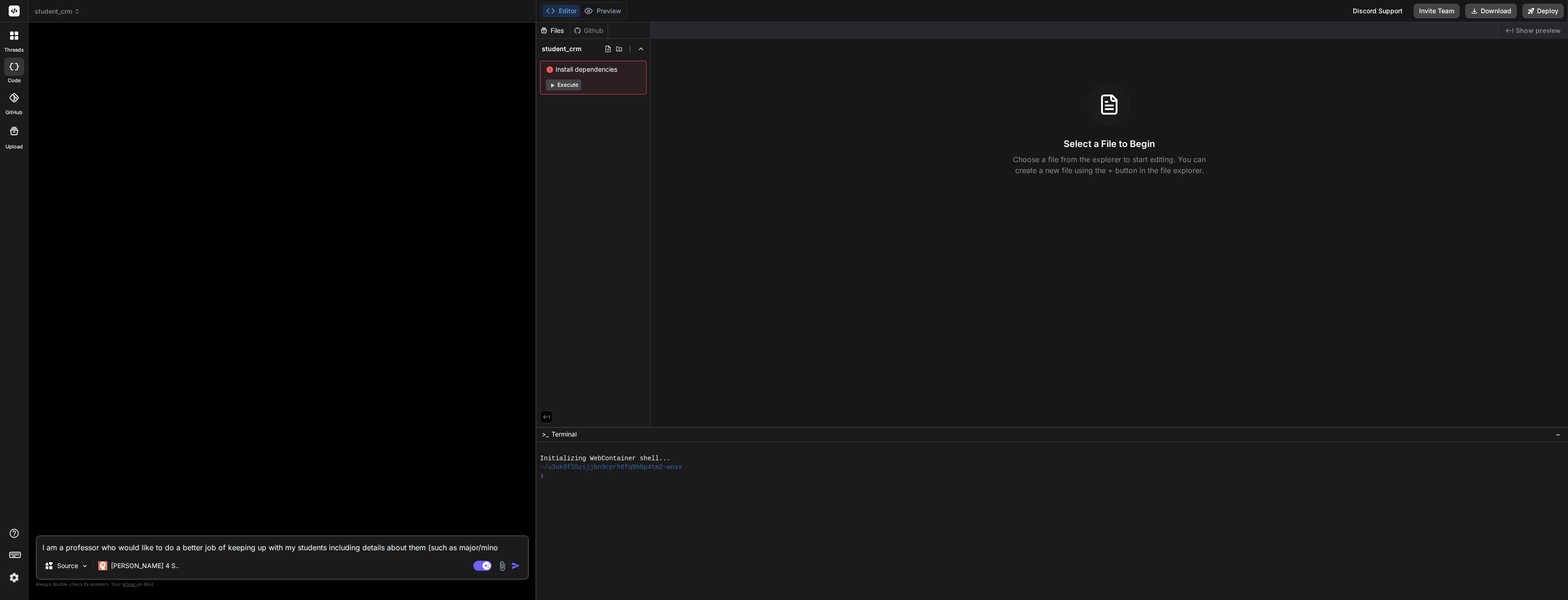
type textarea "x"
type textarea "I am a professor who would like to do a better job of keeping up with my studen…"
type textarea "x"
type textarea "I am a professor who would like to do a better job of keeping up with my studen…"
type textarea "x"
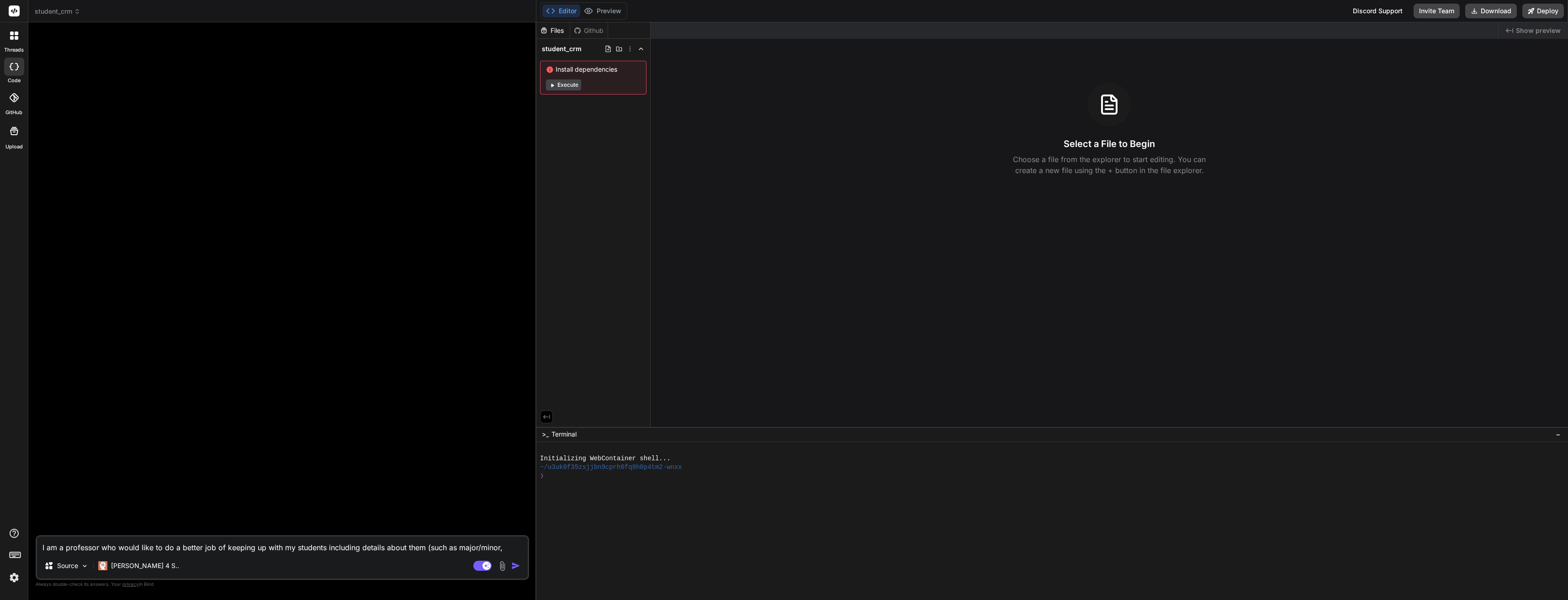
type textarea "I am a professor who would like to do a better job of keeping up with my studen…"
type textarea "x"
type textarea "I am a professor who would like to do a better job of keeping up with my studen…"
type textarea "x"
type textarea "I am a professor who would like to do a better job of keeping up with my studen…"
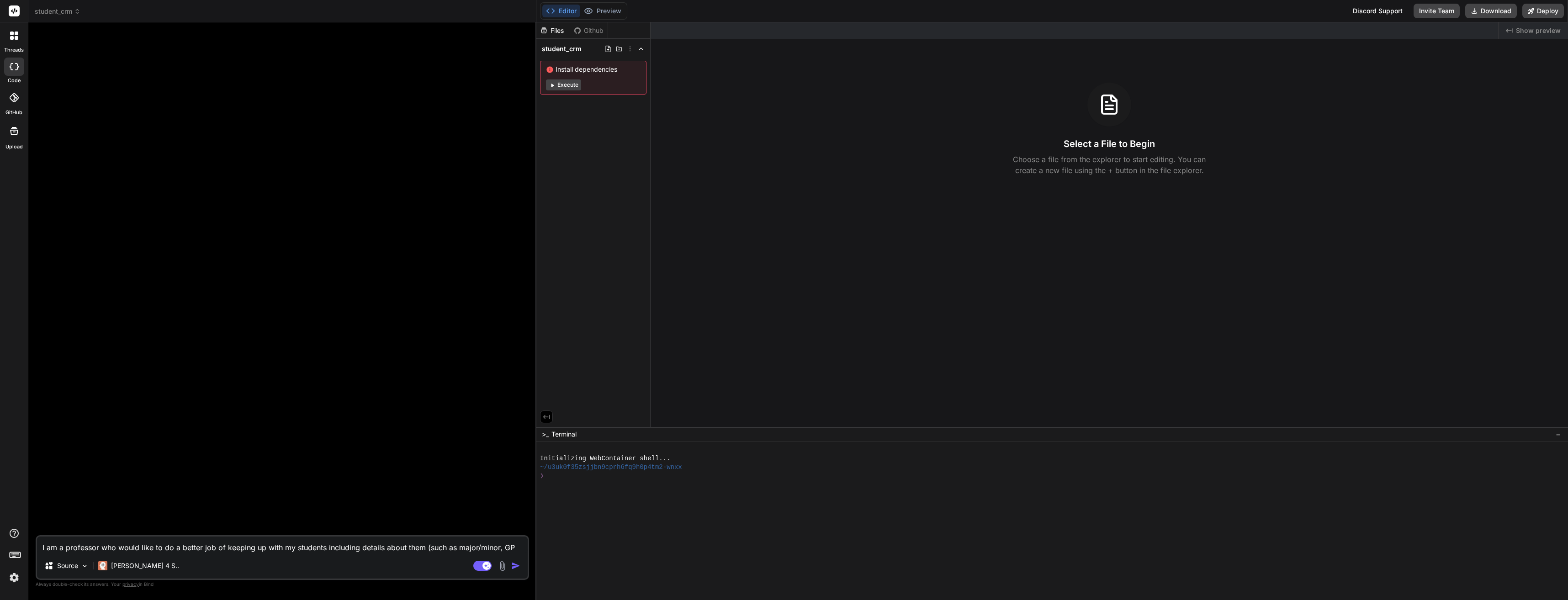
type textarea "x"
type textarea "I am a professor who would like to do a better job of keeping up with my studen…"
type textarea "x"
type textarea "I am a professor who would like to do a better job of keeping up with my studen…"
type textarea "x"
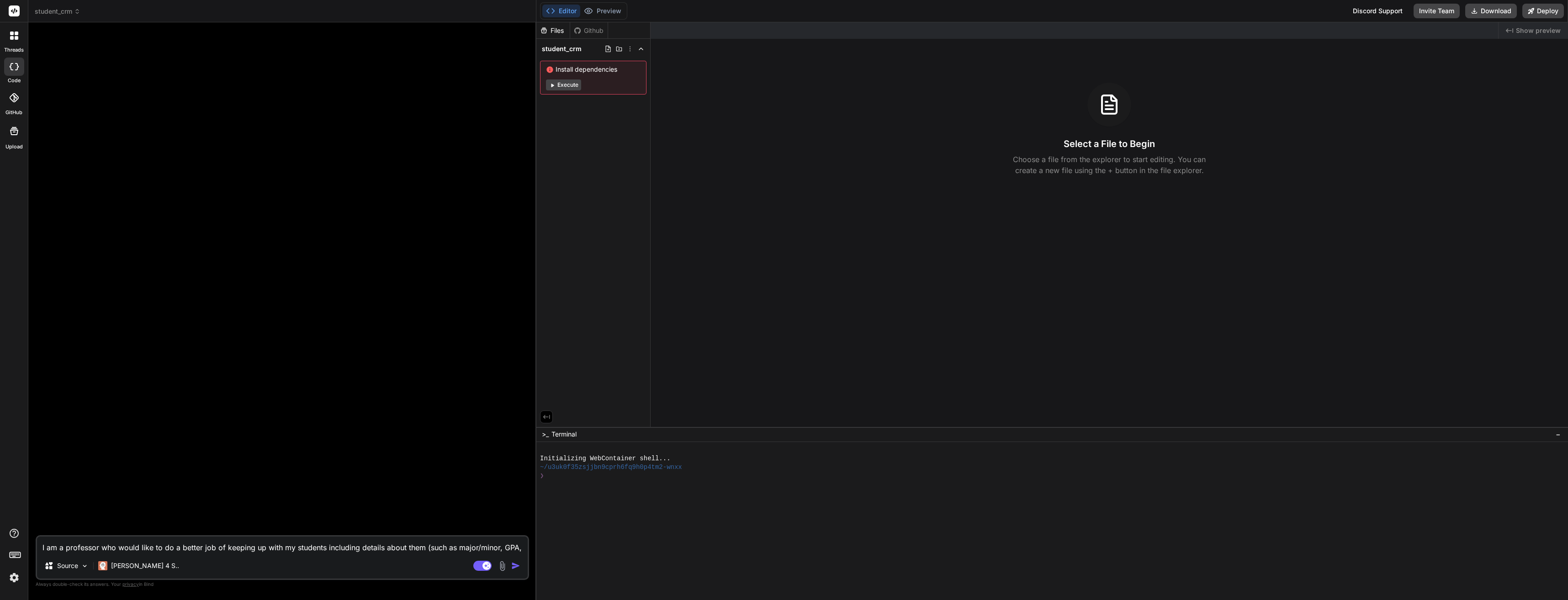
type textarea "I am a professor who would like to do a better job of keeping up with my studen…"
type textarea "x"
type textarea "I am a professor who would like to do a better job of keeping up with my studen…"
type textarea "x"
type textarea "I am a professor who would like to do a better job of keeping up with my studen…"
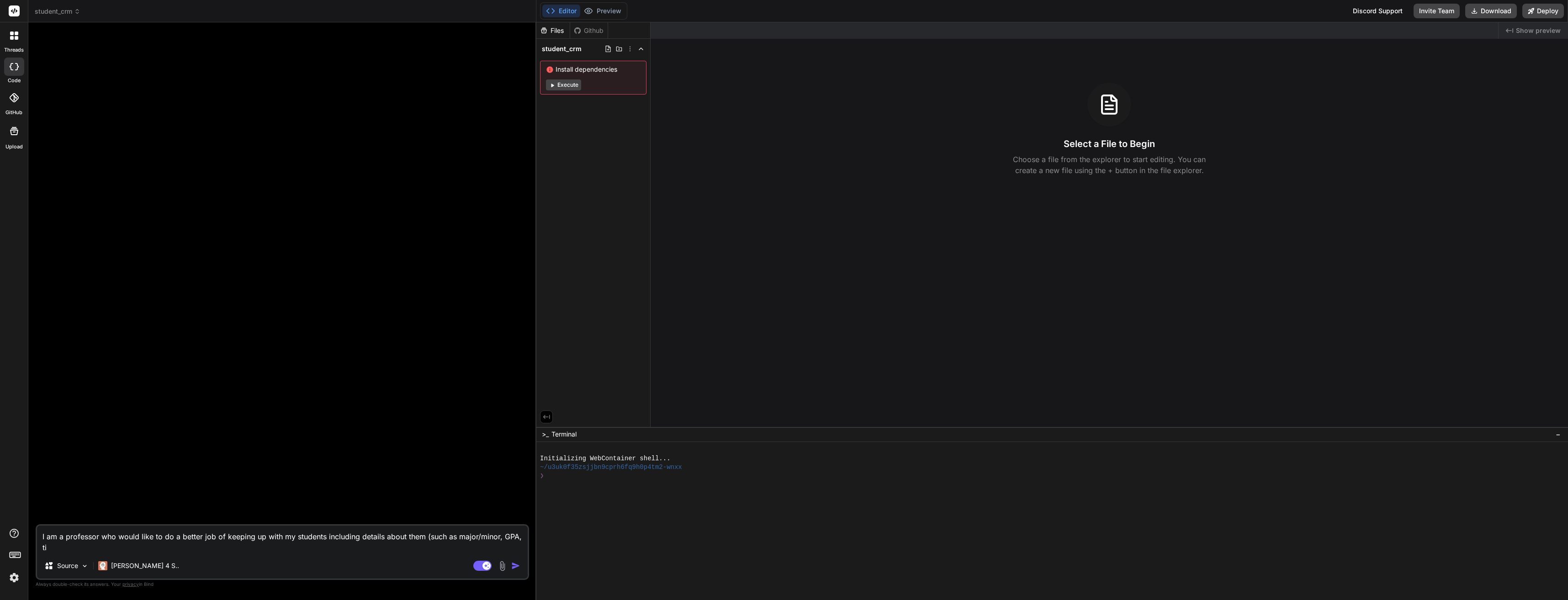
type textarea "x"
type textarea "I am a professor who would like to do a better job of keeping up with my studen…"
type textarea "x"
type textarea "I am a professor who would like to do a better job of keeping up with my studen…"
type textarea "x"
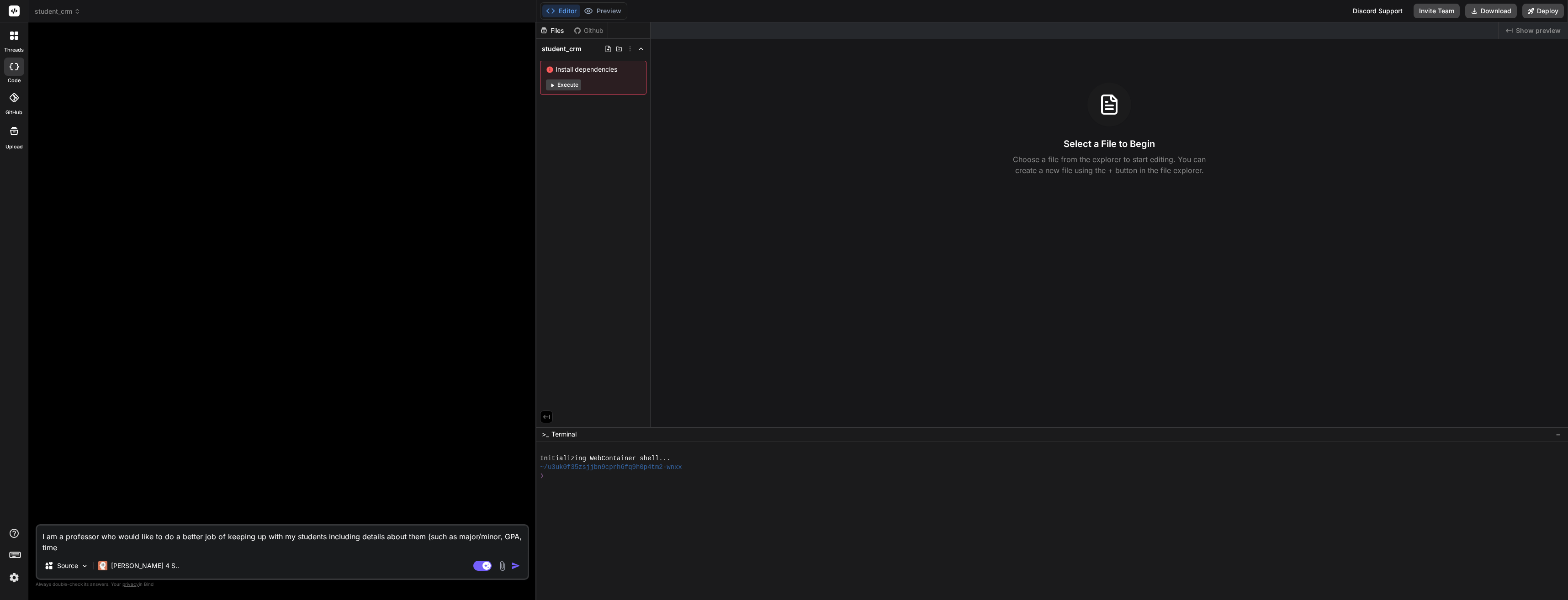
type textarea "I am a professor who would like to do a better job of keeping up with my studen…"
type textarea "x"
type textarea "I am a professor who would like to do a better job of keeping up with my studen…"
type textarea "x"
type textarea "I am a professor who would like to do a better job of keeping up with my studen…"
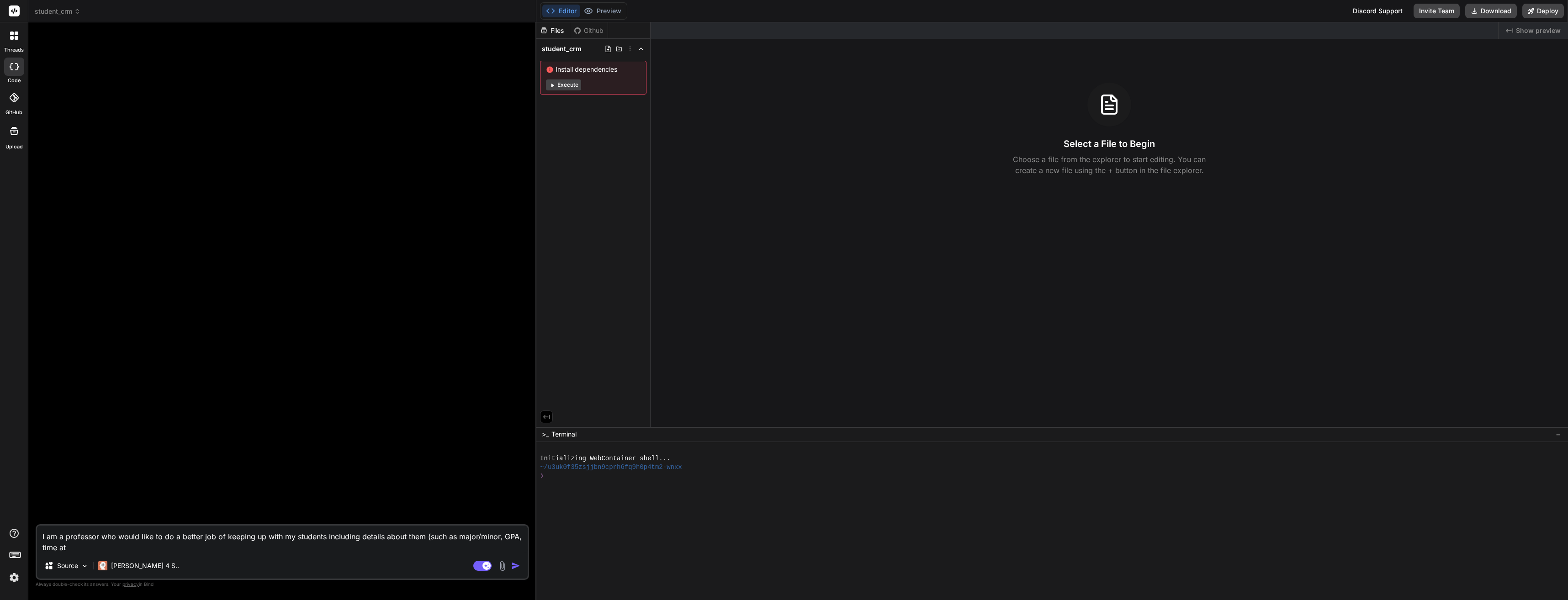
type textarea "x"
type textarea "I am a professor who would like to do a better job of keeping up with my studen…"
type textarea "x"
type textarea "I am a professor who would like to do a better job of keeping up with my studen…"
type textarea "x"
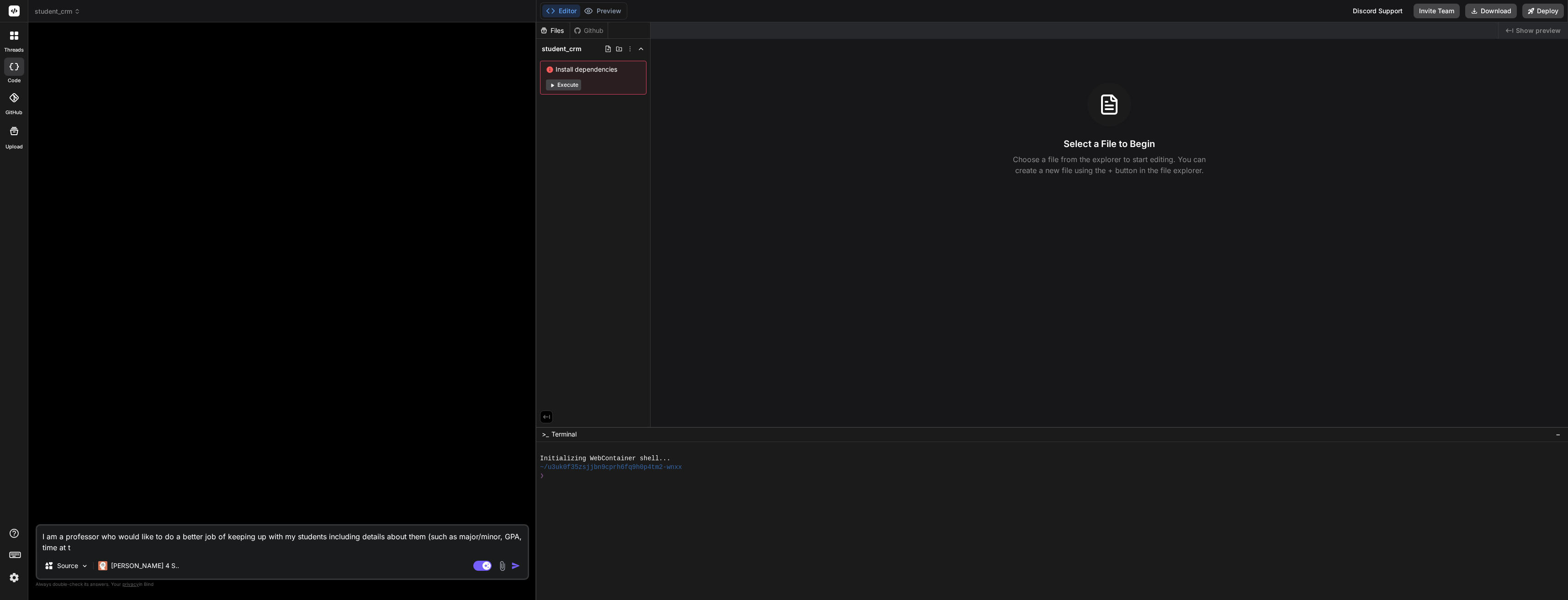
type textarea "I am a professor who would like to do a better job of keeping up with my studen…"
type textarea "x"
type textarea "I am a professor who would like to do a better job of keeping up with my studen…"
type textarea "x"
type textarea "I am a professor who would like to do a better job of keeping up with my studen…"
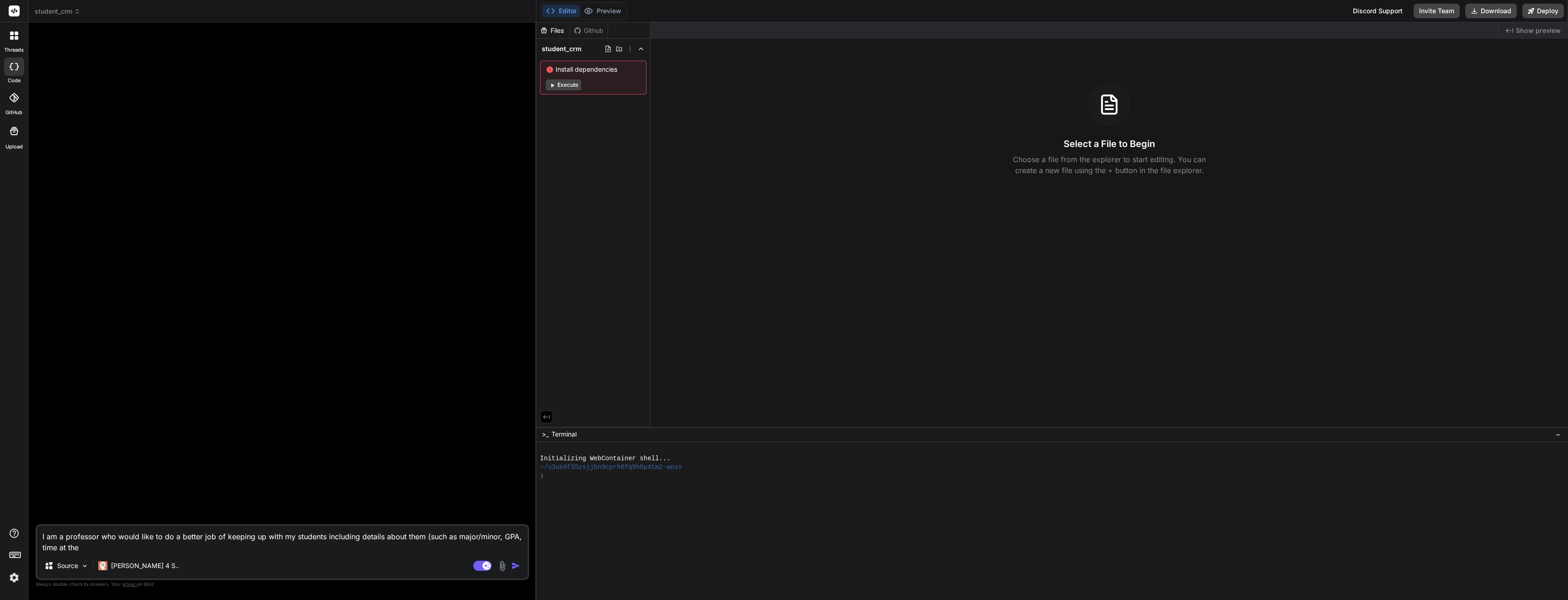
type textarea "x"
type textarea "I am a professor who would like to do a better job of keeping up with my studen…"
type textarea "x"
type textarea "I am a professor who would like to do a better job of keeping up with my studen…"
type textarea "x"
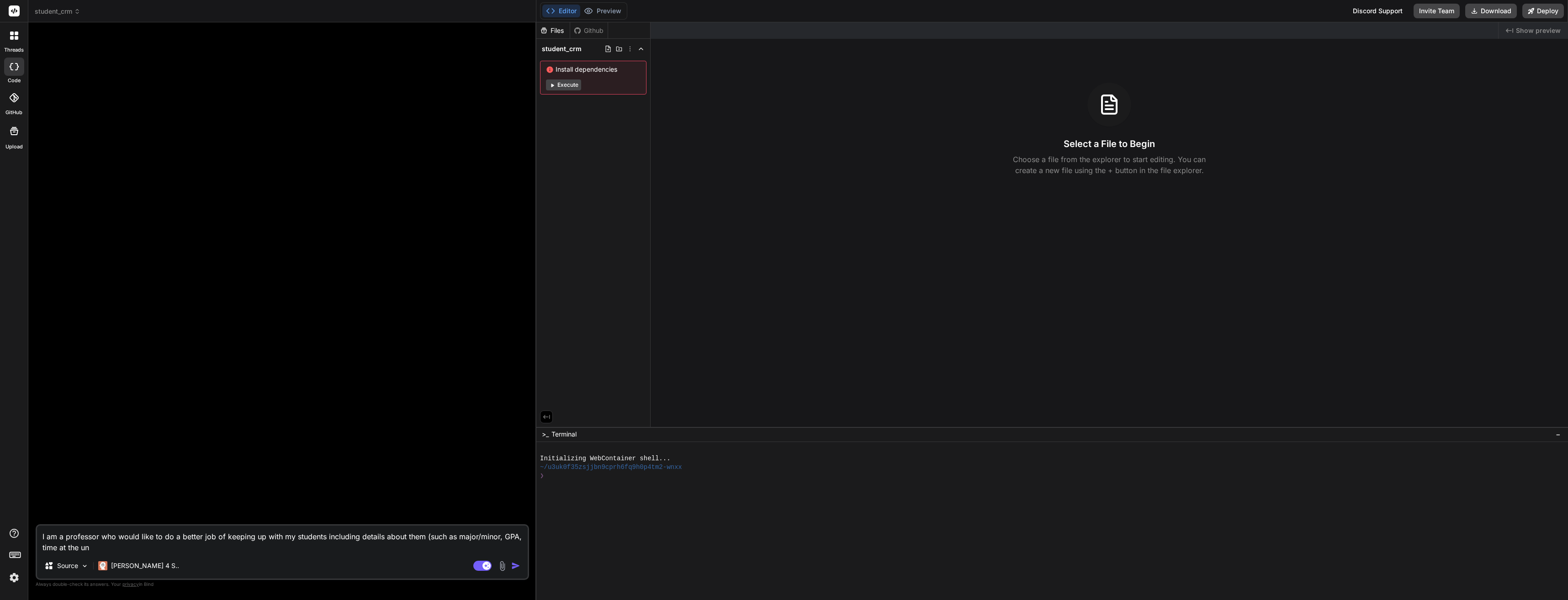
type textarea "I am a professor who would like to do a better job of keeping up with my studen…"
type textarea "x"
type textarea "I am a professor who would like to do a better job of keeping up with my studen…"
type textarea "x"
type textarea "I am a professor who would like to do a better job of keeping up with my studen…"
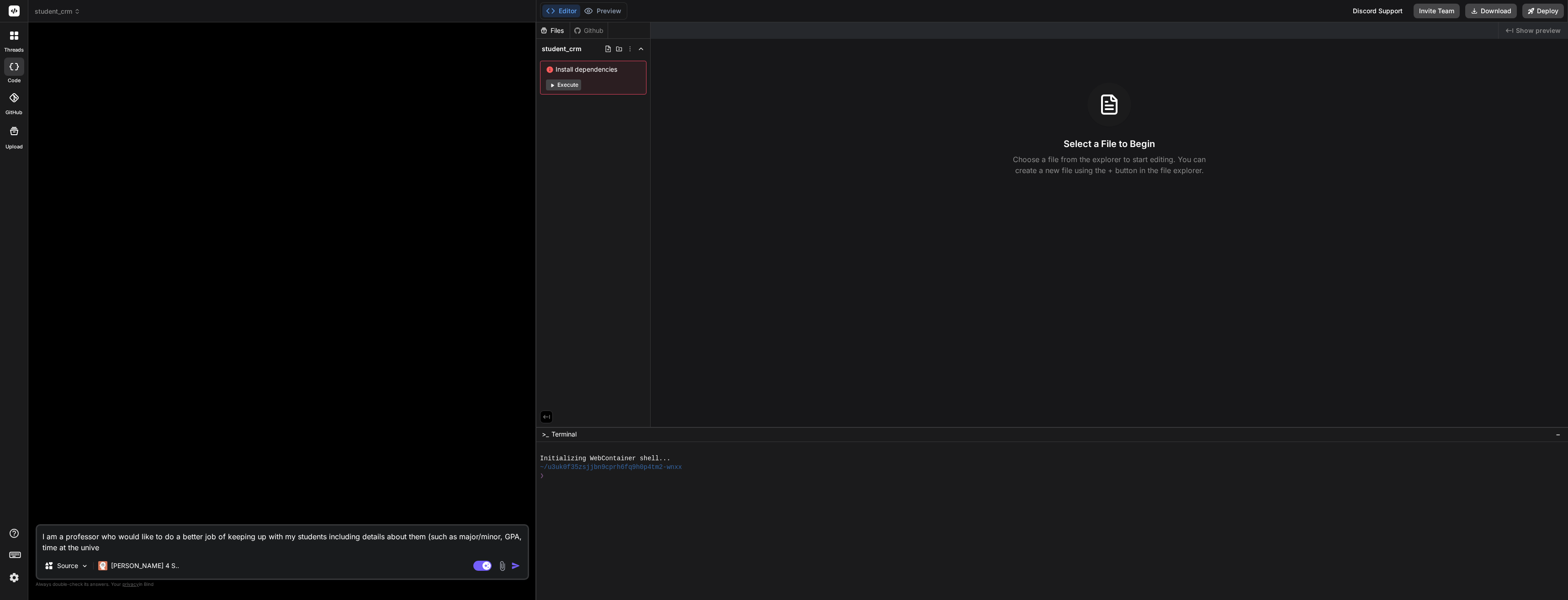
type textarea "x"
type textarea "I am a professor who would like to do a better job of keeping up with my studen…"
type textarea "x"
type textarea "I am a professor who would like to do a better job of keeping up with my studen…"
type textarea "x"
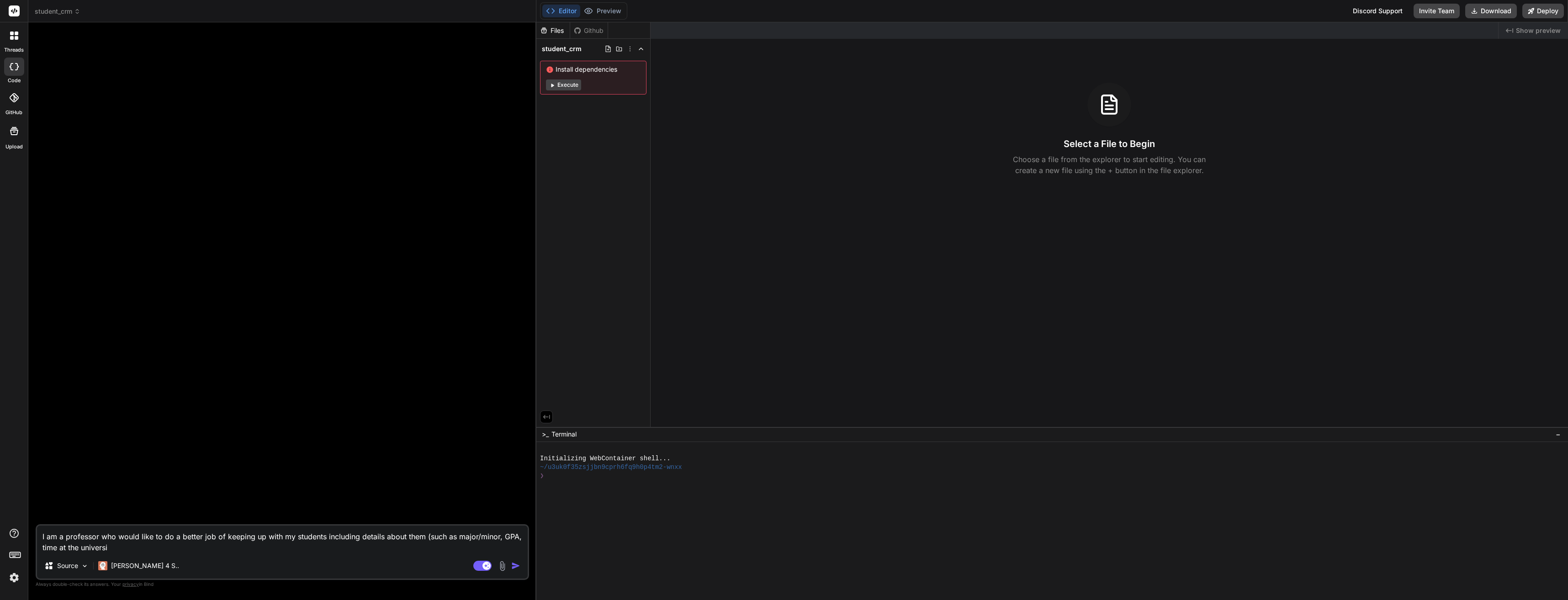
type textarea "I am a professor who would like to do a better job of keeping up with my studen…"
type textarea "x"
type textarea "I am a professor who would like to do a better job of keeping up with my studen…"
type textarea "x"
type textarea "I am a professor who would like to do a better job of keeping up with my studen…"
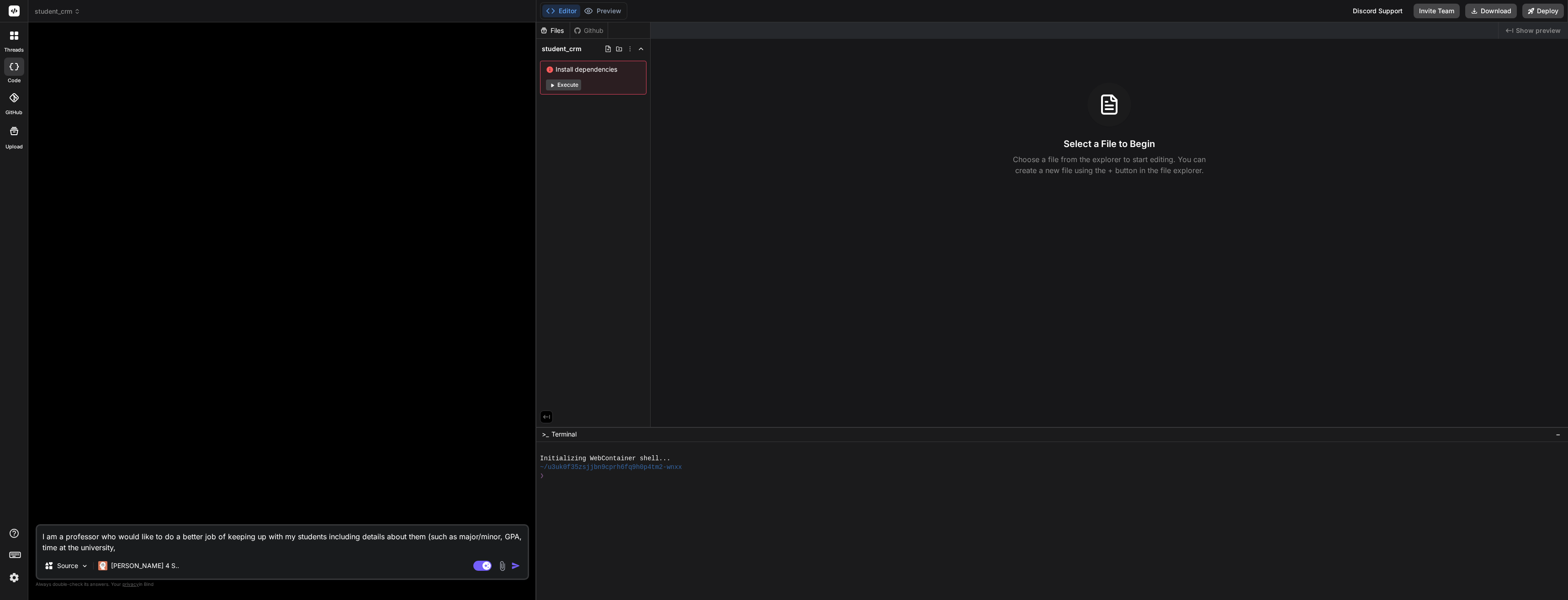
type textarea "x"
type textarea "I am a professor who would like to do a better job of keeping up with my studen…"
type textarea "x"
type textarea "I am a professor who would like to do a better job of keeping up with my studen…"
type textarea "x"
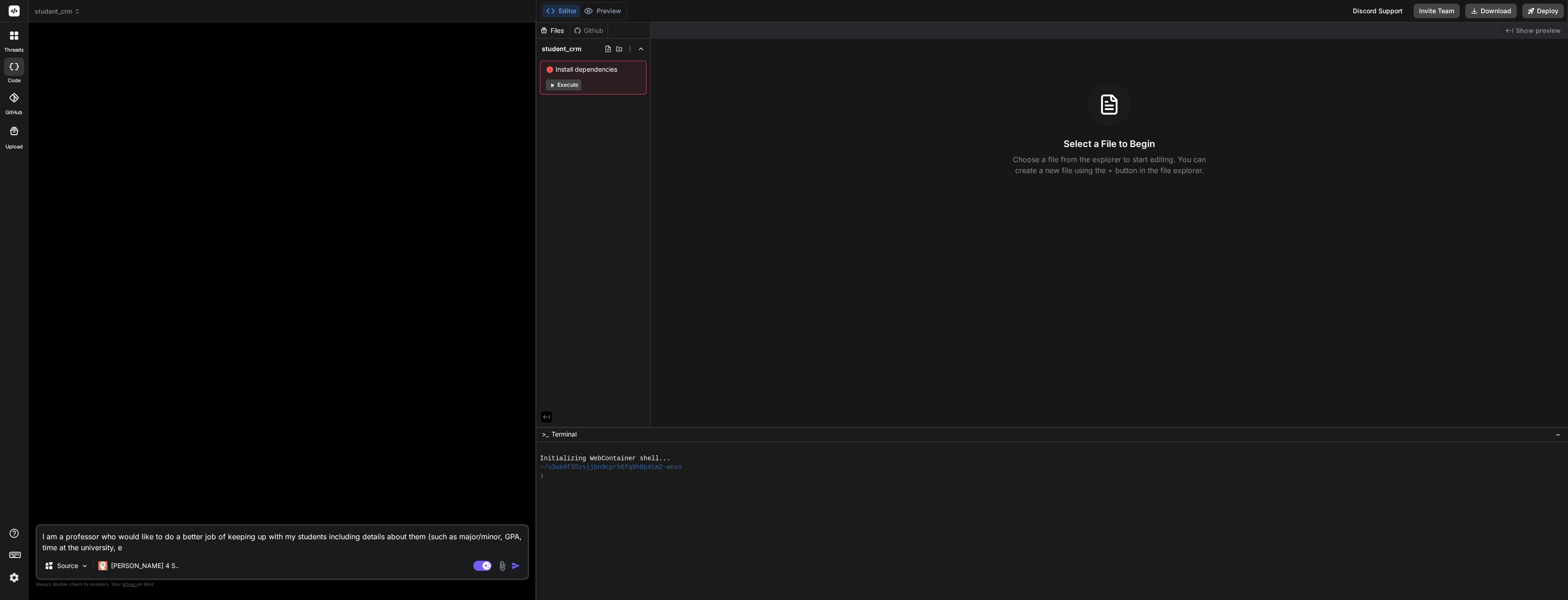
type textarea "I am a professor who would like to do a better job of keeping up with my studen…"
type textarea "x"
type textarea "I am a professor who would like to do a better job of keeping up with my studen…"
type textarea "x"
type textarea "I am a professor who would like to do a better job of keeping up with my studen…"
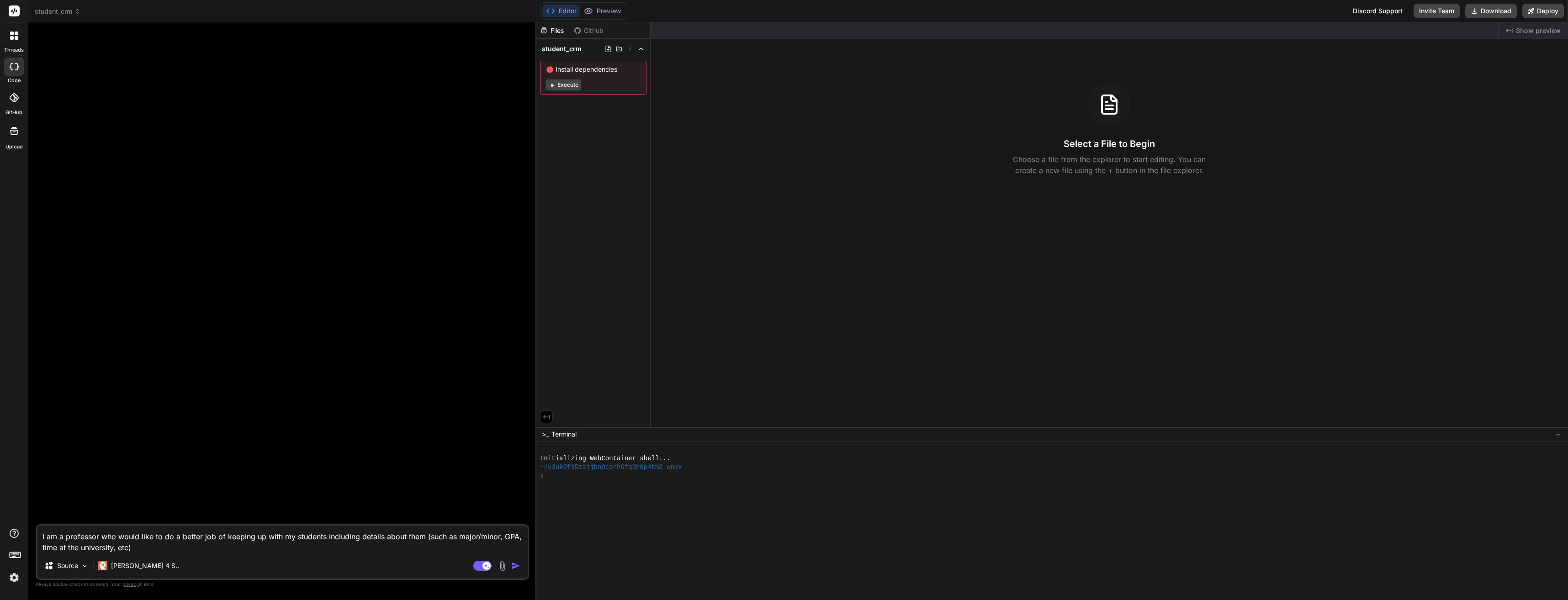
type textarea "x"
type textarea "I am a professor who would like to do a better job of keeping up with my studen…"
type textarea "x"
type textarea "I am a professor who would like to do a better job of keeping up with my studen…"
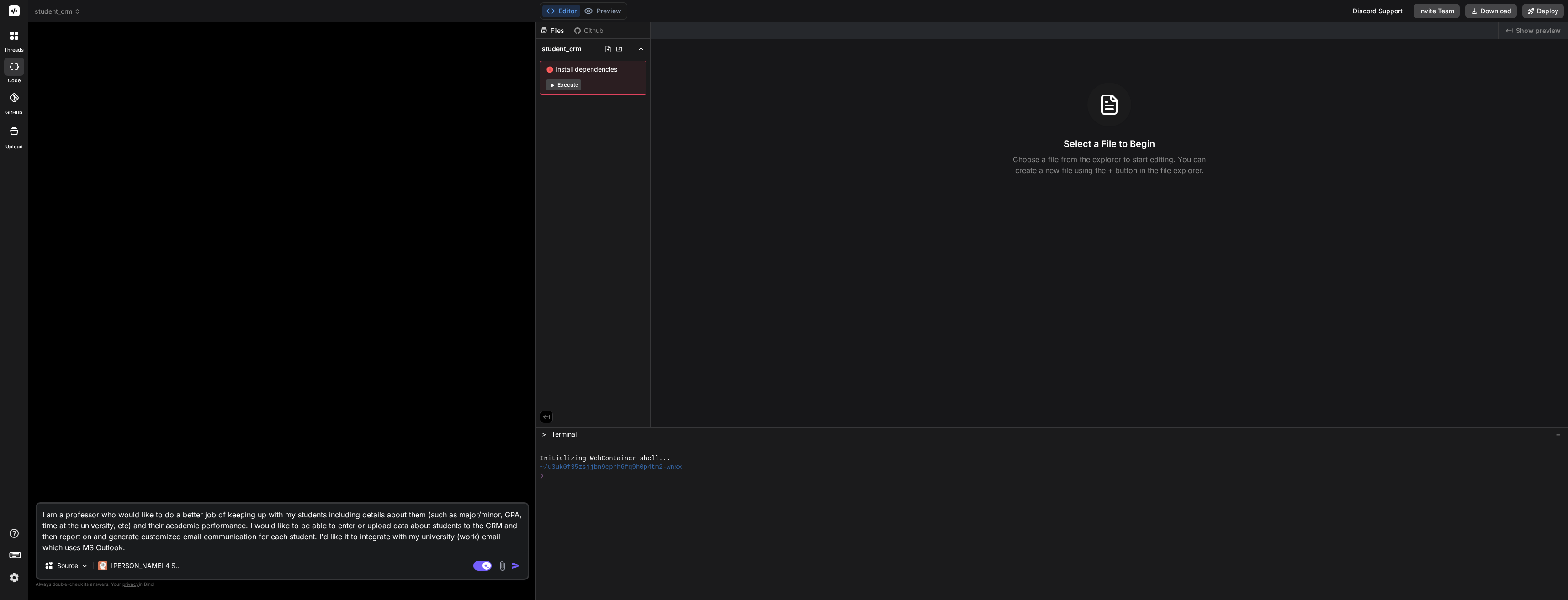
click at [572, 85] on button "Execute" at bounding box center [564, 85] width 35 height 11
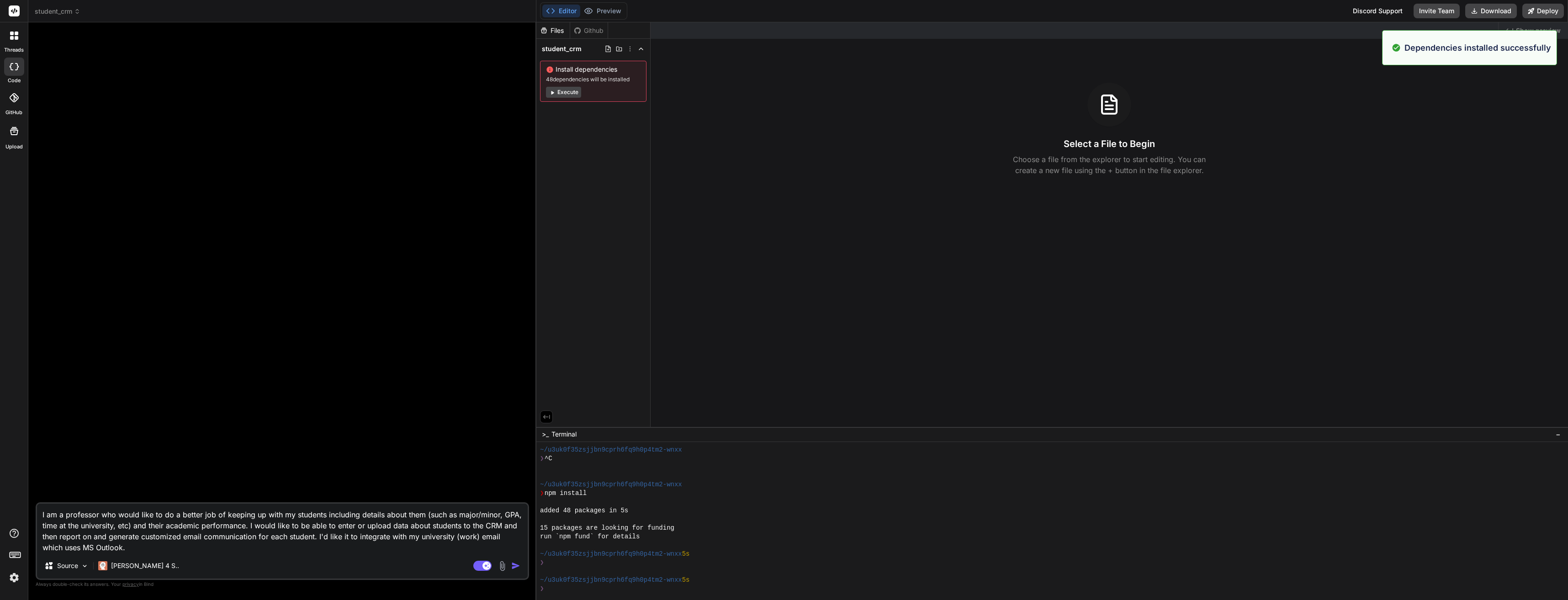
scroll to position [18, 0]
click at [564, 93] on button "Execute" at bounding box center [564, 92] width 35 height 11
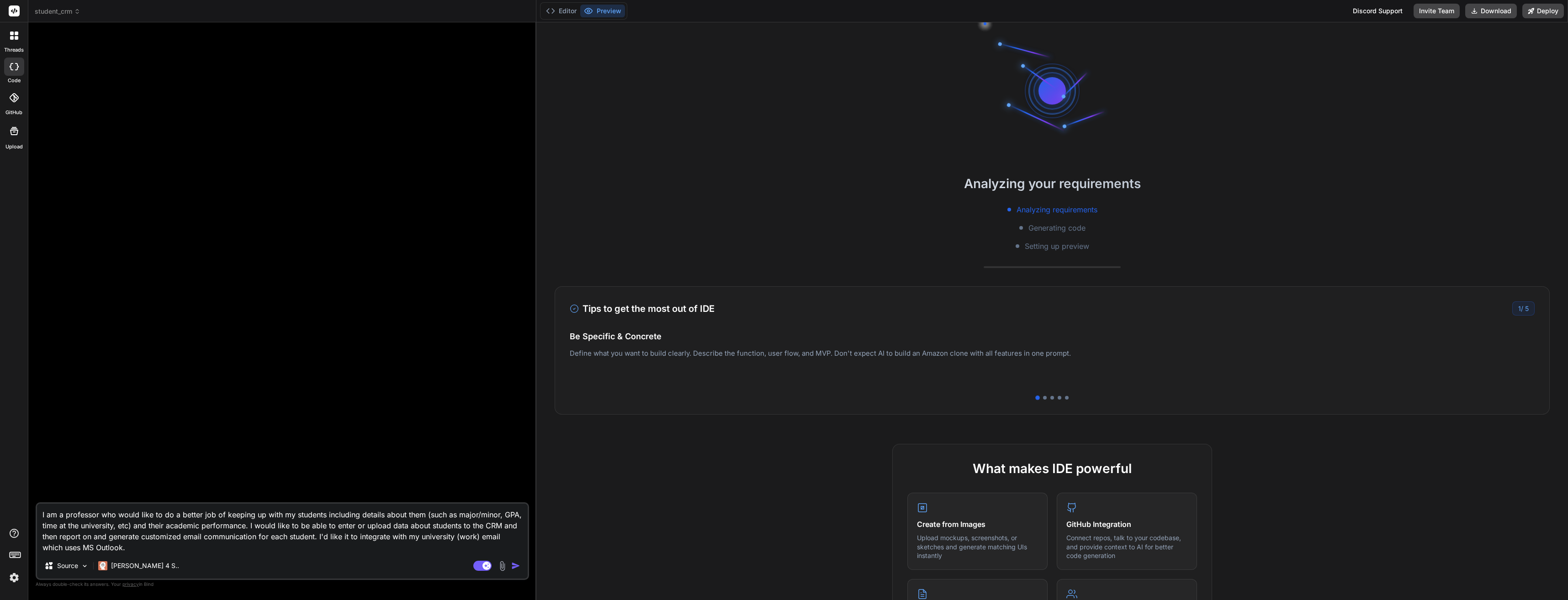
scroll to position [147, 0]
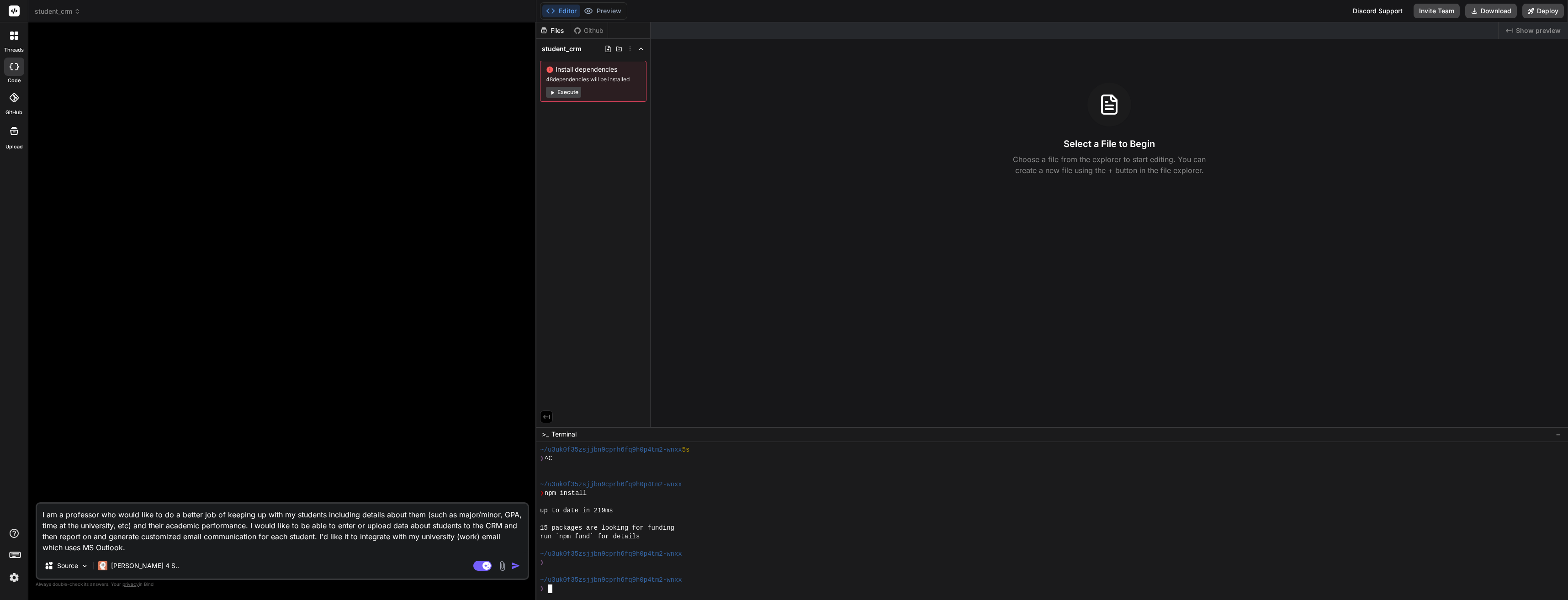
click at [608, 590] on div "❯" at bounding box center [1048, 589] width 1017 height 9
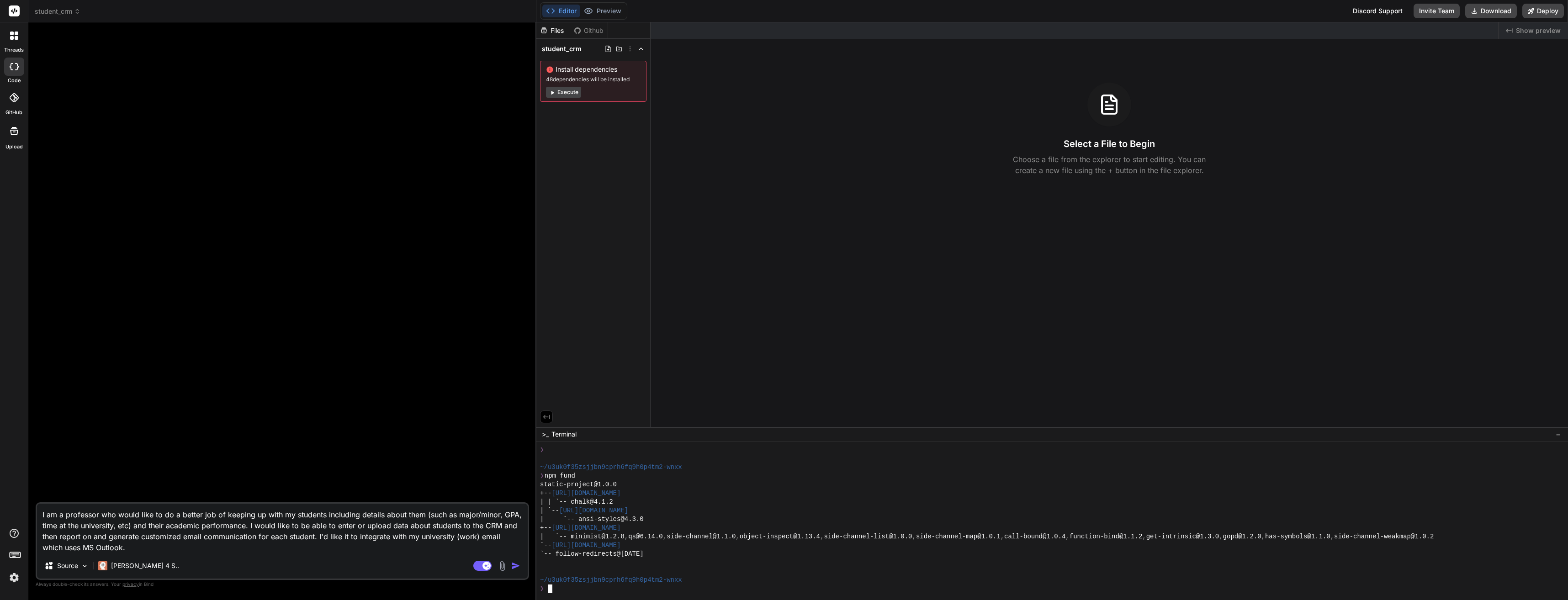
scroll to position [260, 0]
click at [256, 552] on textarea "I am a professor who would like to do a better job of keeping up with my studen…" at bounding box center [282, 528] width 491 height 49
click at [516, 565] on img "button" at bounding box center [516, 565] width 9 height 9
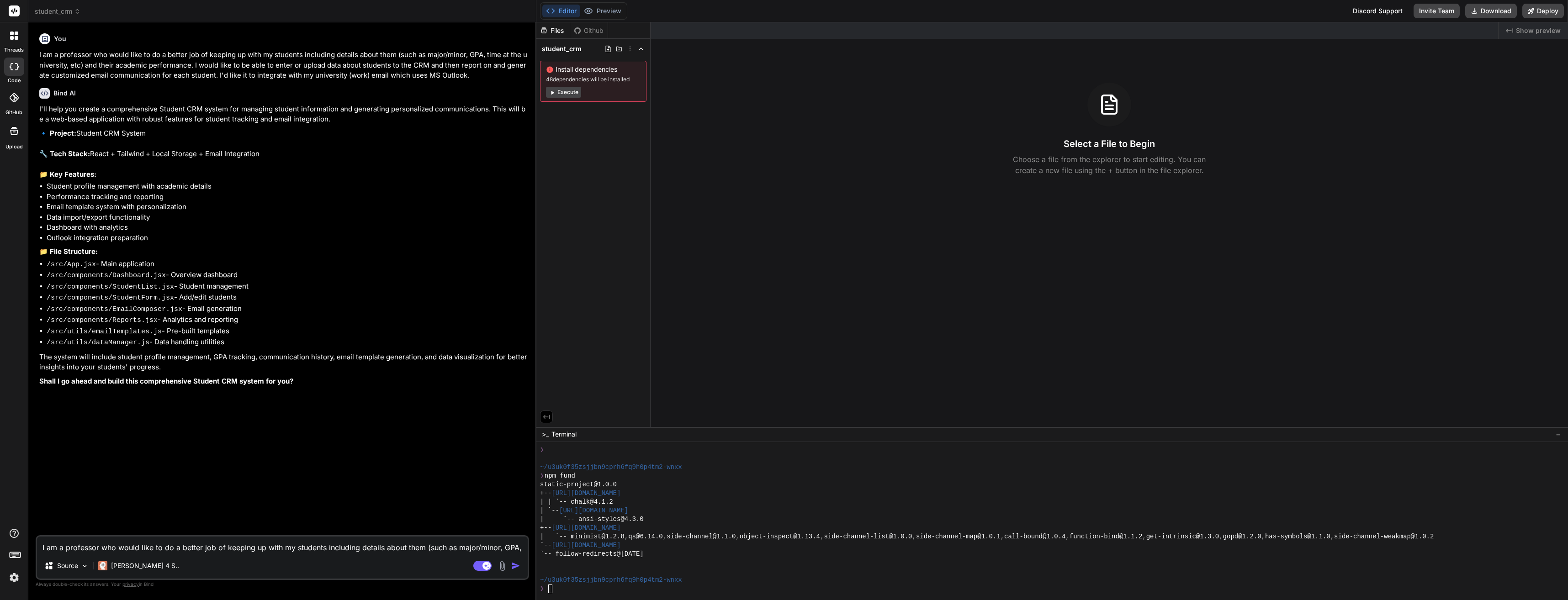
click at [303, 546] on textarea "I am a professor who would like to do a better job of keeping up with my studen…" at bounding box center [282, 545] width 491 height 16
click at [517, 564] on img "button" at bounding box center [516, 565] width 9 height 9
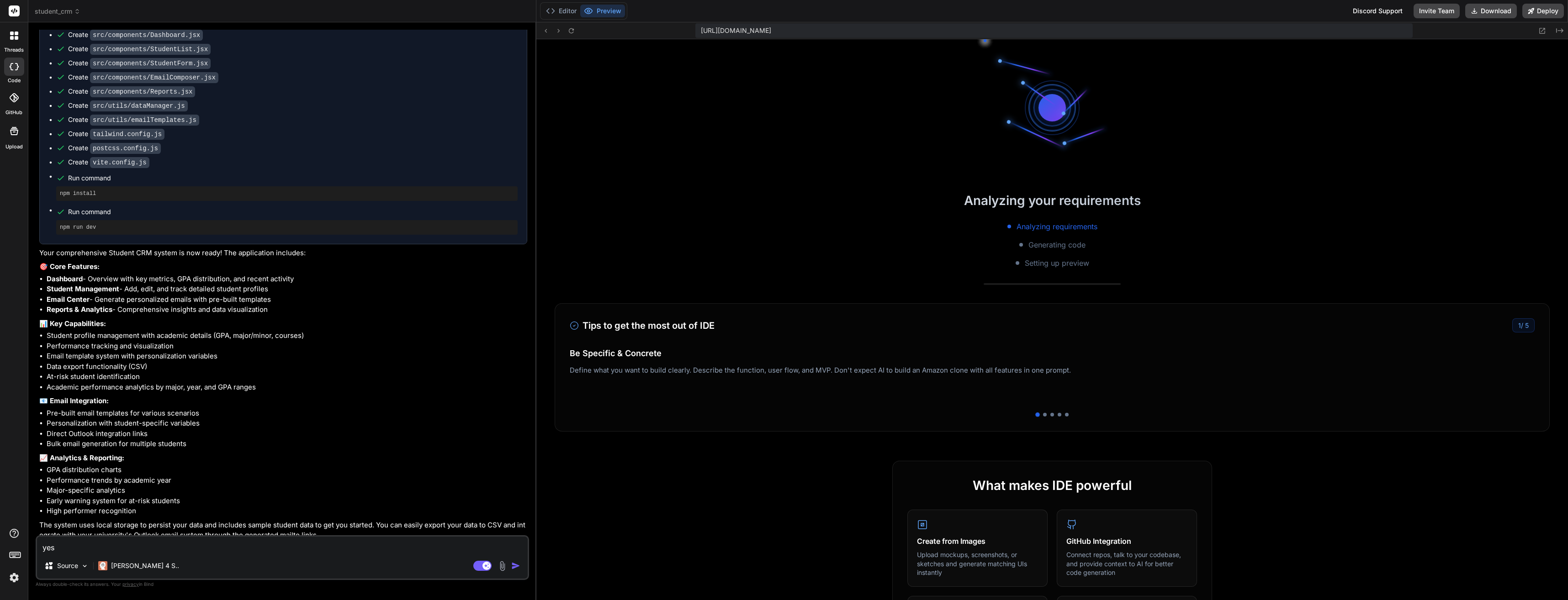
scroll to position [746, 0]
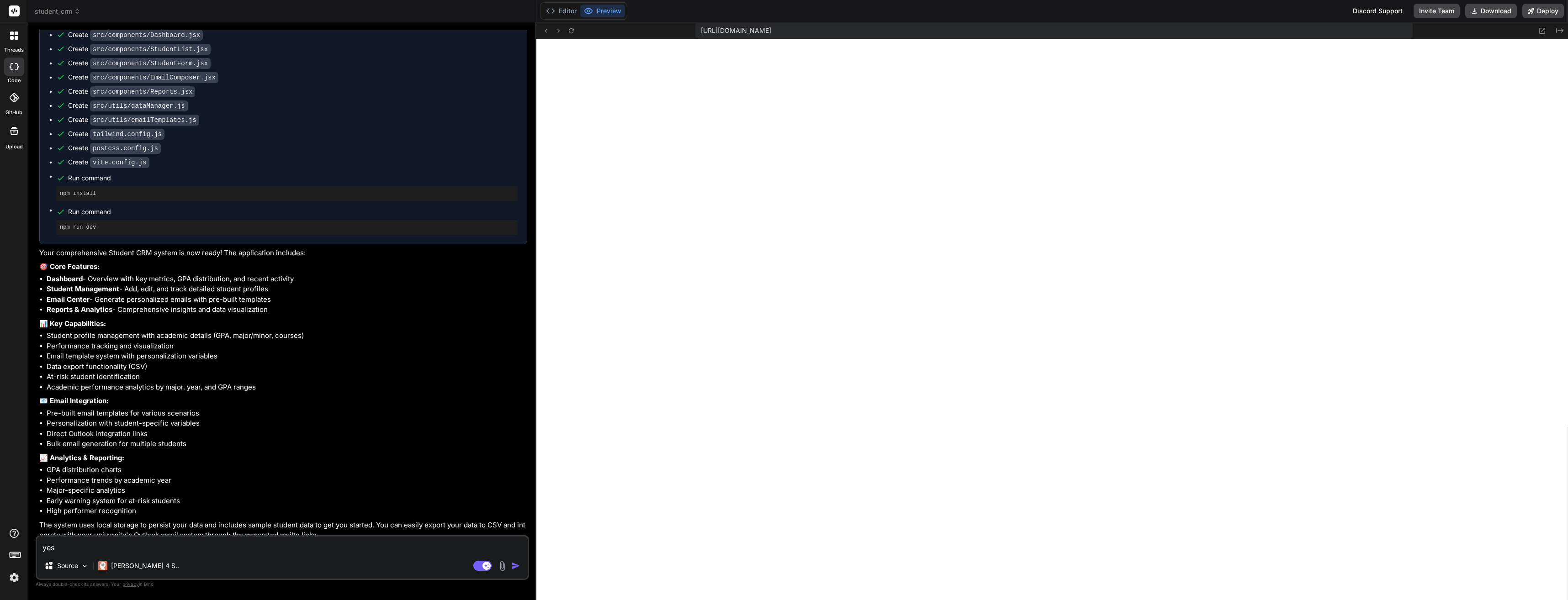
click at [16, 580] on img at bounding box center [15, 578] width 16 height 16
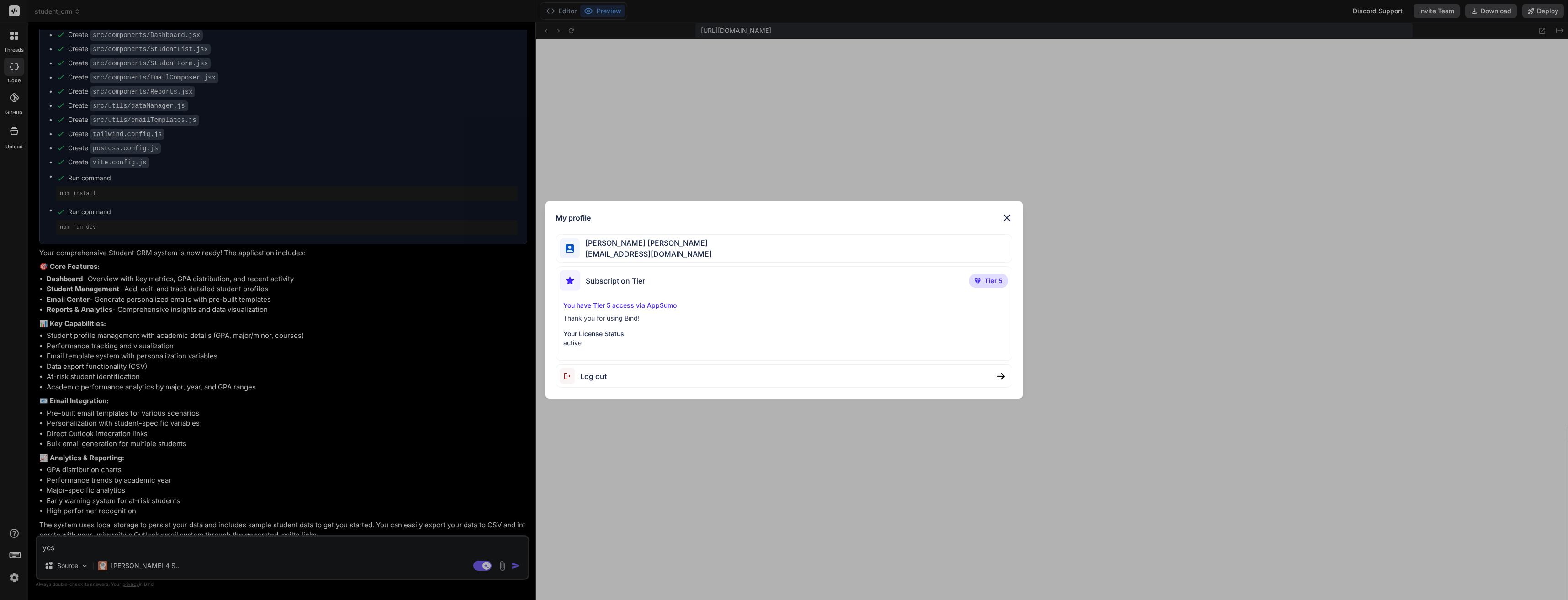
click at [1006, 216] on img at bounding box center [1007, 218] width 11 height 11
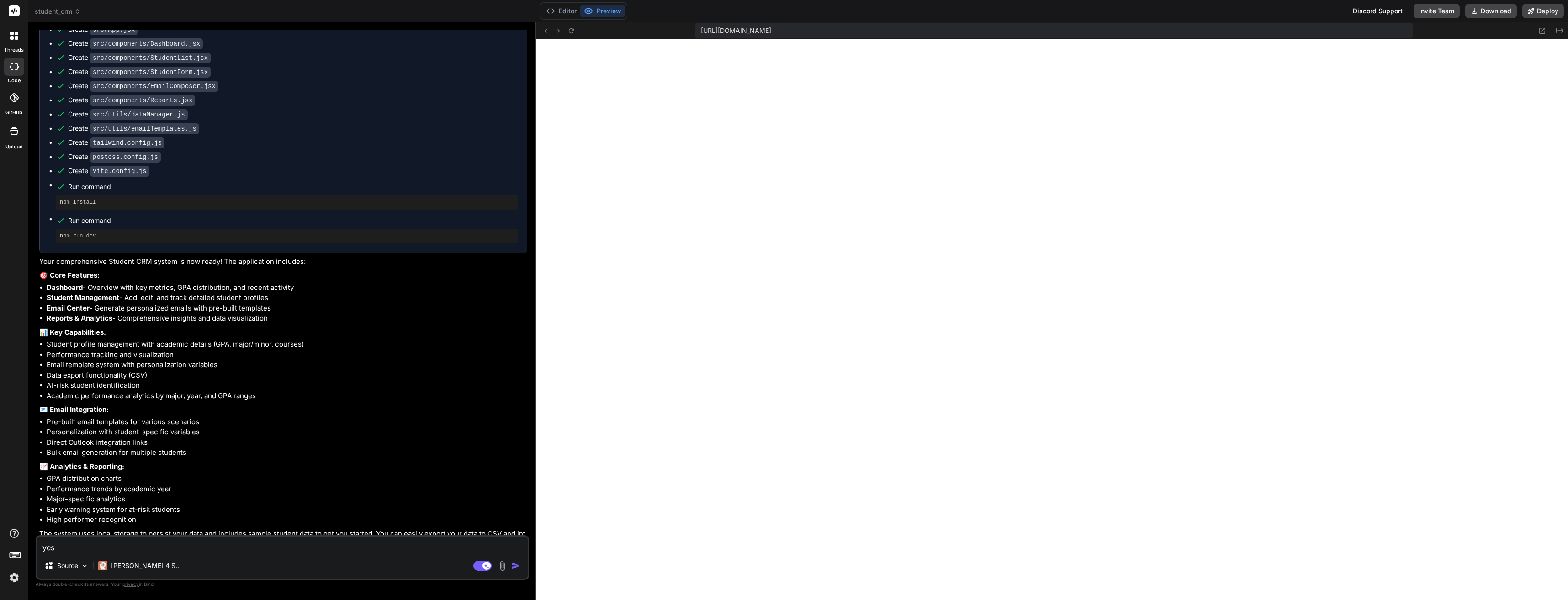
scroll to position [523, 0]
